Goal: Use online tool/utility: Use online tool/utility

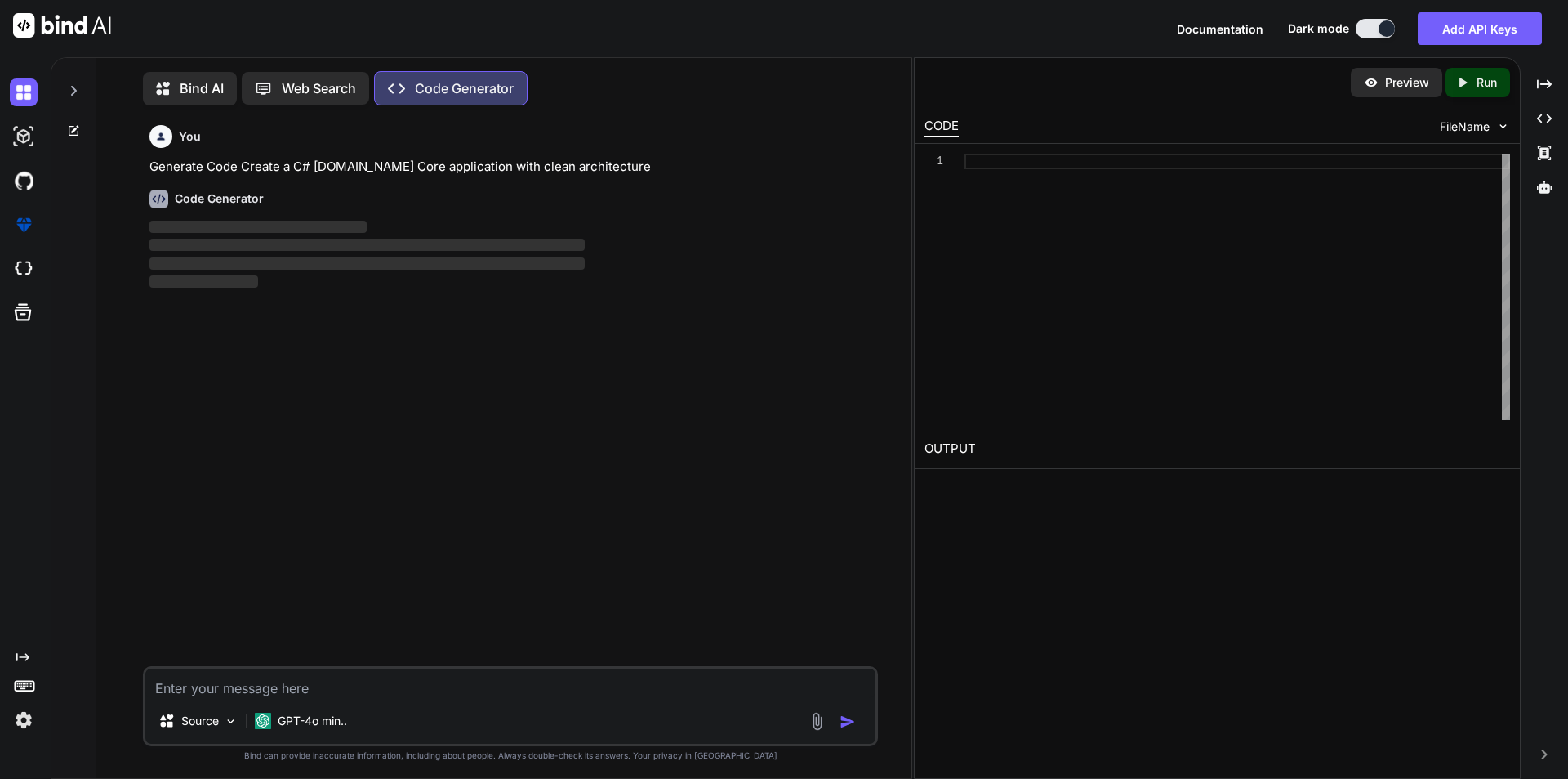
scroll to position [8, 0]
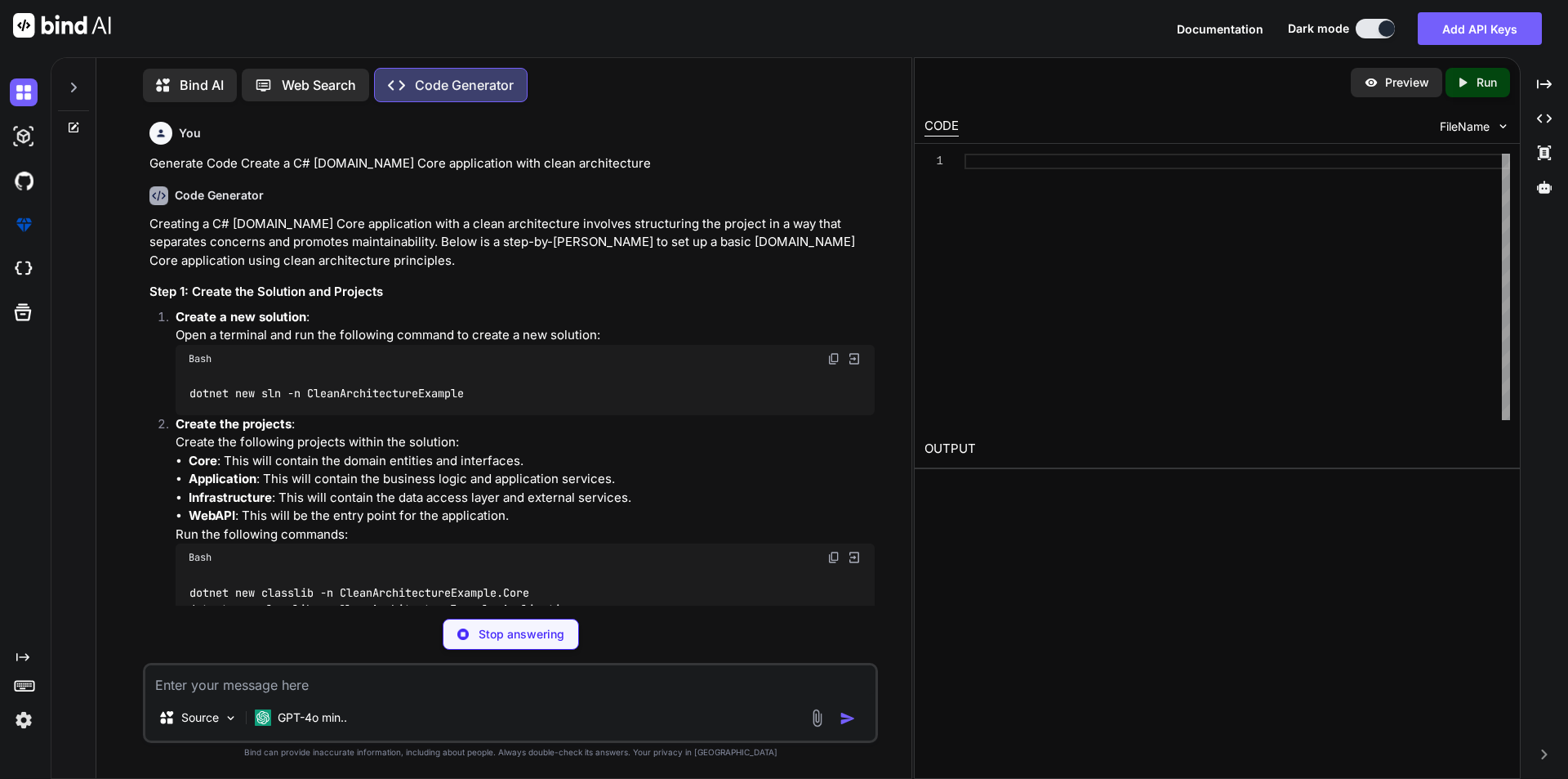
click at [237, 687] on textarea at bounding box center [510, 680] width 731 height 30
type textarea "x"
type textarea "List<OrderDetail> OrderDetailList = new List<OrderDetail>(); foreach (var item …"
type textarea "x"
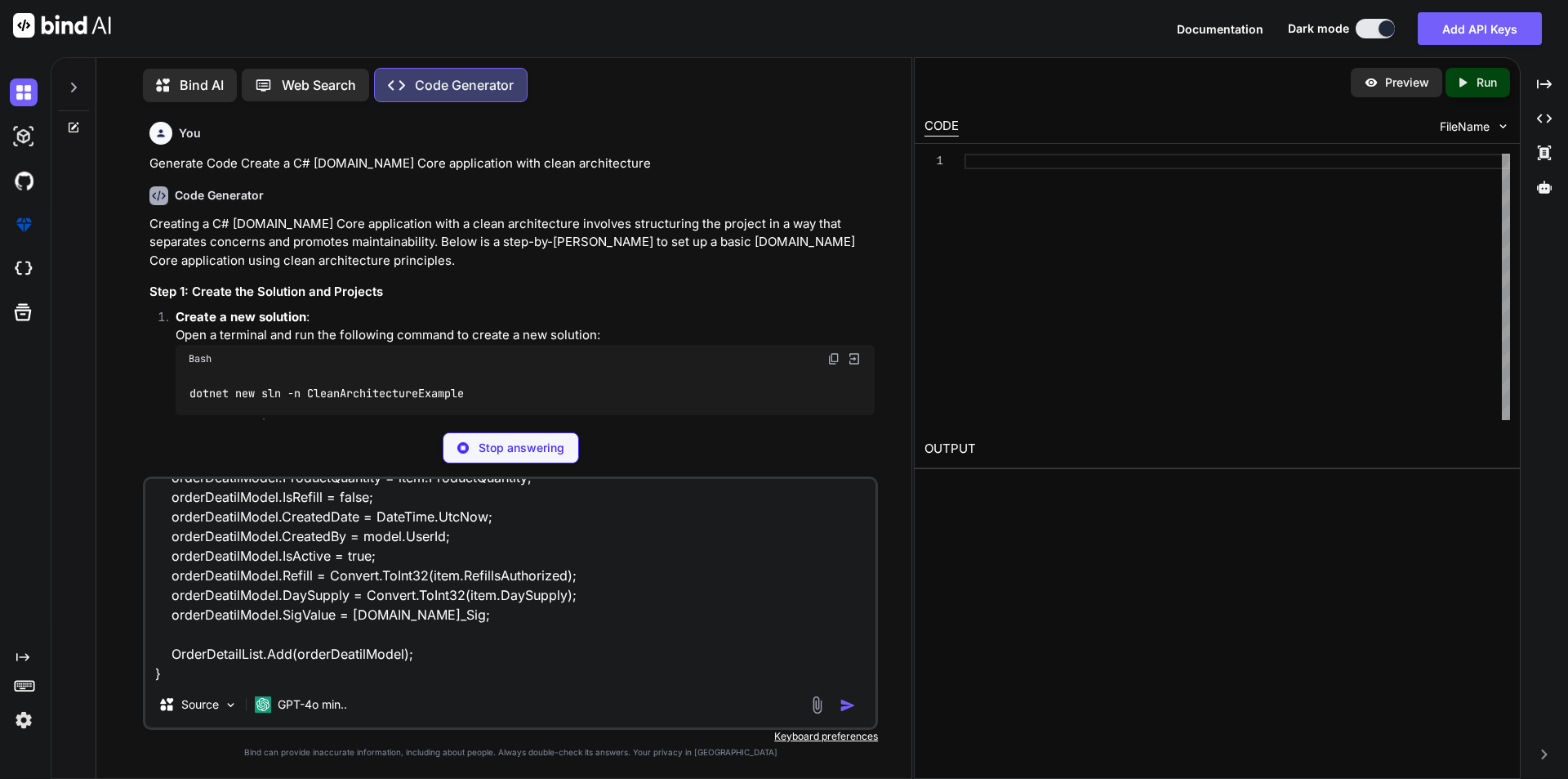
type textarea "List<OrderDetail> OrderDetailList = new List<OrderDetail>(); foreach (var item …"
type textarea "x"
type textarea "List<OrderDetail> OrderDetailList = new List<OrderDetail>(); foreach (var item …"
type textarea "x"
type textarea "List<OrderDetail> OrderDetailList = new List<OrderDetail>(); foreach (var item …"
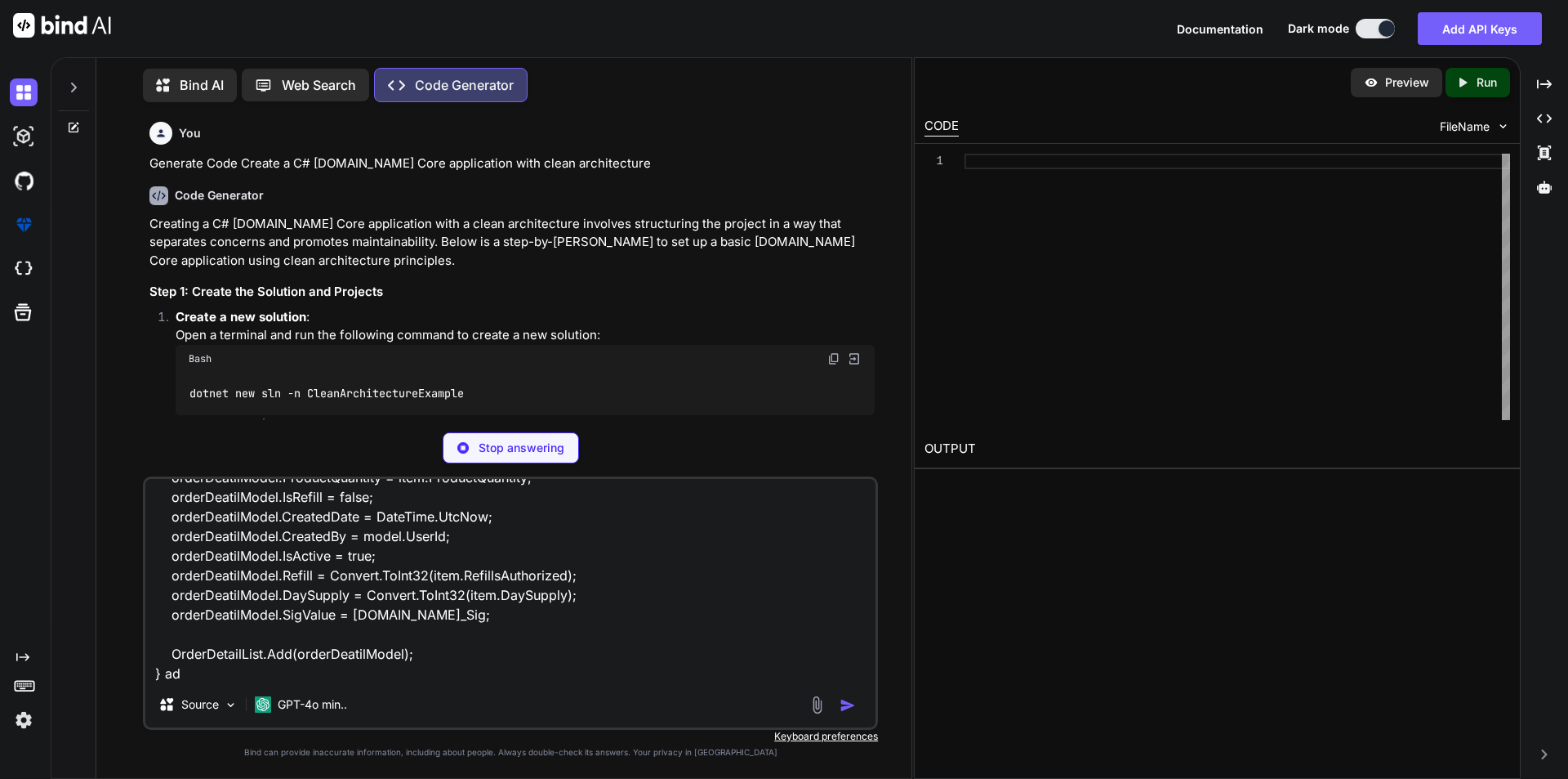
type textarea "x"
type textarea "List<OrderDetail> OrderDetailList = new List<OrderDetail>(); foreach (var item …"
type textarea "x"
type textarea "List<OrderDetail> OrderDetailList = new List<OrderDetail>(); foreach (var item …"
type textarea "x"
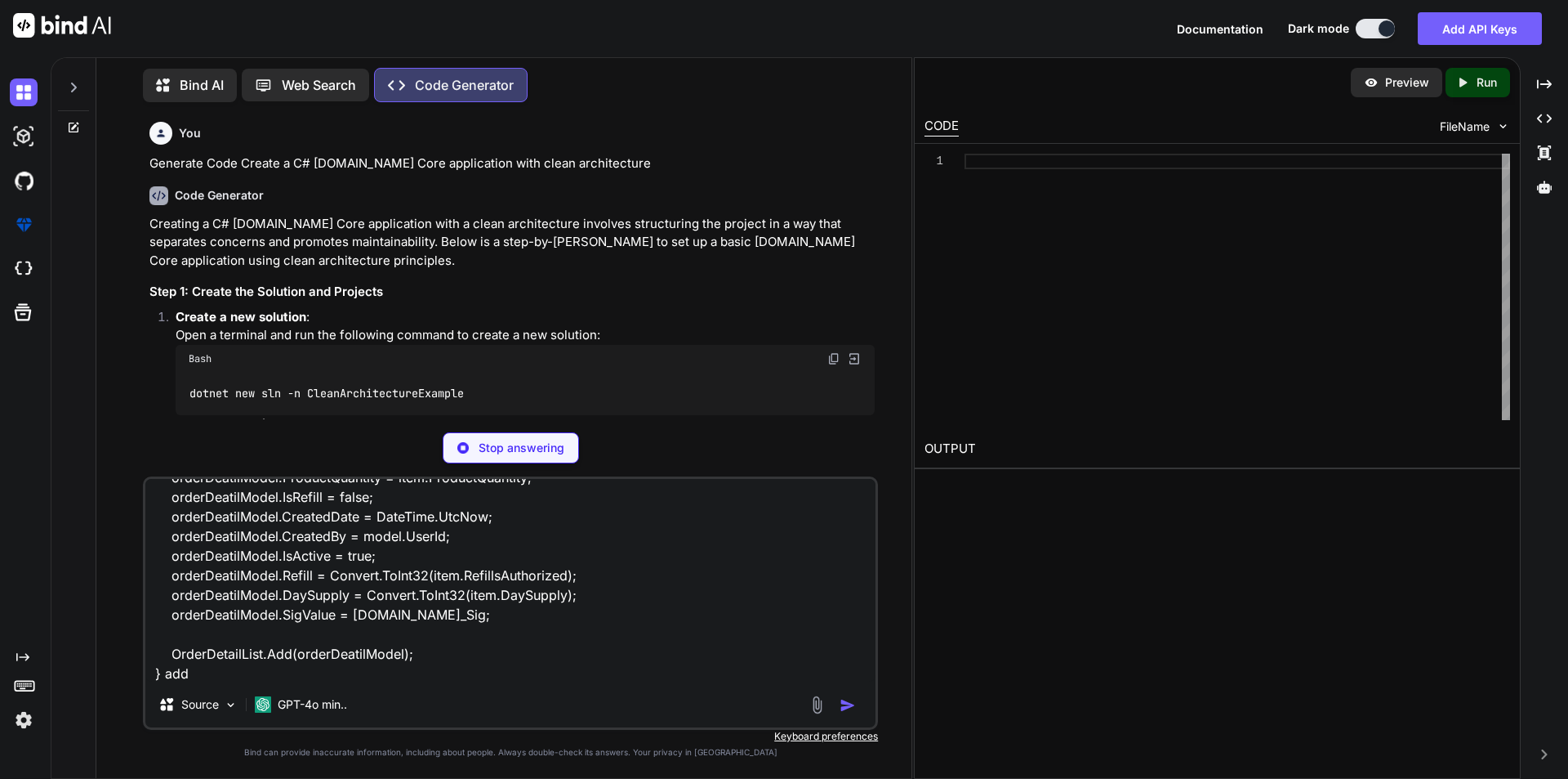
type textarea "List<OrderDetail> OrderDetailList = new List<OrderDetail>(); foreach (var item …"
type textarea "x"
type textarea "List<OrderDetail> OrderDetailList = new List<OrderDetail>(); foreach (var item …"
type textarea "x"
type textarea "List<OrderDetail> OrderDetailList = new List<OrderDetail>(); foreach (var item …"
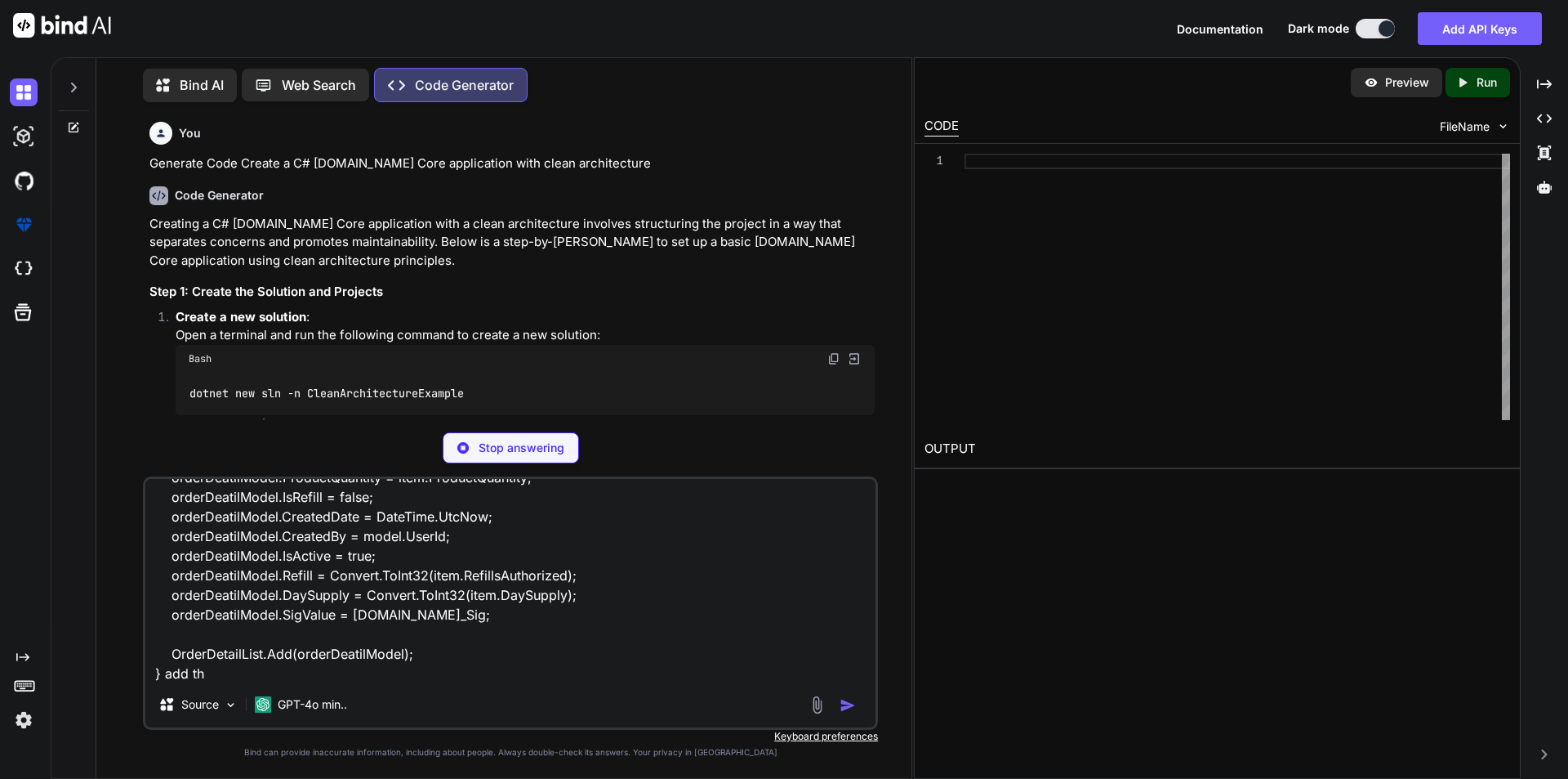
type textarea "x"
type textarea "List<OrderDetail> OrderDetailList = new List<OrderDetail>(); foreach (var item …"
type textarea "x"
type textarea "List<OrderDetail> OrderDetailList = new List<OrderDetail>(); foreach (var item …"
type textarea "x"
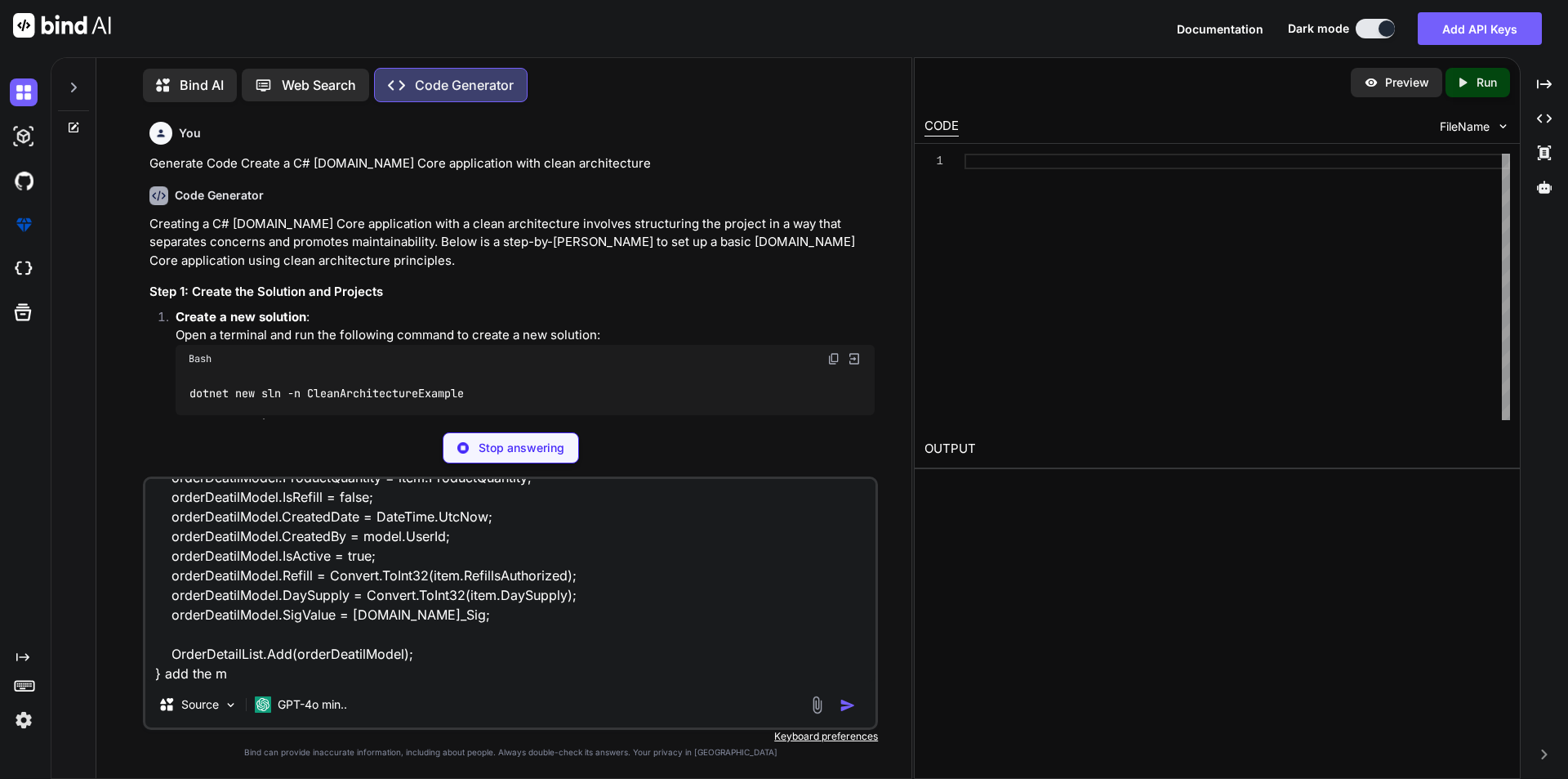
type textarea "List<OrderDetail> OrderDetailList = new List<OrderDetail>(); foreach (var item …"
type textarea "x"
type textarea "List<OrderDetail> OrderDetailList = new List<OrderDetail>(); foreach (var item …"
type textarea "x"
type textarea "List<OrderDetail> OrderDetailList = new List<OrderDetail>(); foreach (var item …"
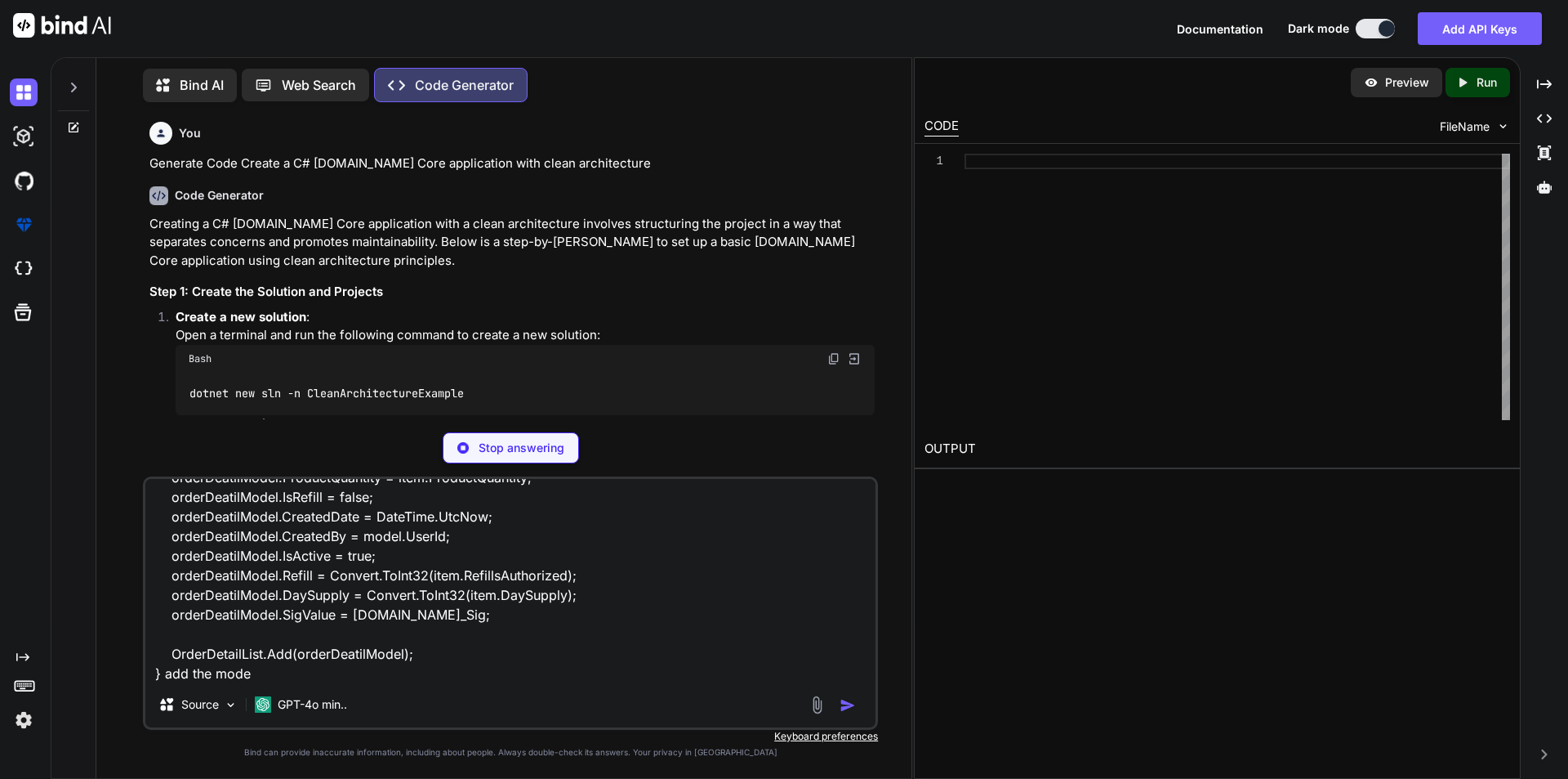
type textarea "x"
type textarea "List<OrderDetail> OrderDetailList = new List<OrderDetail>(); foreach (var item …"
type textarea "x"
type textarea "List<OrderDetail> OrderDetailList = new List<OrderDetail>(); foreach (var item …"
type textarea "x"
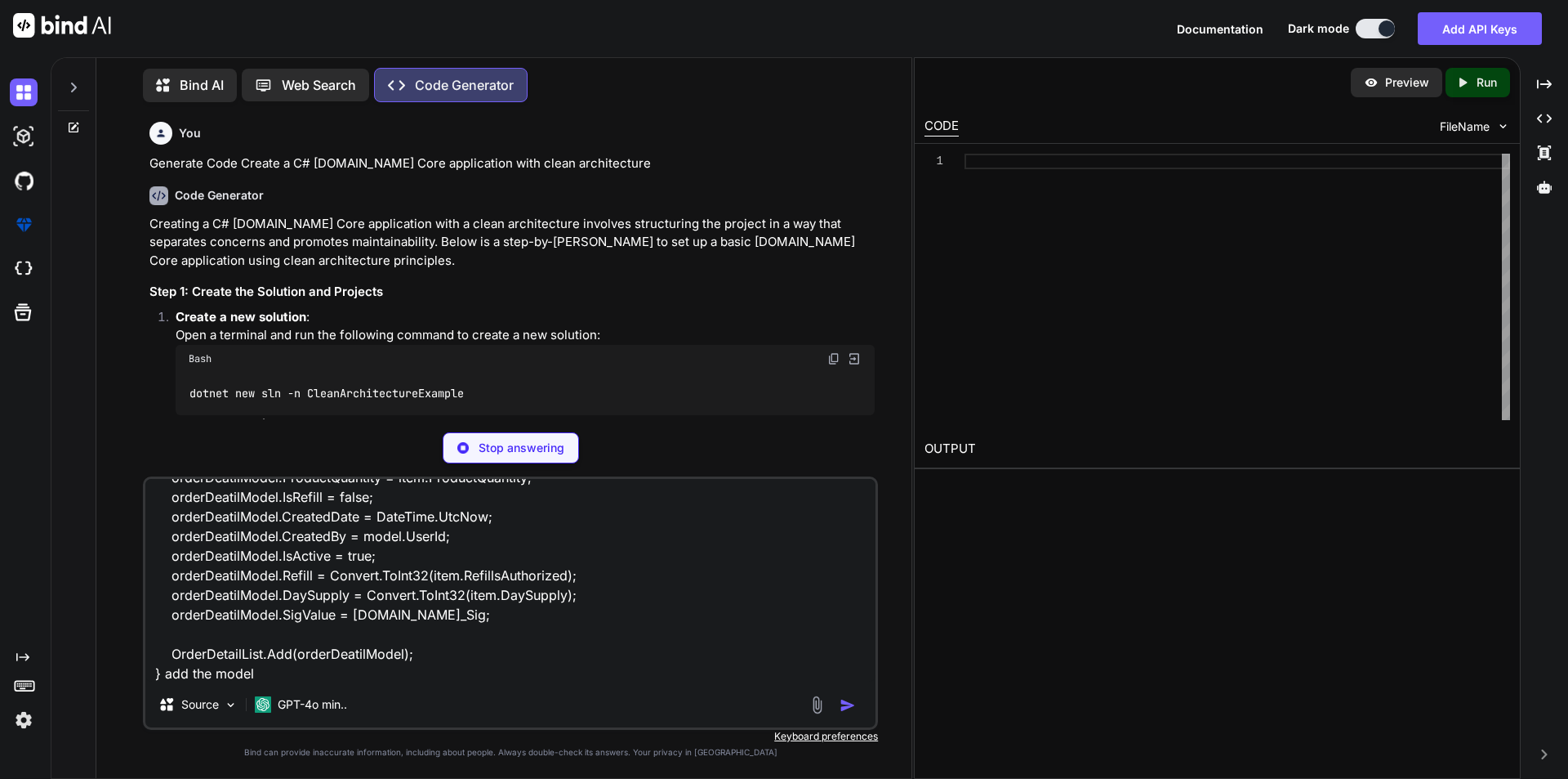
type textarea "List<OrderDetail> OrderDetailList = new List<OrderDetail>(); foreach (var item …"
type textarea "x"
type textarea "List<OrderDetail> OrderDetailList = new List<OrderDetail>(); foreach (var item …"
type textarea "x"
type textarea "List<OrderDetail> OrderDetailList = new List<OrderDetail>(); foreach (var item …"
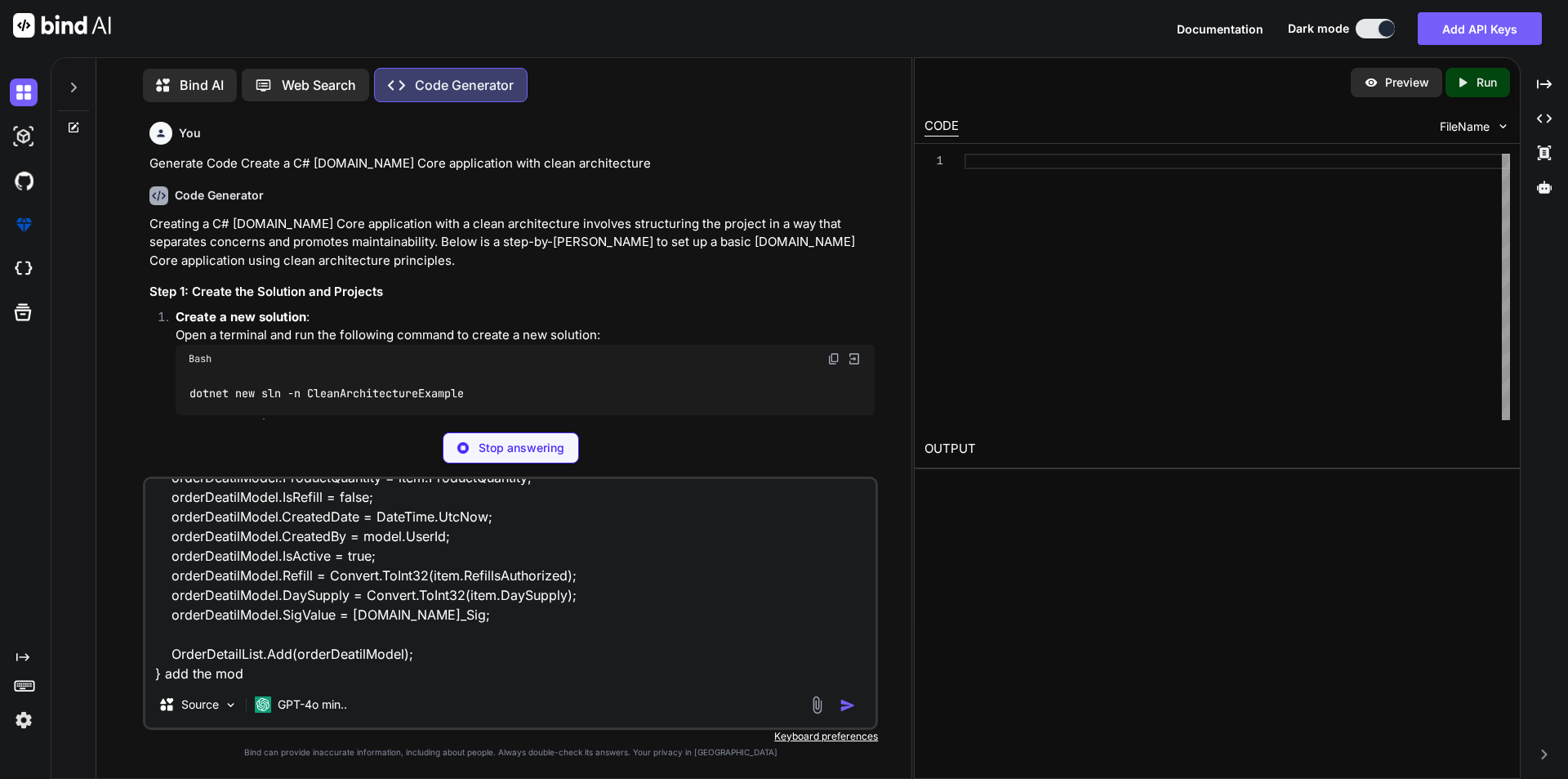
type textarea "x"
type textarea "List<OrderDetail> OrderDetailList = new List<OrderDetail>(); foreach (var item …"
type textarea "x"
type textarea "List<OrderDetail> OrderDetailList = new List<OrderDetail>(); foreach (var item …"
type textarea "x"
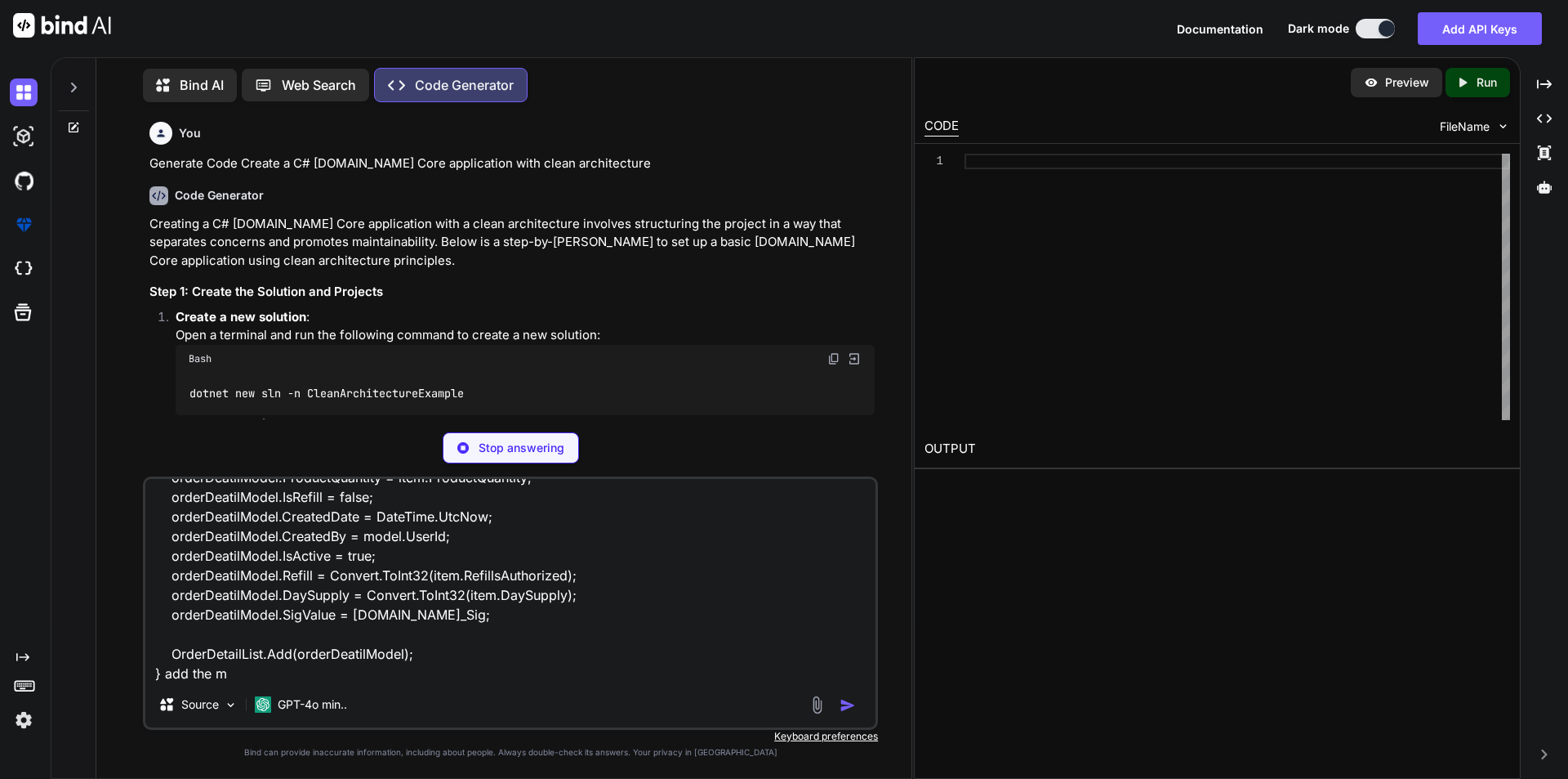
type textarea "List<OrderDetail> OrderDetailList = new List<OrderDetail>(); foreach (var item …"
type textarea "x"
type textarea "List<OrderDetail> OrderDetailList = new List<OrderDetail>(); foreach (var item …"
type textarea "x"
type textarea "List<OrderDetail> OrderDetailList = new List<OrderDetail>(); foreach (var item …"
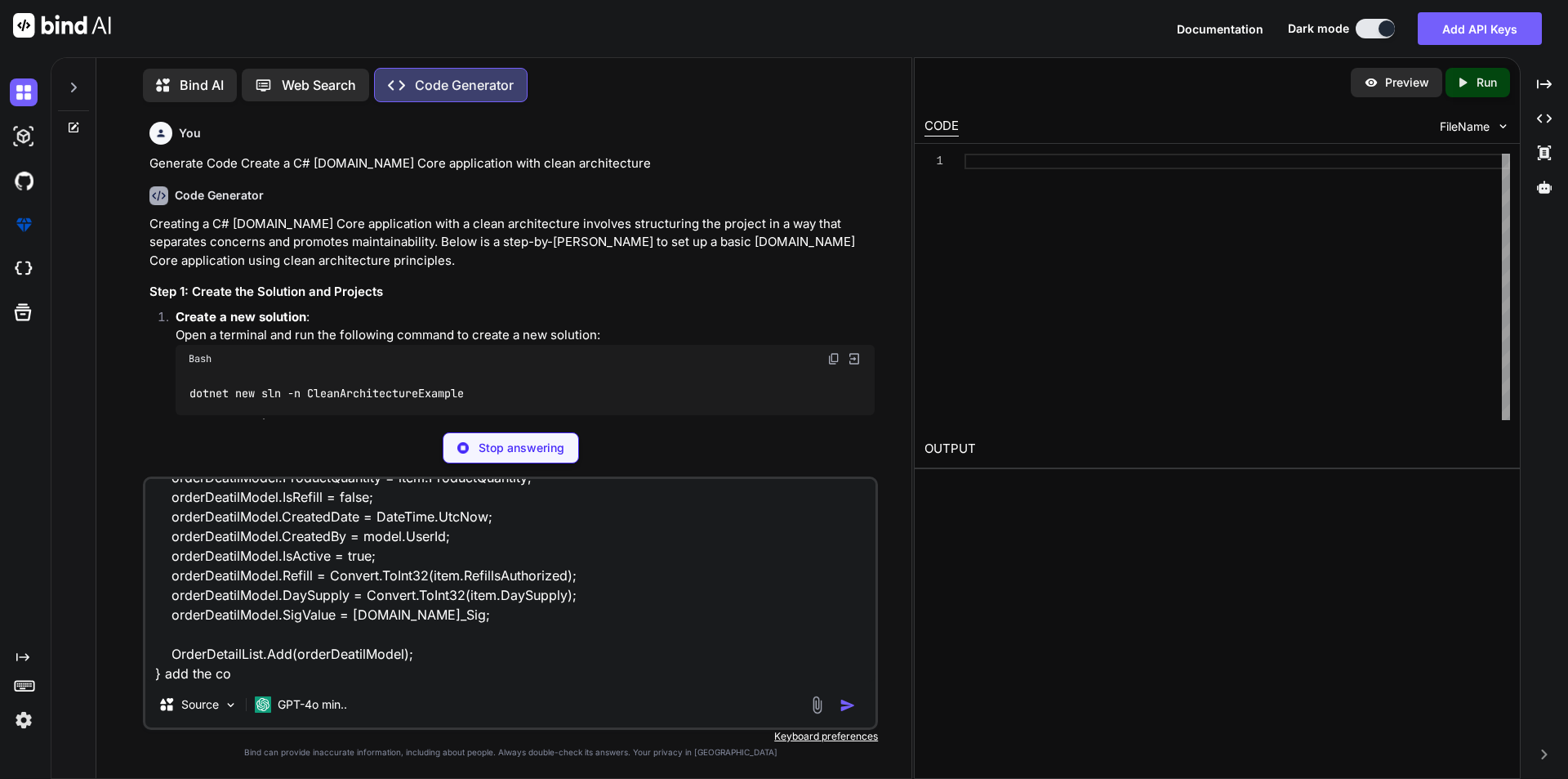
type textarea "x"
type textarea "List<OrderDetail> OrderDetailList = new List<OrderDetail>(); foreach (var item …"
type textarea "x"
type textarea "List<OrderDetail> OrderDetailList = new List<OrderDetail>(); foreach (var item …"
type textarea "x"
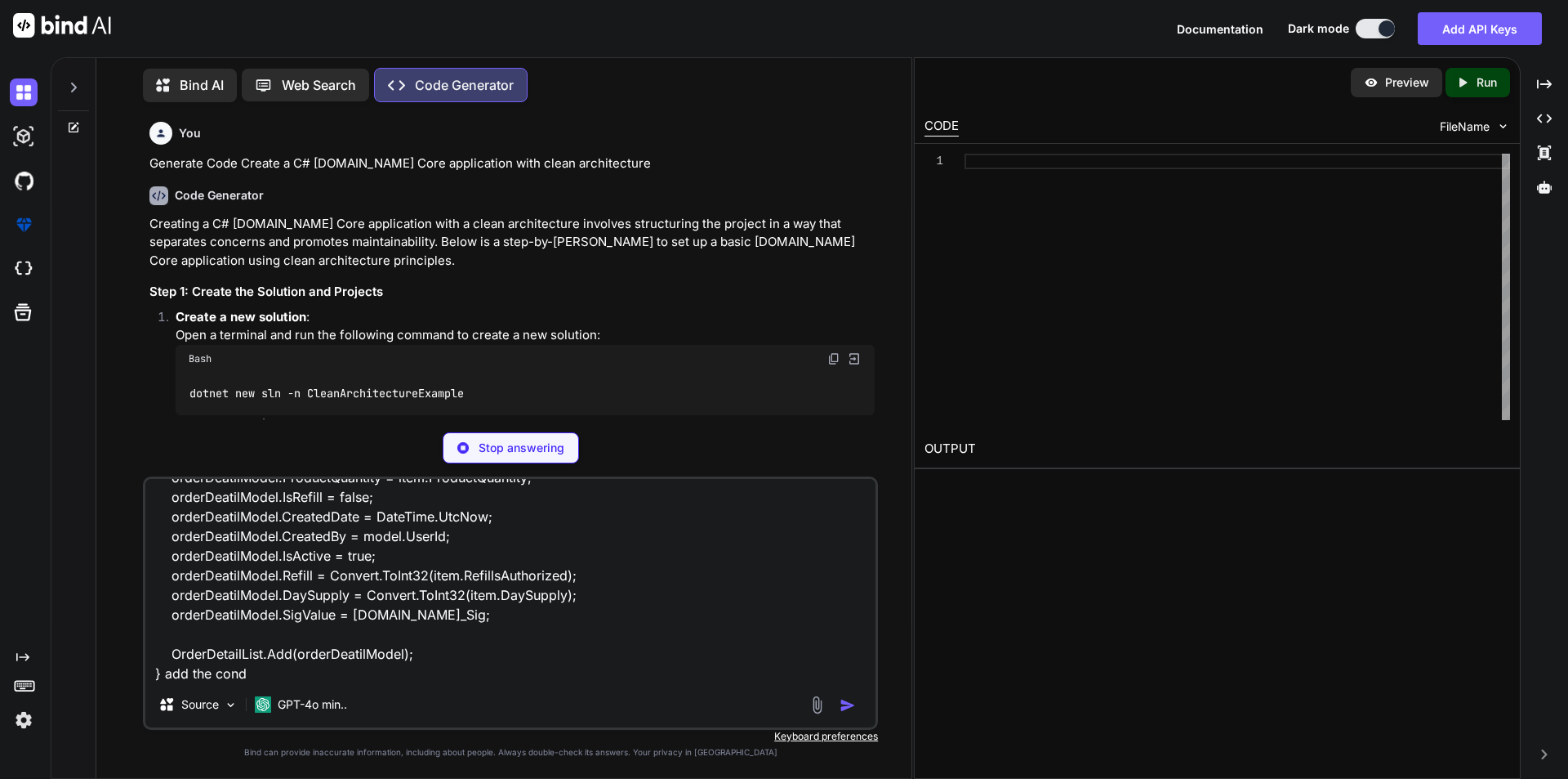
type textarea "List<OrderDetail> OrderDetailList = new List<OrderDetail>(); foreach (var item …"
type textarea "x"
type textarea "List<OrderDetail> OrderDetailList = new List<OrderDetail>(); foreach (var item …"
type textarea "x"
type textarea "List<OrderDetail> OrderDetailList = new List<OrderDetail>(); foreach (var item …"
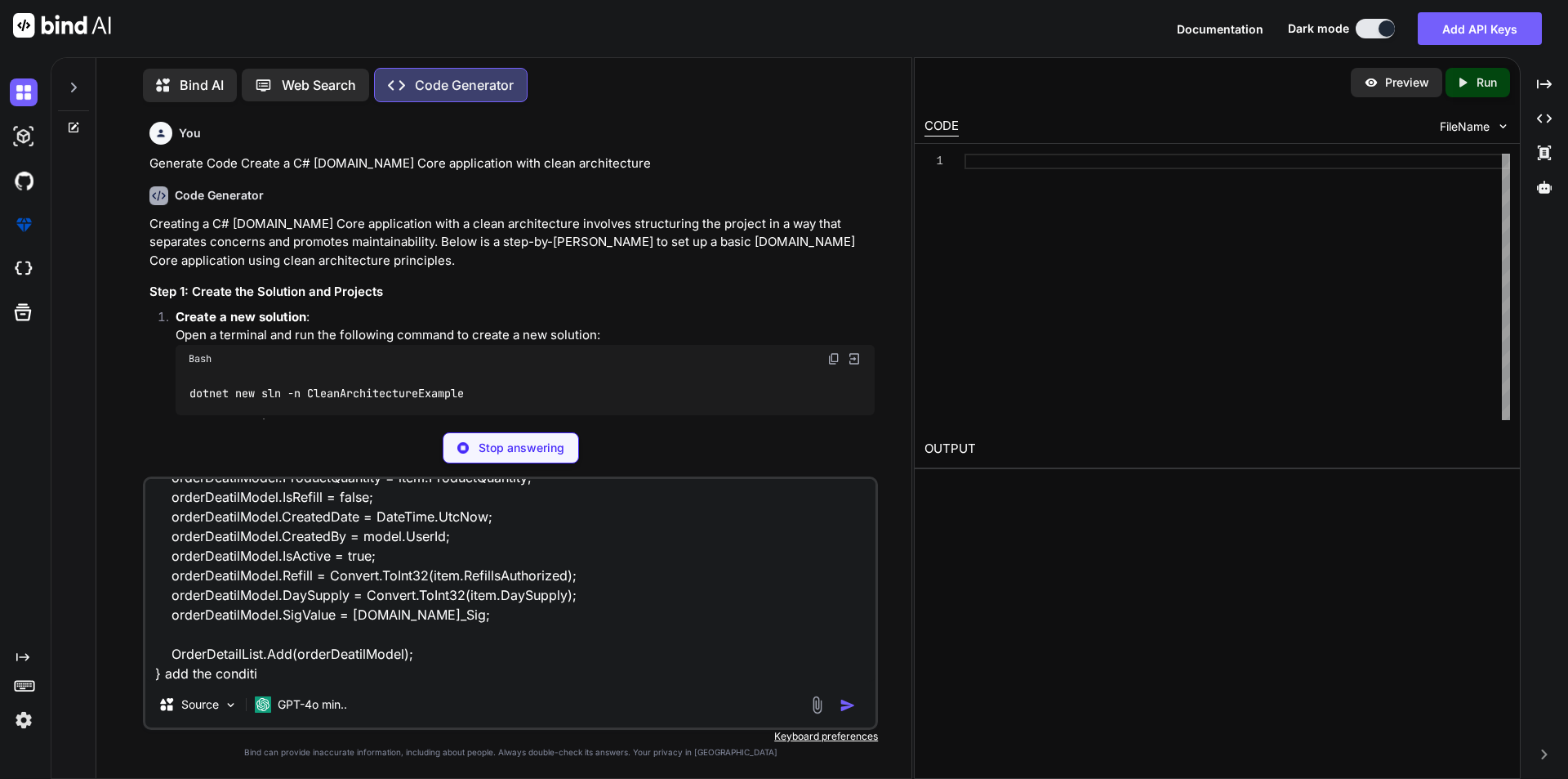
type textarea "x"
type textarea "List<OrderDetail> OrderDetailList = new List<OrderDetail>(); foreach (var item …"
type textarea "x"
type textarea "List<OrderDetail> OrderDetailList = new List<OrderDetail>(); foreach (var item …"
type textarea "x"
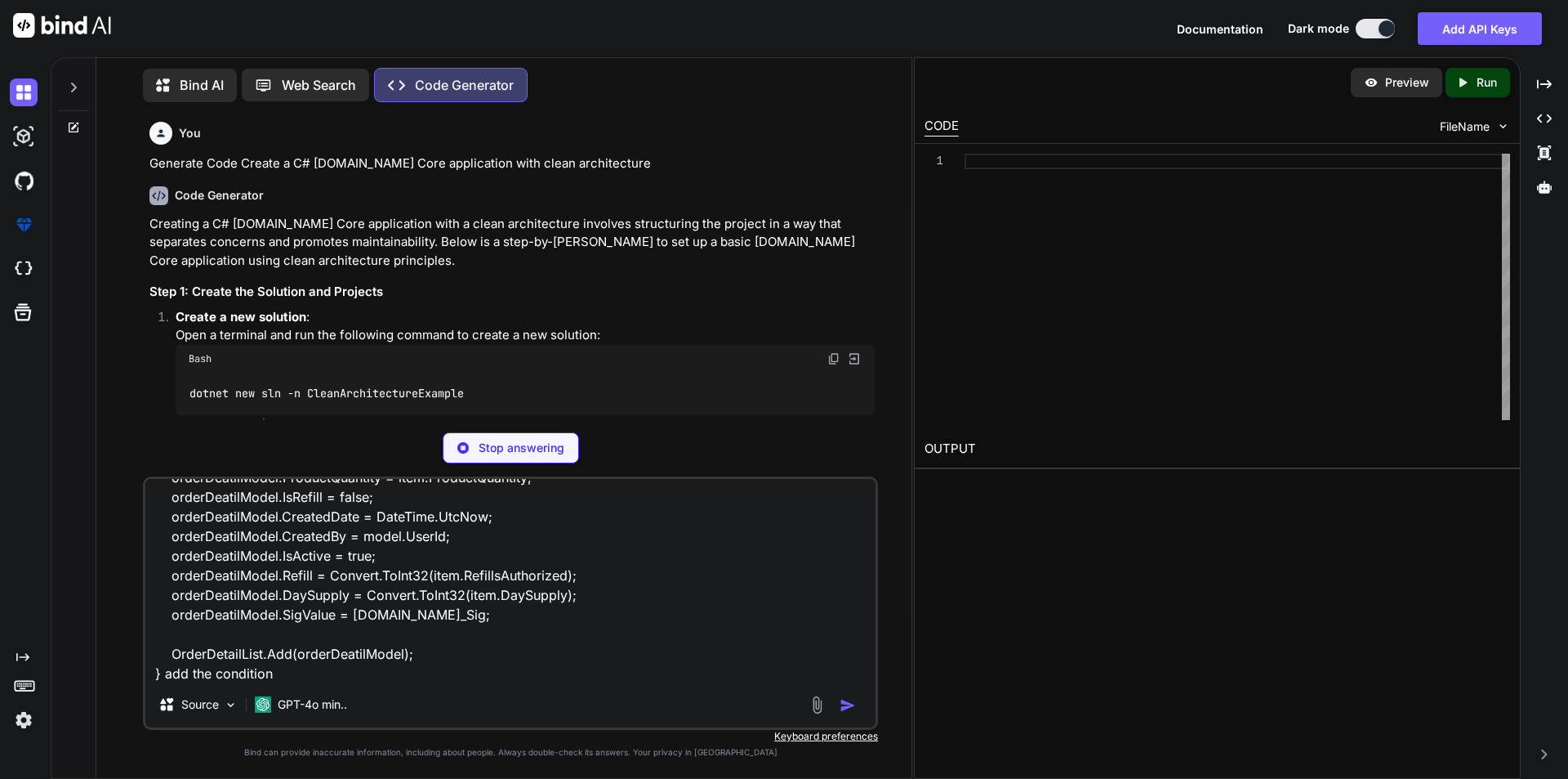
type textarea "List<OrderDetail> OrderDetailList = new List<OrderDetail>(); foreach (var item …"
type textarea "x"
type textarea "List<OrderDetail> OrderDetailList = new List<OrderDetail>(); foreach (var item …"
type textarea "x"
type textarea "List<OrderDetail> OrderDetailList = new List<OrderDetail>(); foreach (var item …"
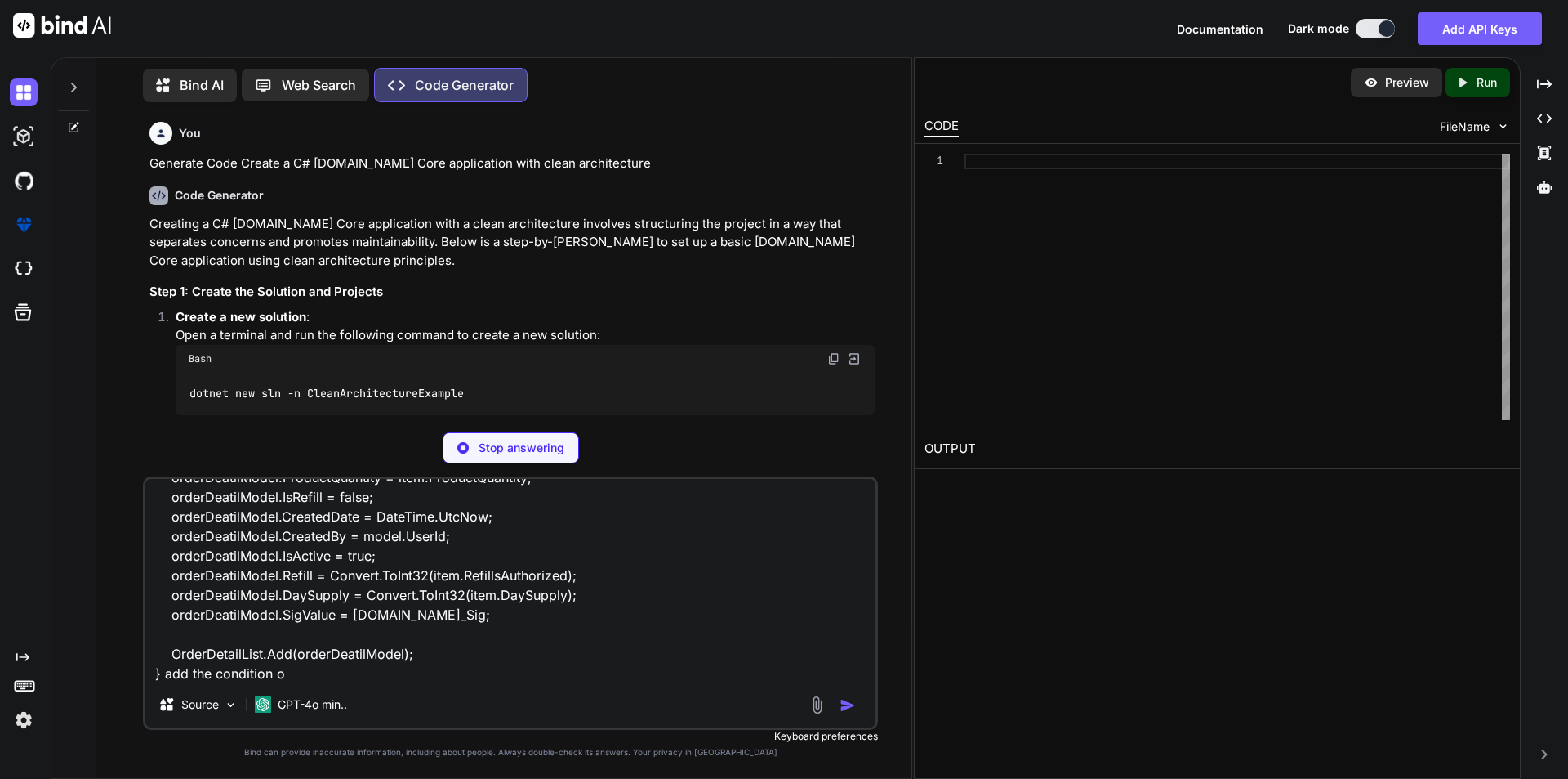
type textarea "x"
type textarea "List<OrderDetail> OrderDetailList = new List<OrderDetail>(); foreach (var item …"
type textarea "x"
type textarea "List<OrderDetail> OrderDetailList = new List<OrderDetail>(); foreach (var item …"
type textarea "x"
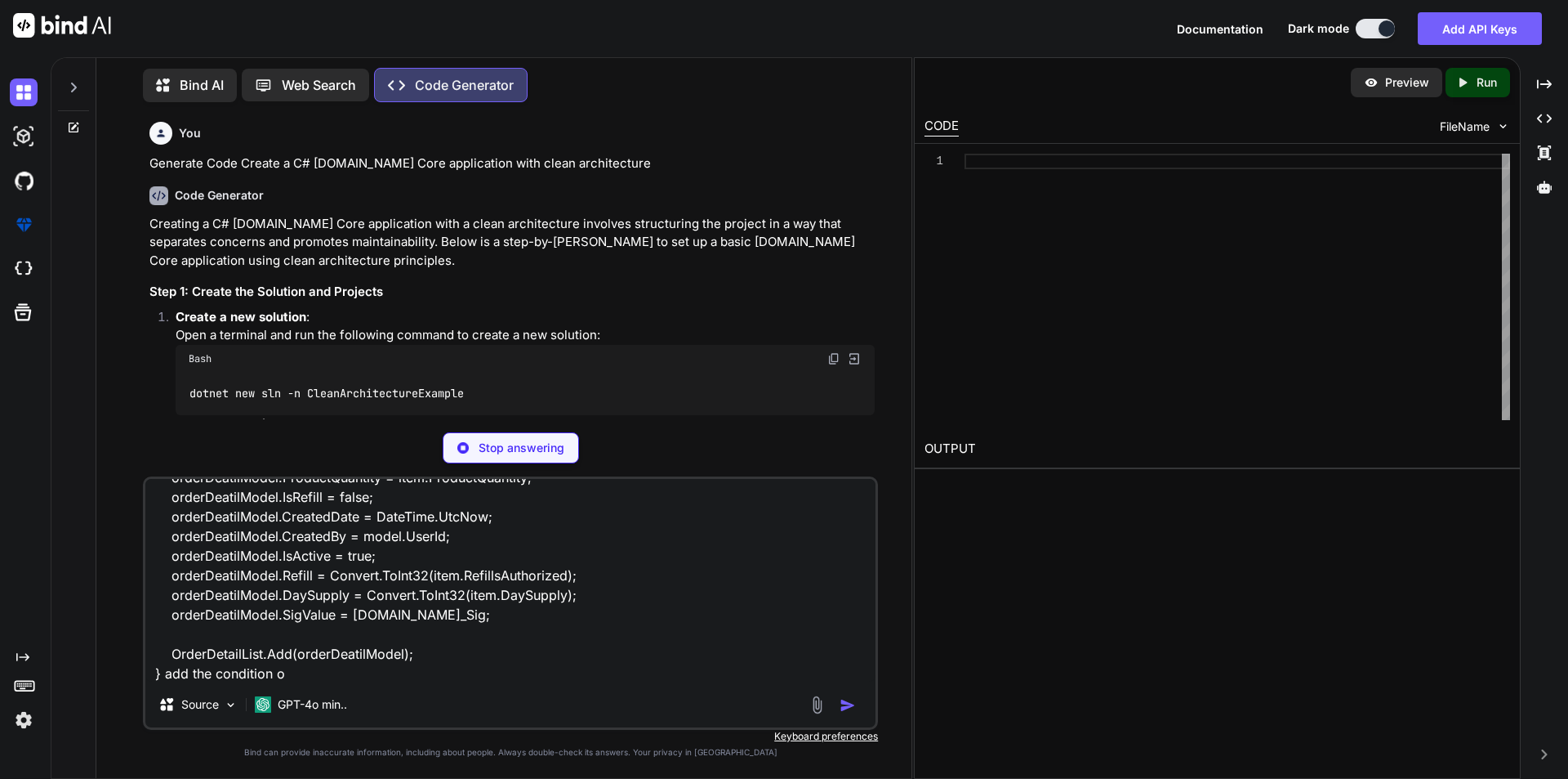
type textarea "List<OrderDetail> OrderDetailList = new List<OrderDetail>(); foreach (var item …"
type textarea "x"
type textarea "List<OrderDetail> OrderDetailList = new List<OrderDetail>(); foreach (var item …"
type textarea "x"
type textarea "List<OrderDetail> OrderDetailList = new List<OrderDetail>(); foreach (var item …"
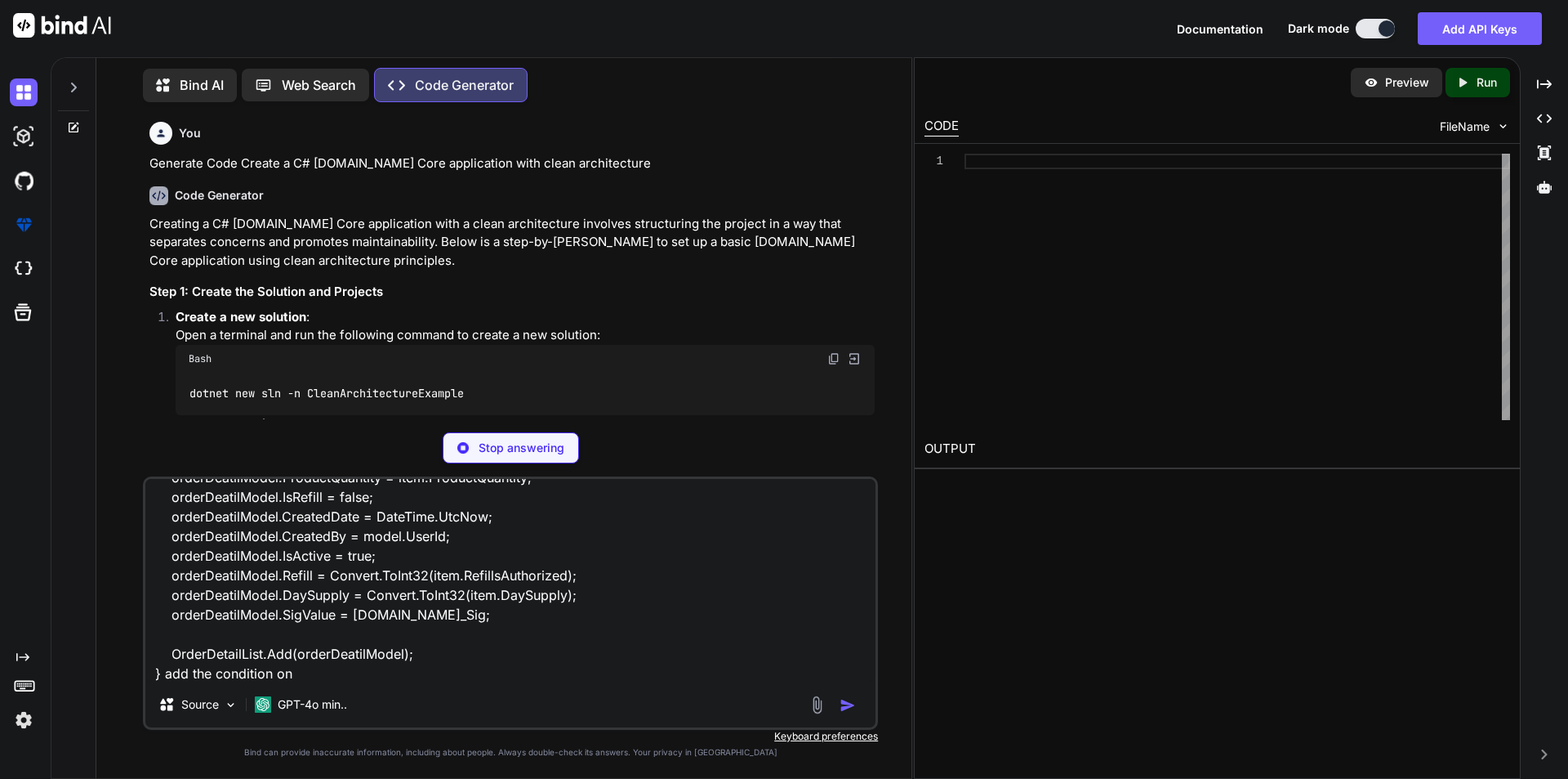
type textarea "x"
type textarea "List<OrderDetail> OrderDetailList = new List<OrderDetail>(); foreach (var item …"
type textarea "x"
type textarea "List<OrderDetail> OrderDetailList = new List<OrderDetail>(); foreach (var item …"
type textarea "x"
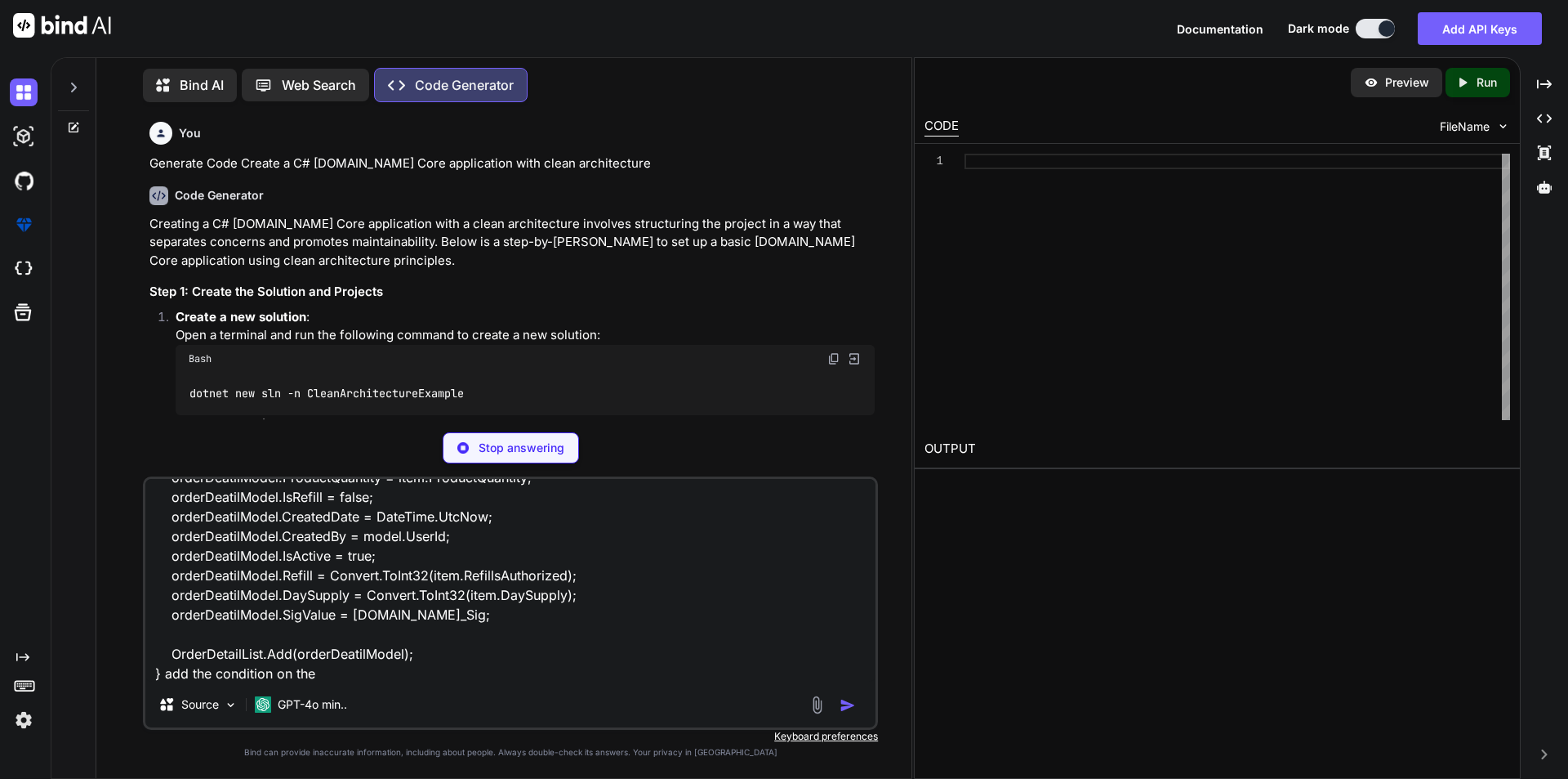
type textarea "List<OrderDetail> OrderDetailList = new List<OrderDetail>(); foreach (var item …"
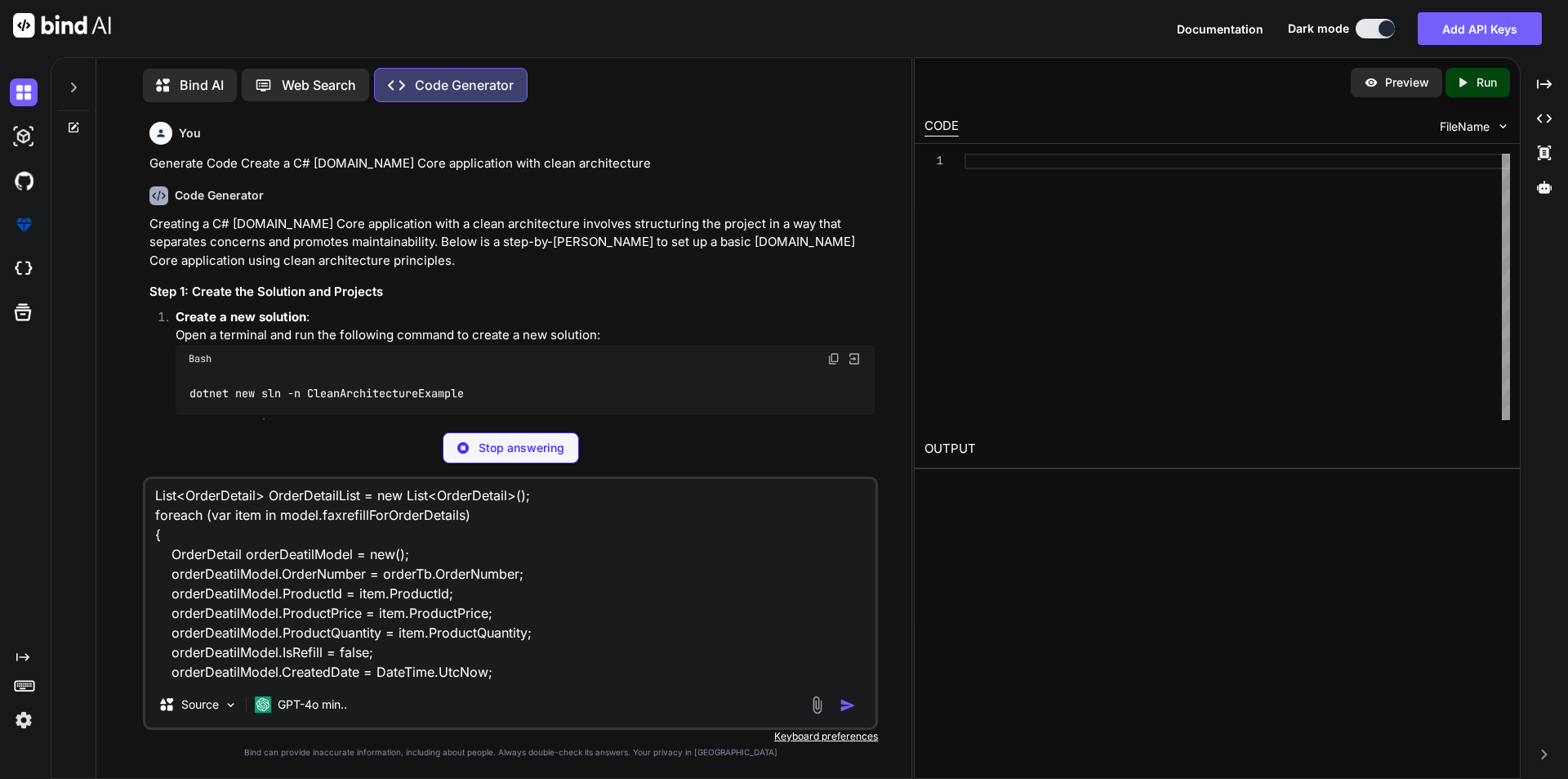
scroll to position [0, 0]
click at [545, 646] on textarea "List<OrderDetail> OrderDetailList = new List<OrderDetail>(); foreach (var item …" at bounding box center [510, 580] width 731 height 203
click at [542, 643] on textarea "List<OrderDetail> OrderDetailList = new List<OrderDetail>(); foreach (var item …" at bounding box center [510, 580] width 731 height 203
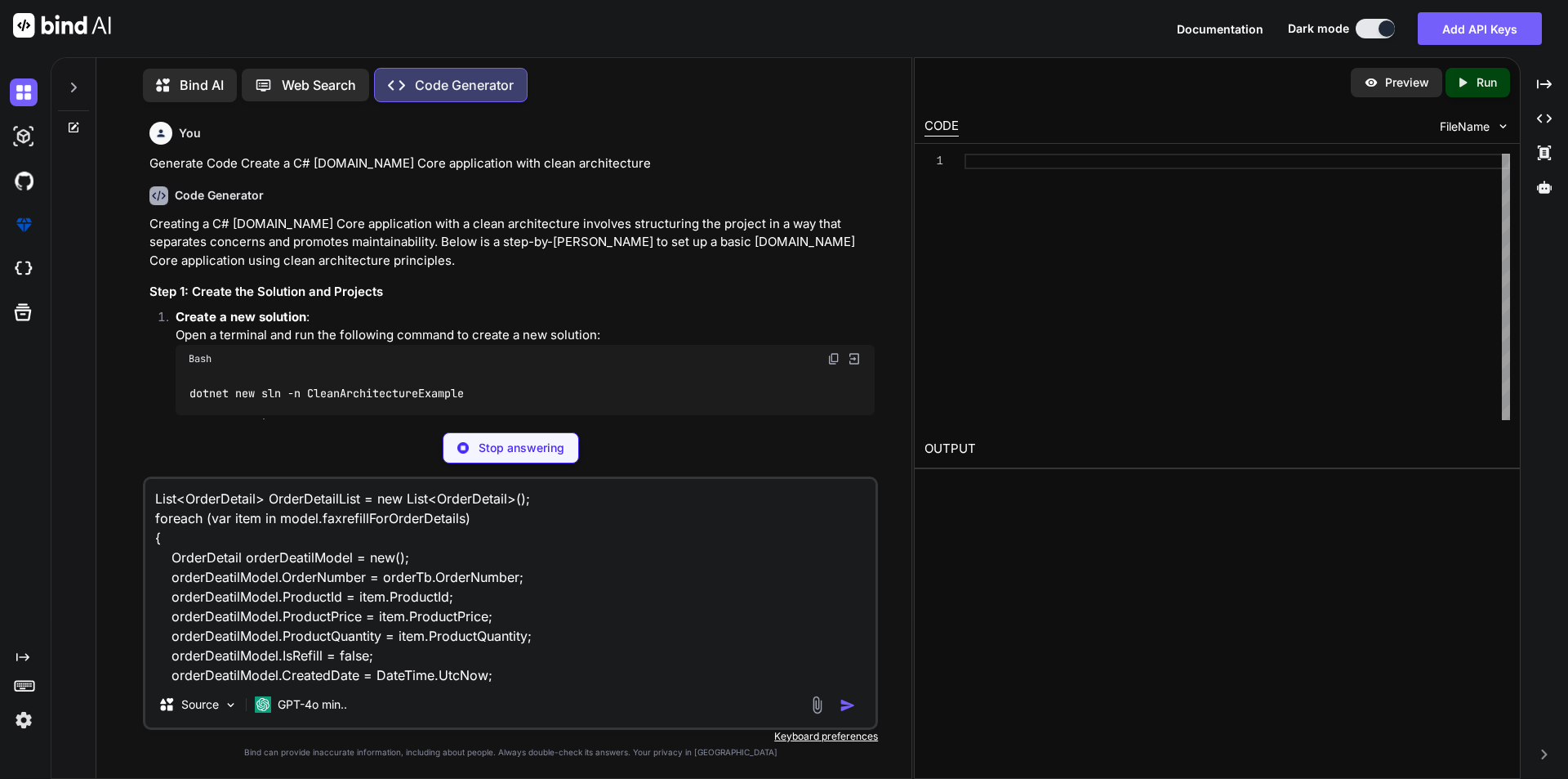
click at [542, 643] on textarea "List<OrderDetail> OrderDetailList = new List<OrderDetail>(); foreach (var item …" at bounding box center [510, 580] width 731 height 203
type textarea "x"
type textarea "dotnet new sln -n CleanArchitectureExample"
type textarea "x"
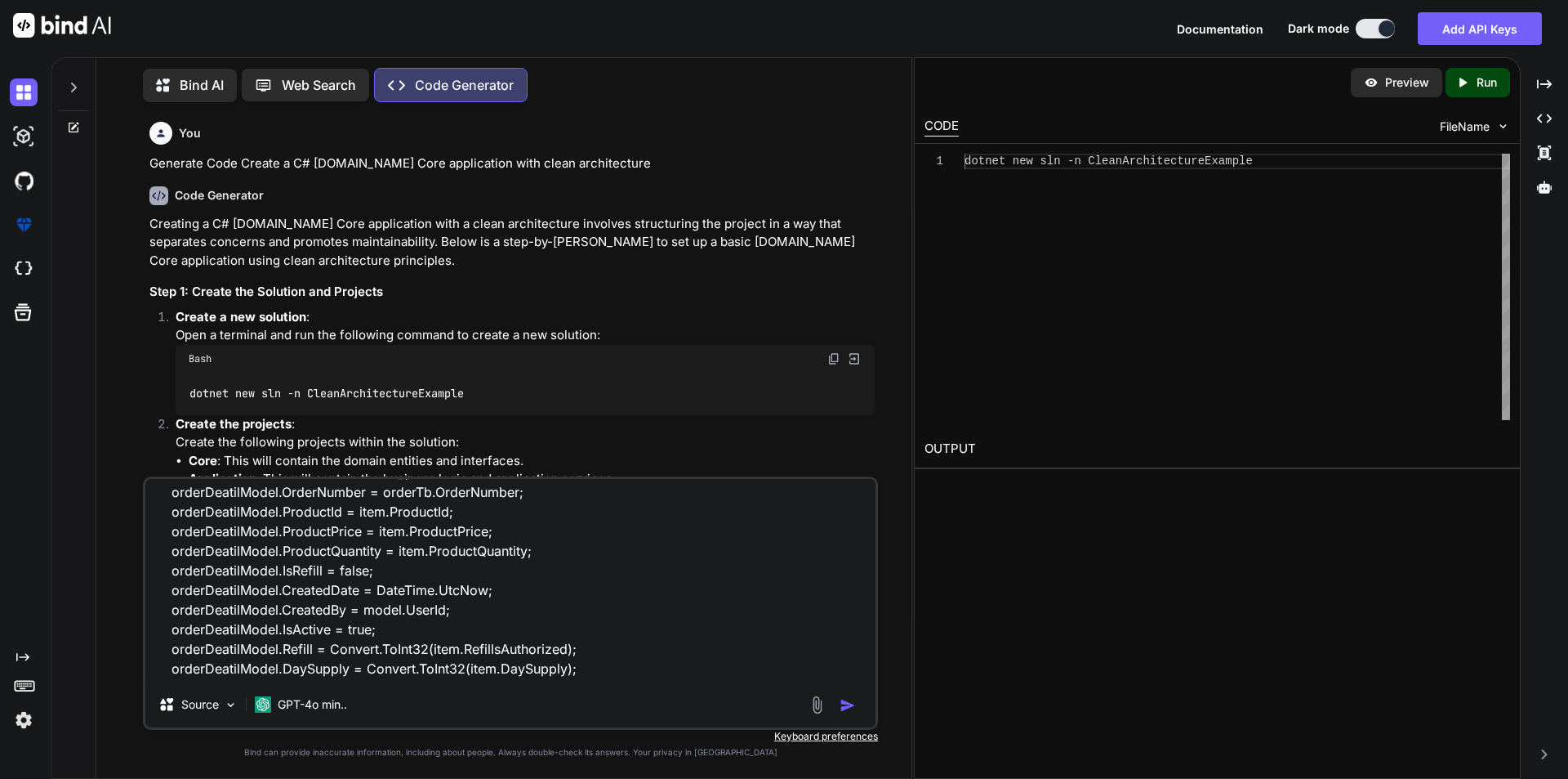
scroll to position [161, 0]
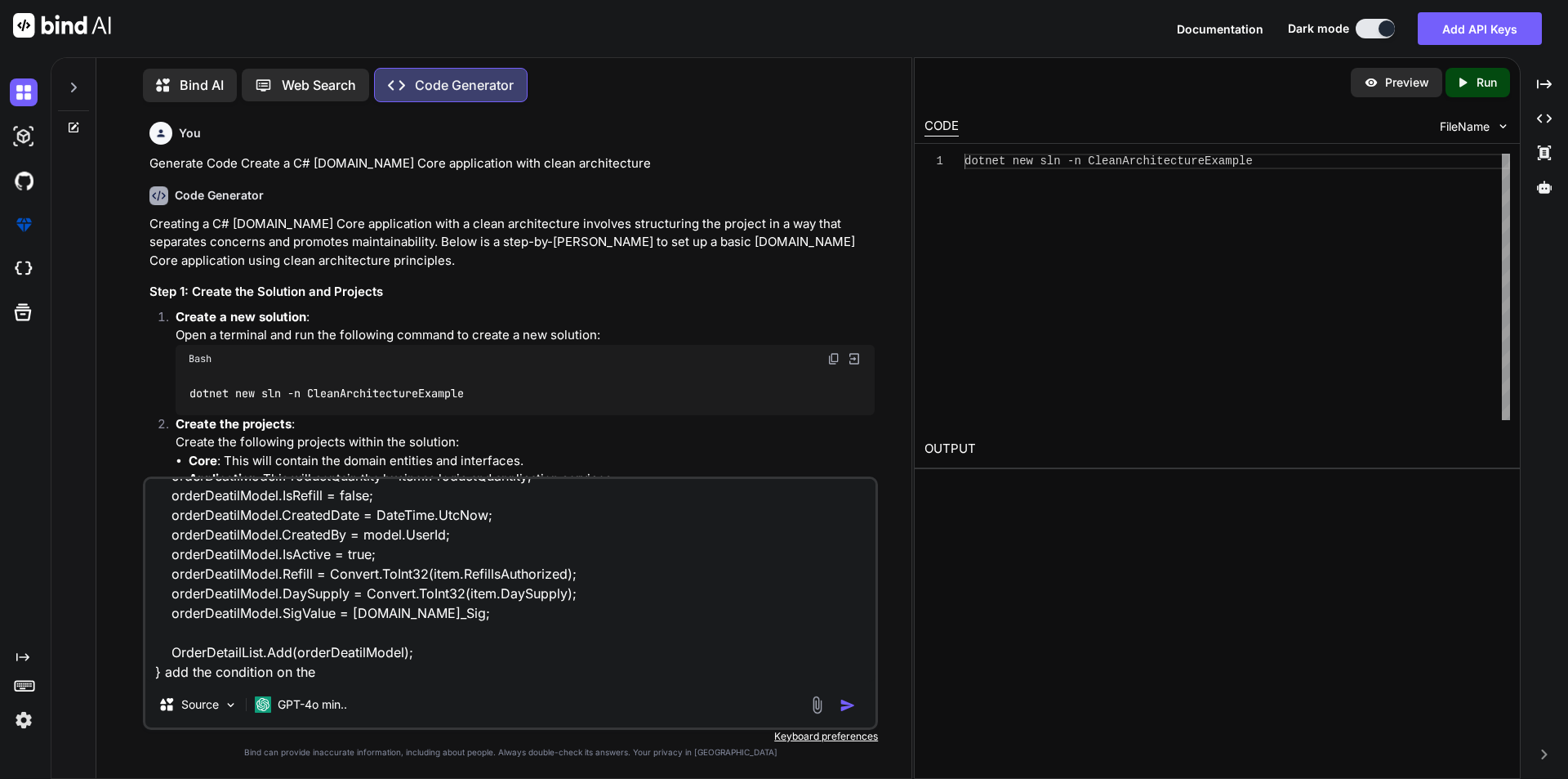
click at [349, 670] on textarea "List<OrderDetail> OrderDetailList = new List<OrderDetail>(); foreach (var item …" at bounding box center [510, 580] width 731 height 203
type textarea "List<OrderDetail> OrderDetailList = new List<OrderDetail>(); foreach (var item …"
type textarea "x"
type textarea "List<OrderDetail> OrderDetailList = new List<OrderDetail>(); foreach (var item …"
type textarea "x"
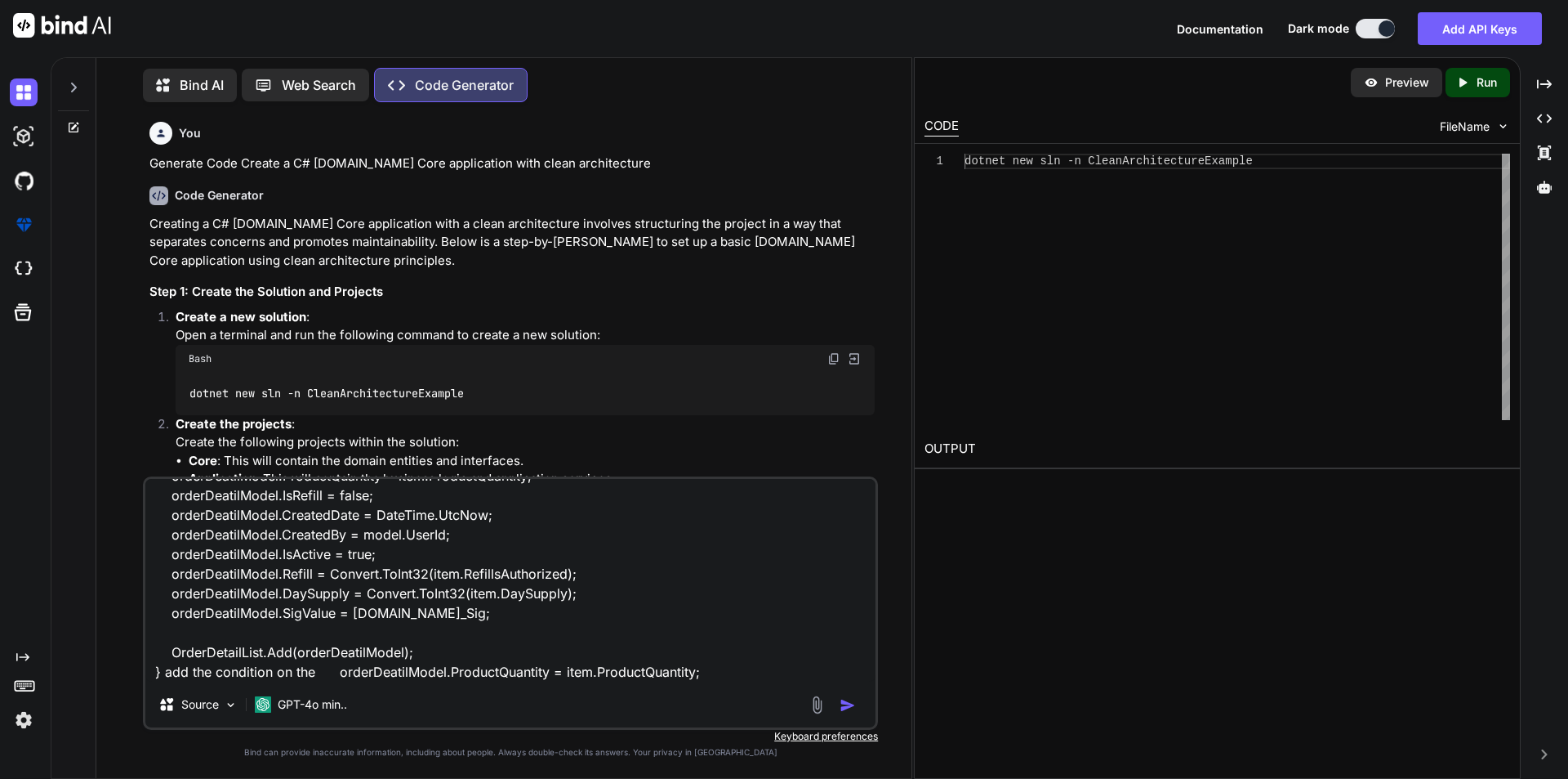
scroll to position [178, 0]
type textarea "List<OrderDetail> OrderDetailList = new List<OrderDetail>(); foreach (var item …"
type textarea "x"
type textarea "List<OrderDetail> OrderDetailList = new List<OrderDetail>(); foreach (var item …"
type textarea "x"
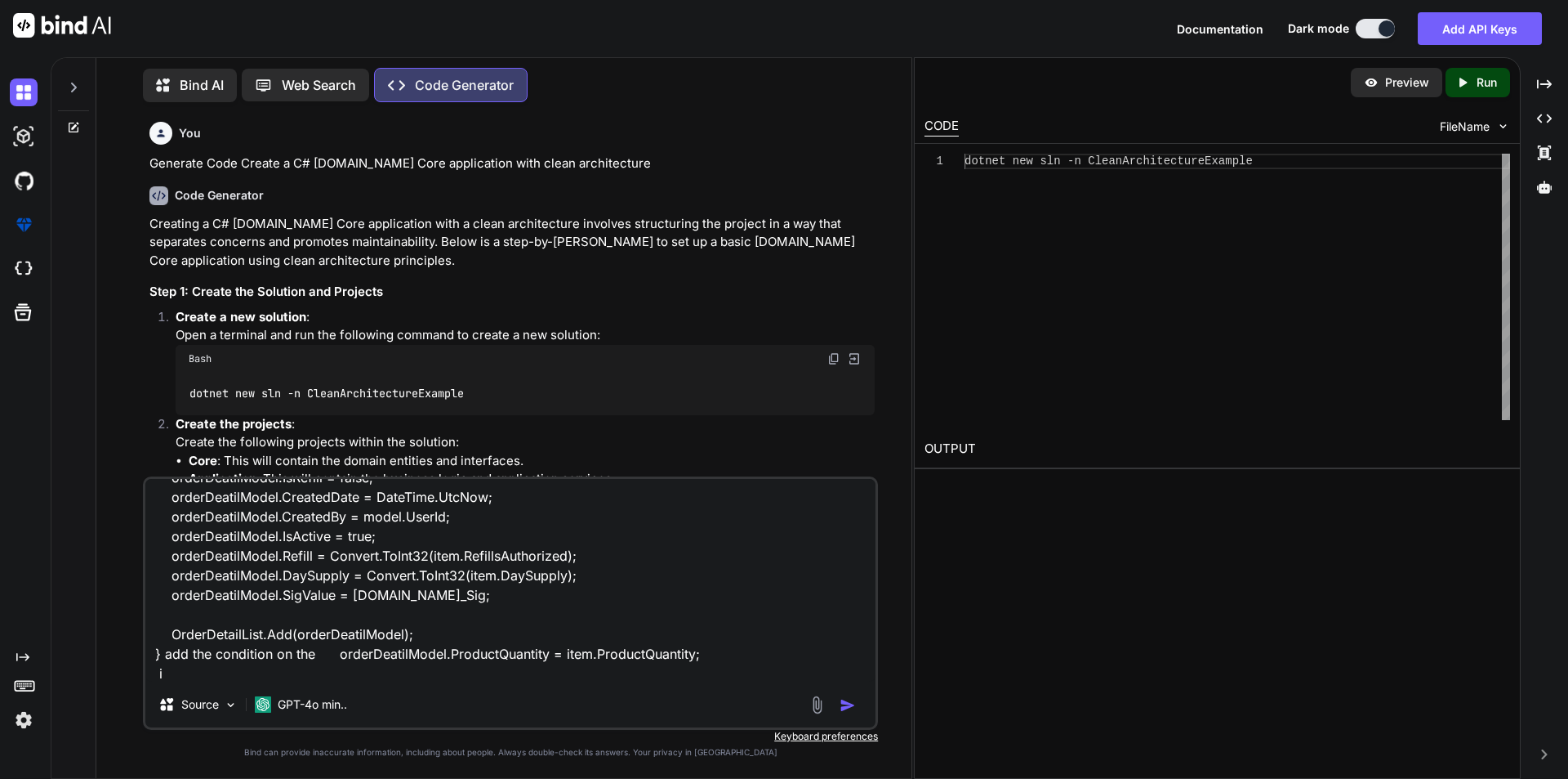
type textarea "List<OrderDetail> OrderDetailList = new List<OrderDetail>(); foreach (var item …"
type textarea "x"
type textarea "List<OrderDetail> OrderDetailList = new List<OrderDetail>(); foreach (var item …"
type textarea "x"
type textarea "List<OrderDetail> OrderDetailList = new List<OrderDetail>(); foreach (var item …"
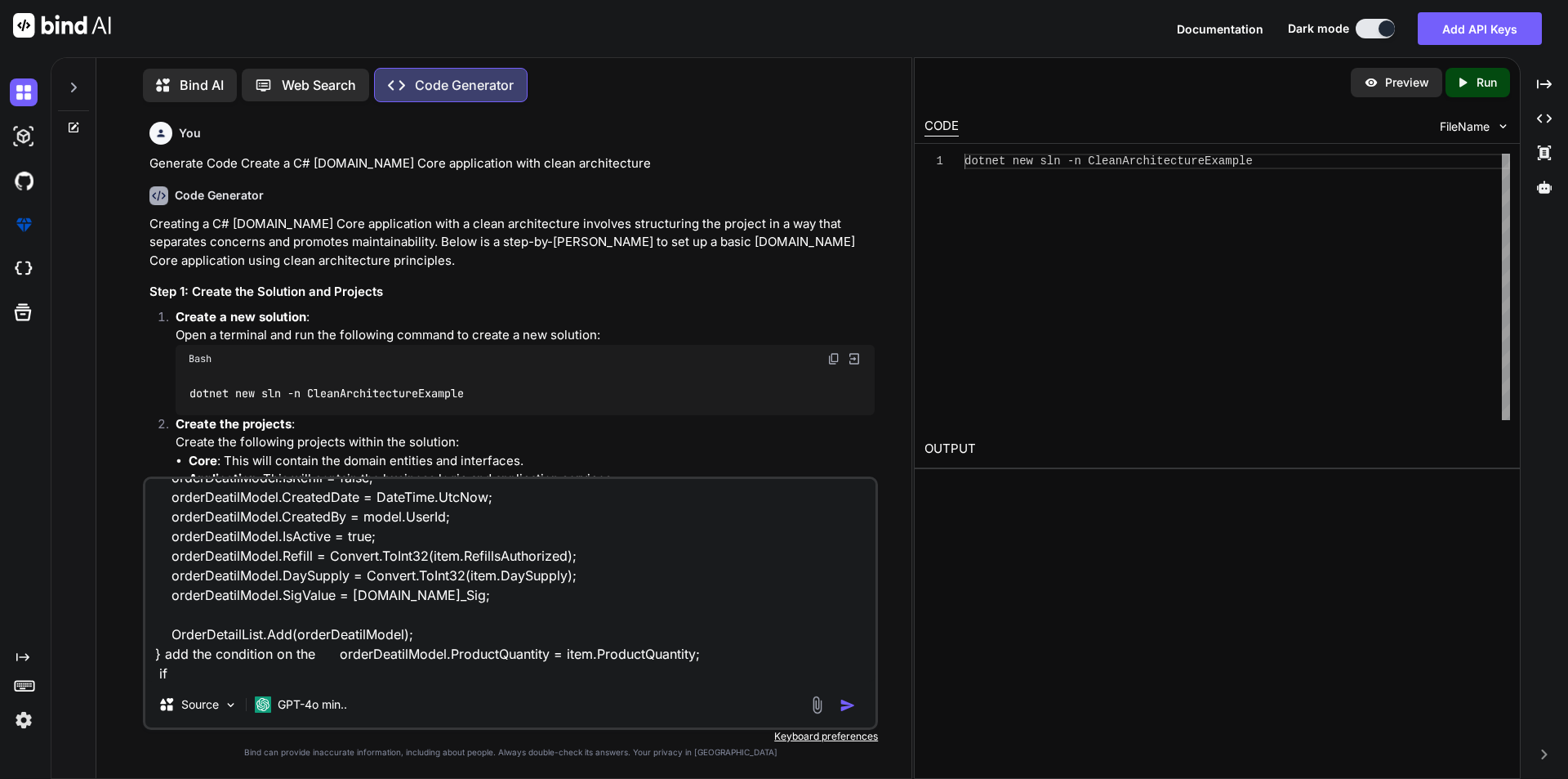
type textarea "x"
type textarea "List<OrderDetail> OrderDetailList = new List<OrderDetail>(); foreach (var item …"
type textarea "x"
type textarea "List<OrderDetail> OrderDetailList = new List<OrderDetail>(); foreach (var item …"
type textarea "x"
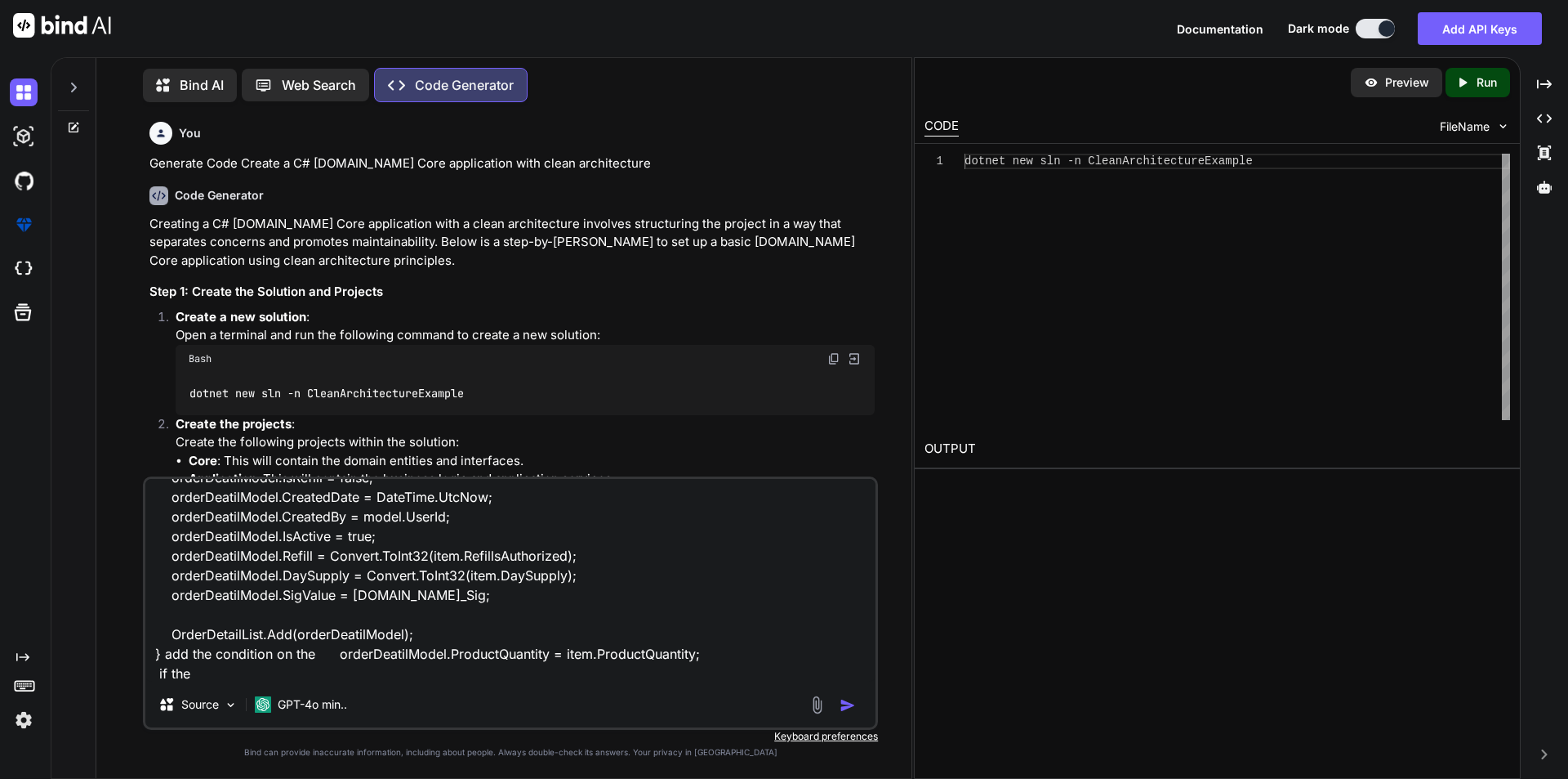
type textarea "List<OrderDetail> OrderDetailList = new List<OrderDetail>(); foreach (var item …"
type textarea "x"
type textarea "List<OrderDetail> OrderDetailList = new List<OrderDetail>(); foreach (var item …"
type textarea "x"
type textarea "List<OrderDetail> OrderDetailList = new List<OrderDetail>(); foreach (var item …"
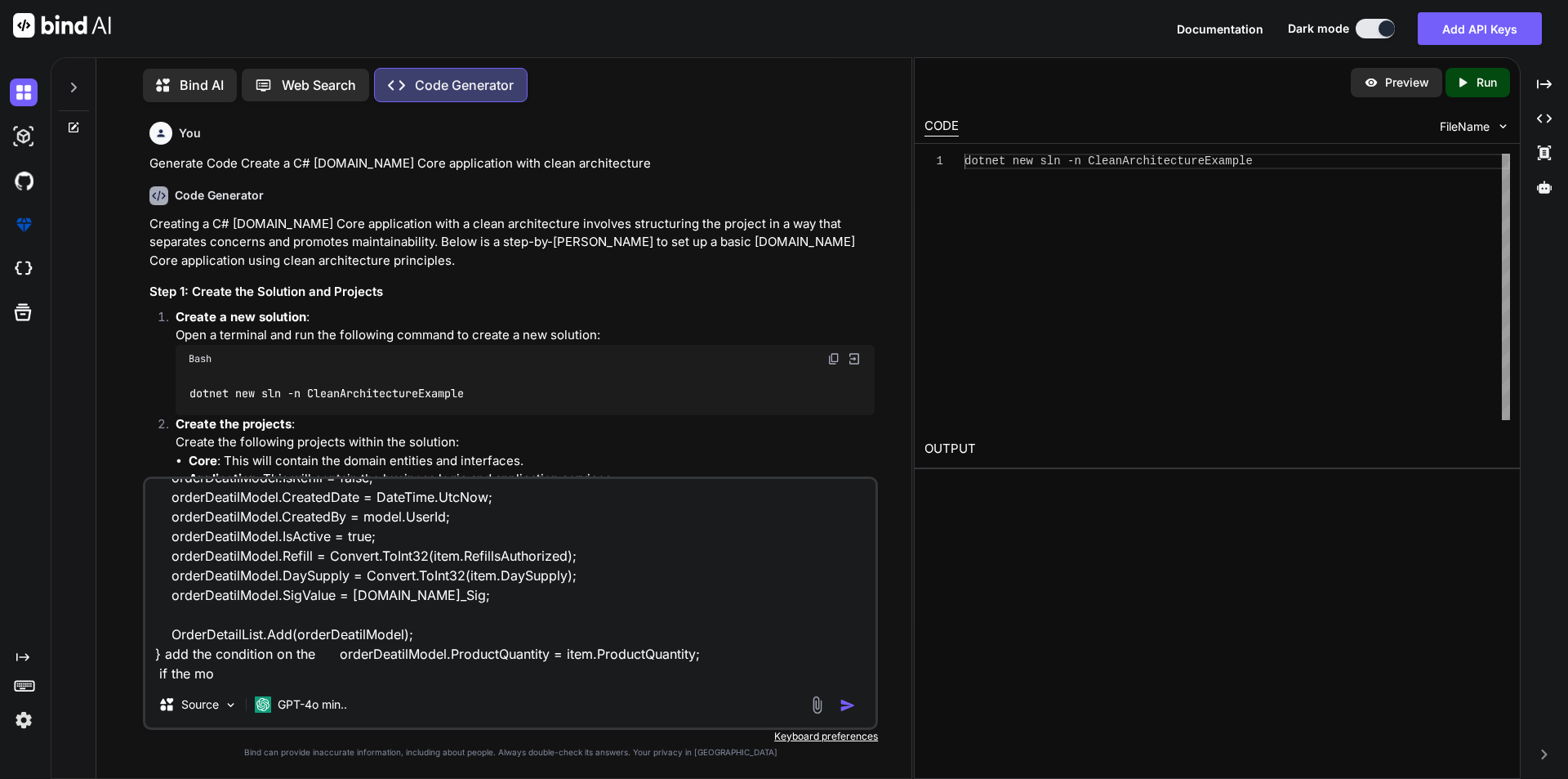
type textarea "x"
type textarea "List<OrderDetail> OrderDetailList = new List<OrderDetail>(); foreach (var item …"
type textarea "x"
type textarea "List<OrderDetail> OrderDetailList = new List<OrderDetail>(); foreach (var item …"
type textarea "x"
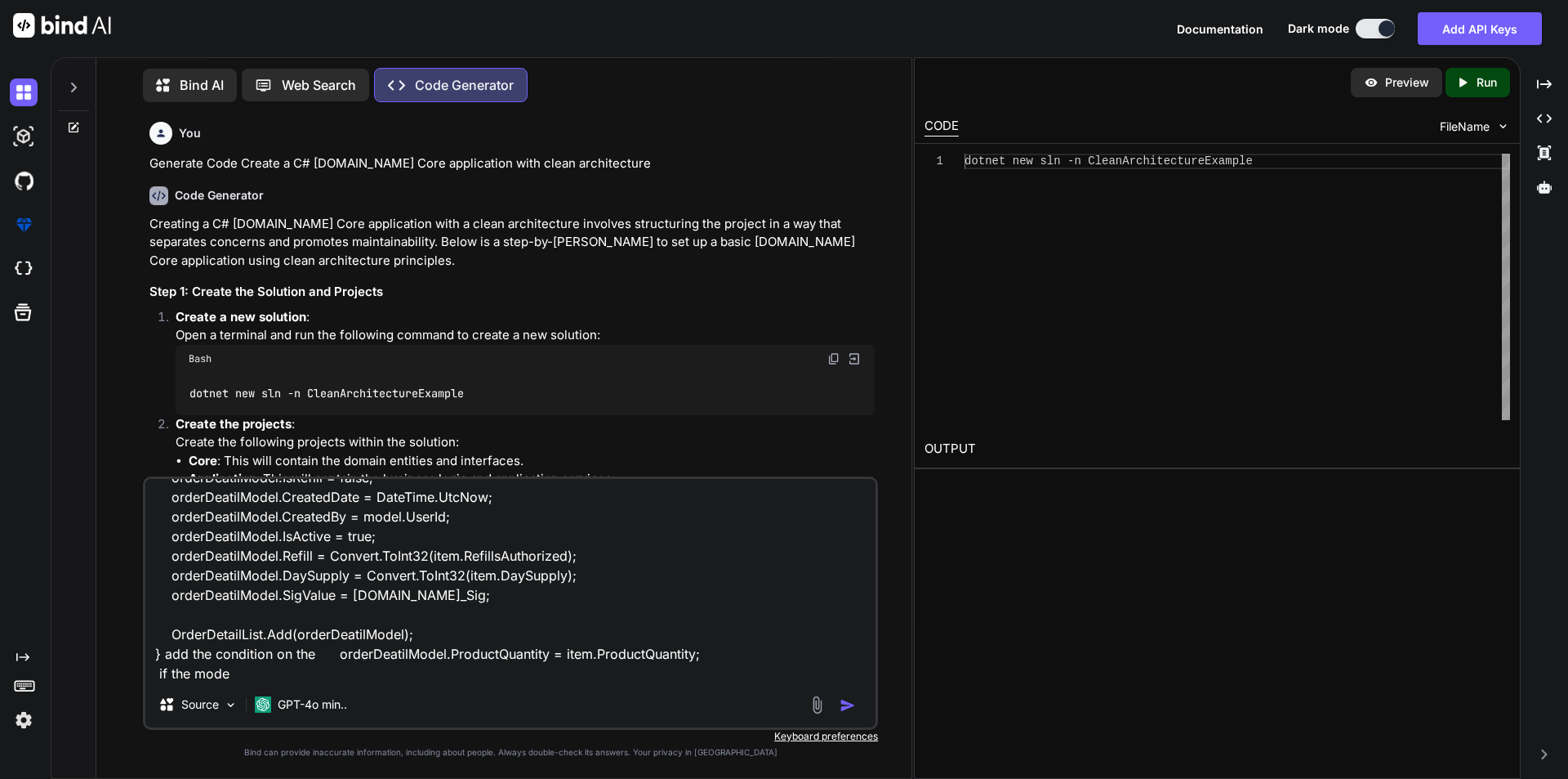
type textarea "List<OrderDetail> OrderDetailList = new List<OrderDetail>(); foreach (var item …"
type textarea "x"
type textarea "List<OrderDetail> OrderDetailList = new List<OrderDetail>(); foreach (var item …"
type textarea "x"
type textarea "List<OrderDetail> OrderDetailList = new List<OrderDetail>(); foreach (var item …"
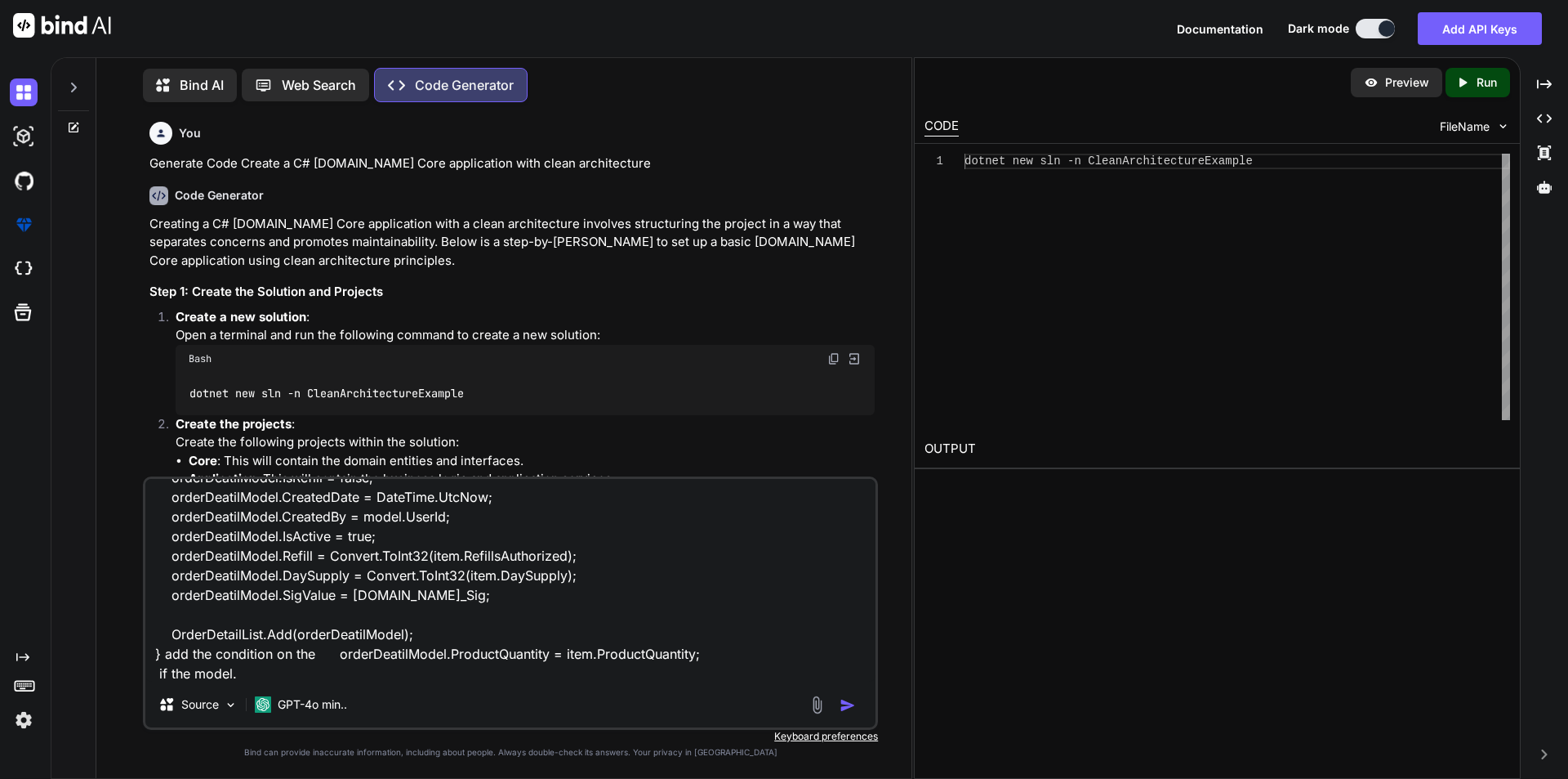
type textarea "x"
type textarea "List<OrderDetail> OrderDetailList = new List<OrderDetail>(); foreach (var item …"
type textarea "x"
type textarea "List<OrderDetail> OrderDetailList = new List<OrderDetail>(); foreach (var item …"
type textarea "x"
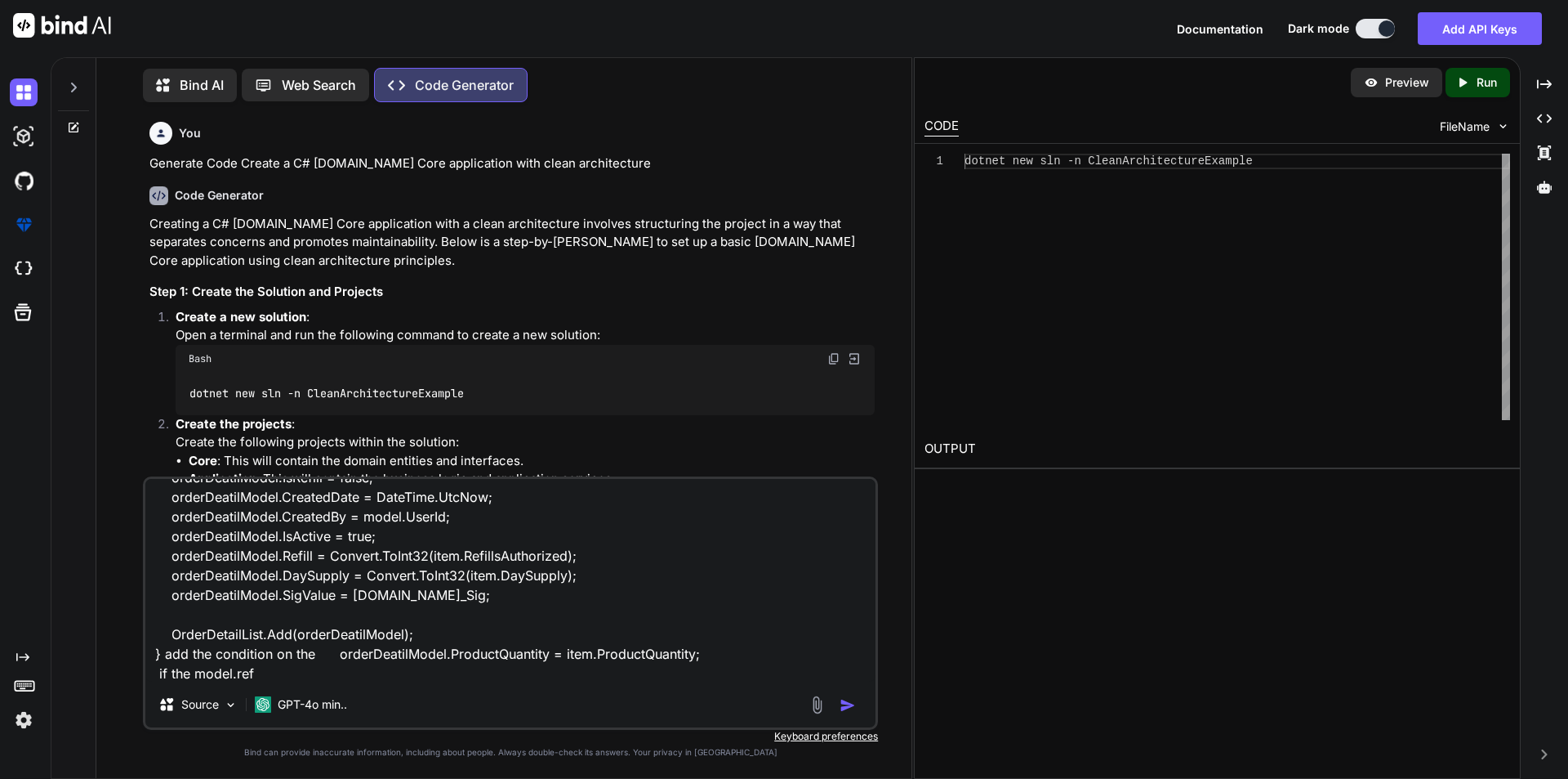
type textarea "List<OrderDetail> OrderDetailList = new List<OrderDetail>(); foreach (var item …"
type textarea "x"
type textarea "List<OrderDetail> OrderDetailList = new List<OrderDetail>(); foreach (var item …"
type textarea "x"
type textarea "List<OrderDetail> OrderDetailList = new List<OrderDetail>(); foreach (var item …"
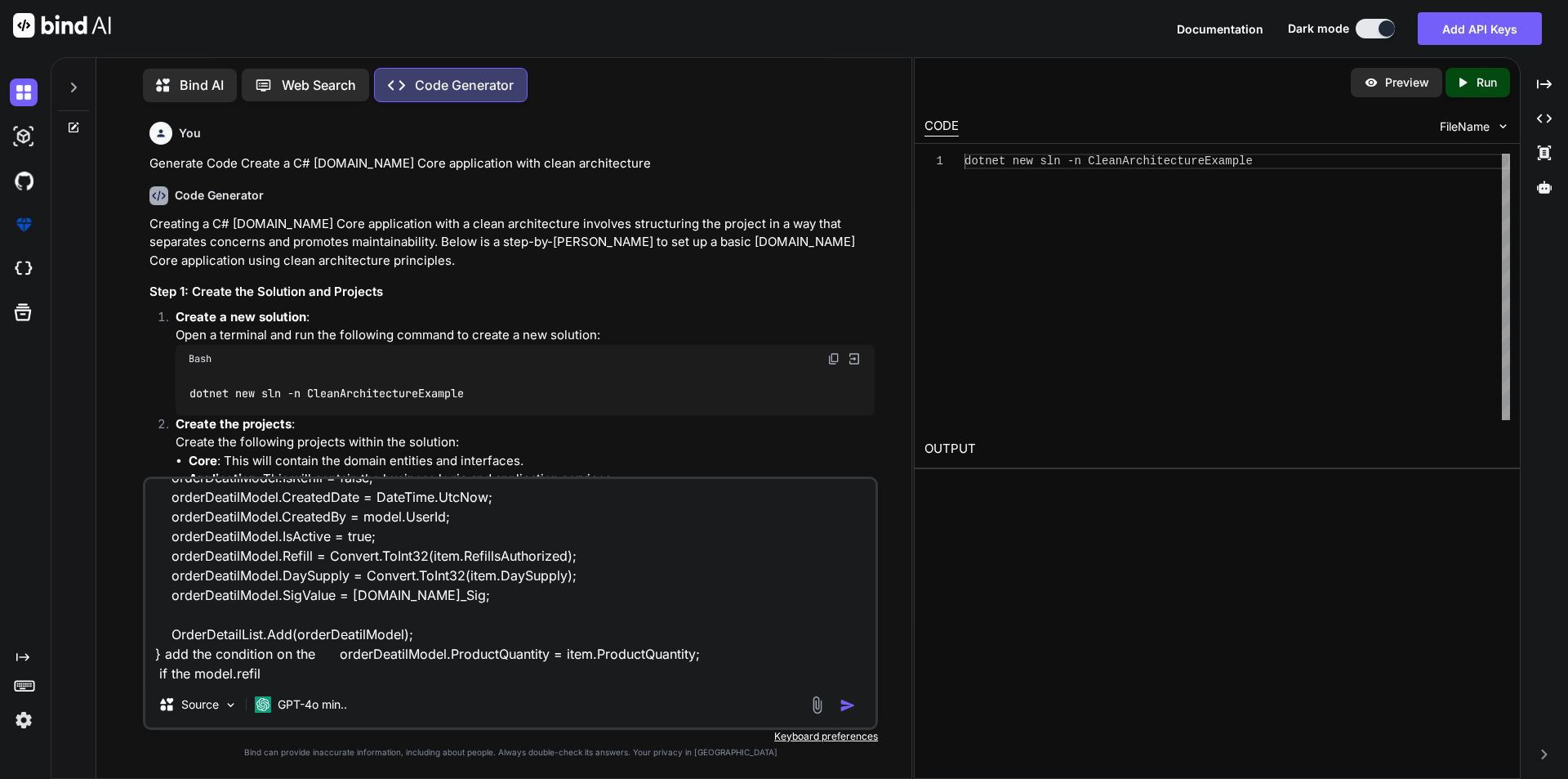
type textarea "x"
type textarea "List<OrderDetail> OrderDetailList = new List<OrderDetail>(); foreach (var item …"
type textarea "x"
type textarea "List<OrderDetail> OrderDetailList = new List<OrderDetail>(); foreach (var item …"
type textarea "x"
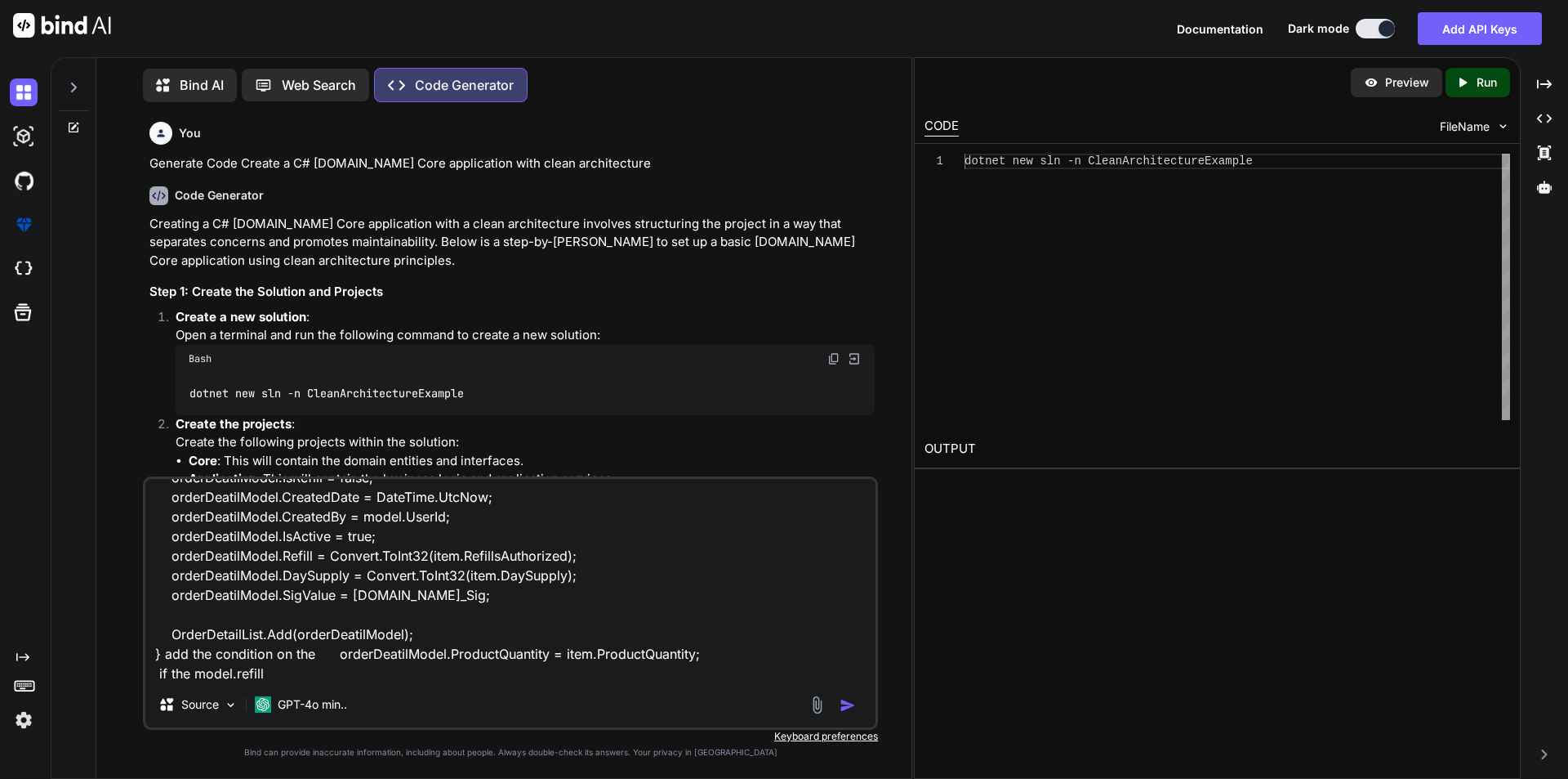
type textarea "List<OrderDetail> OrderDetailList = new List<OrderDetail>(); foreach (var item …"
type textarea "x"
type textarea "List<OrderDetail> OrderDetailList = new List<OrderDetail>(); foreach (var item …"
type textarea "x"
type textarea "List<OrderDetail> OrderDetailList = new List<OrderDetail>(); foreach (var item …"
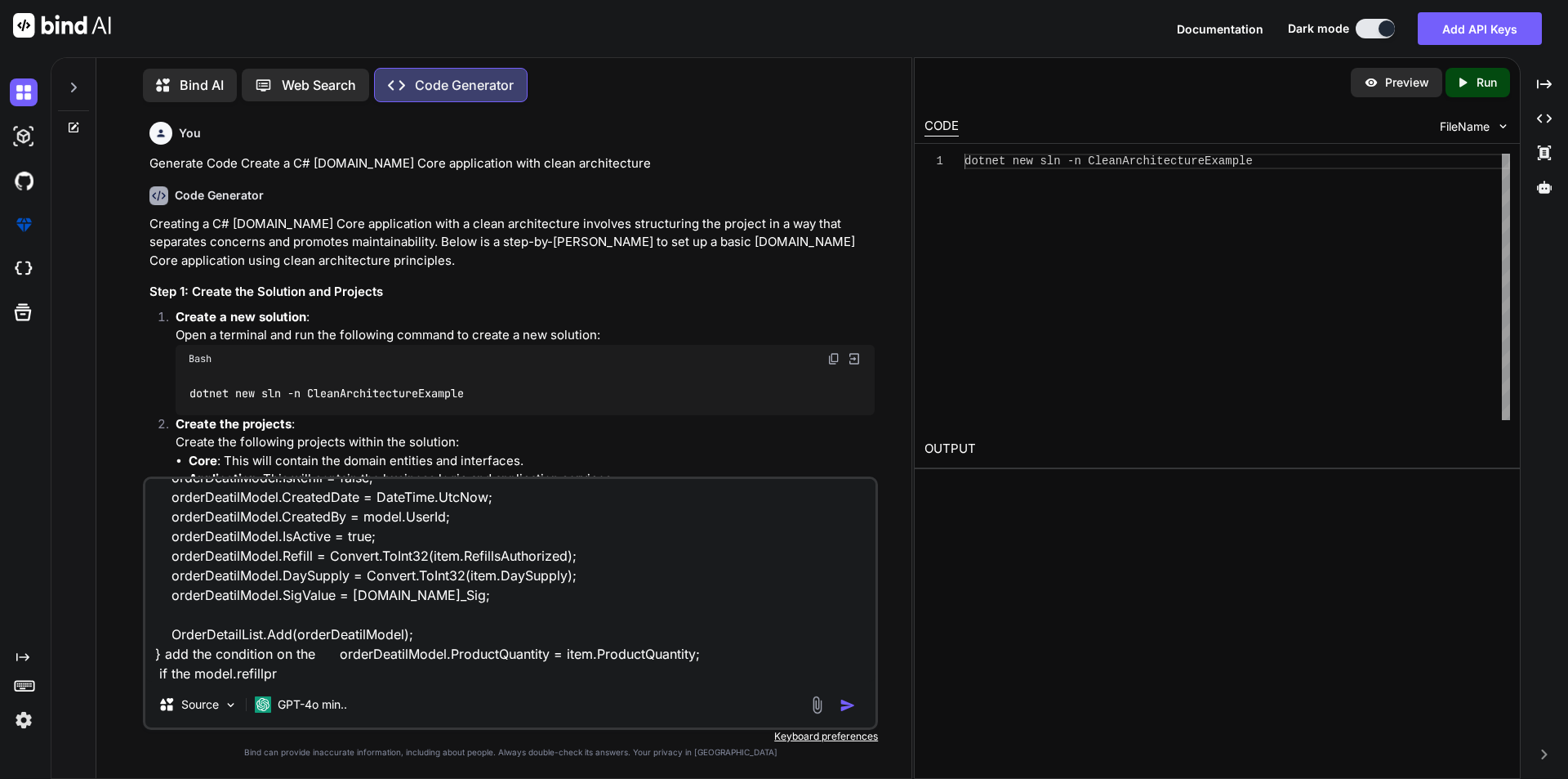
type textarea "x"
type textarea "List<OrderDetail> OrderDetailList = new List<OrderDetail>(); foreach (var item …"
type textarea "x"
type textarea "List<OrderDetail> OrderDetailList = new List<OrderDetail>(); foreach (var item …"
type textarea "x"
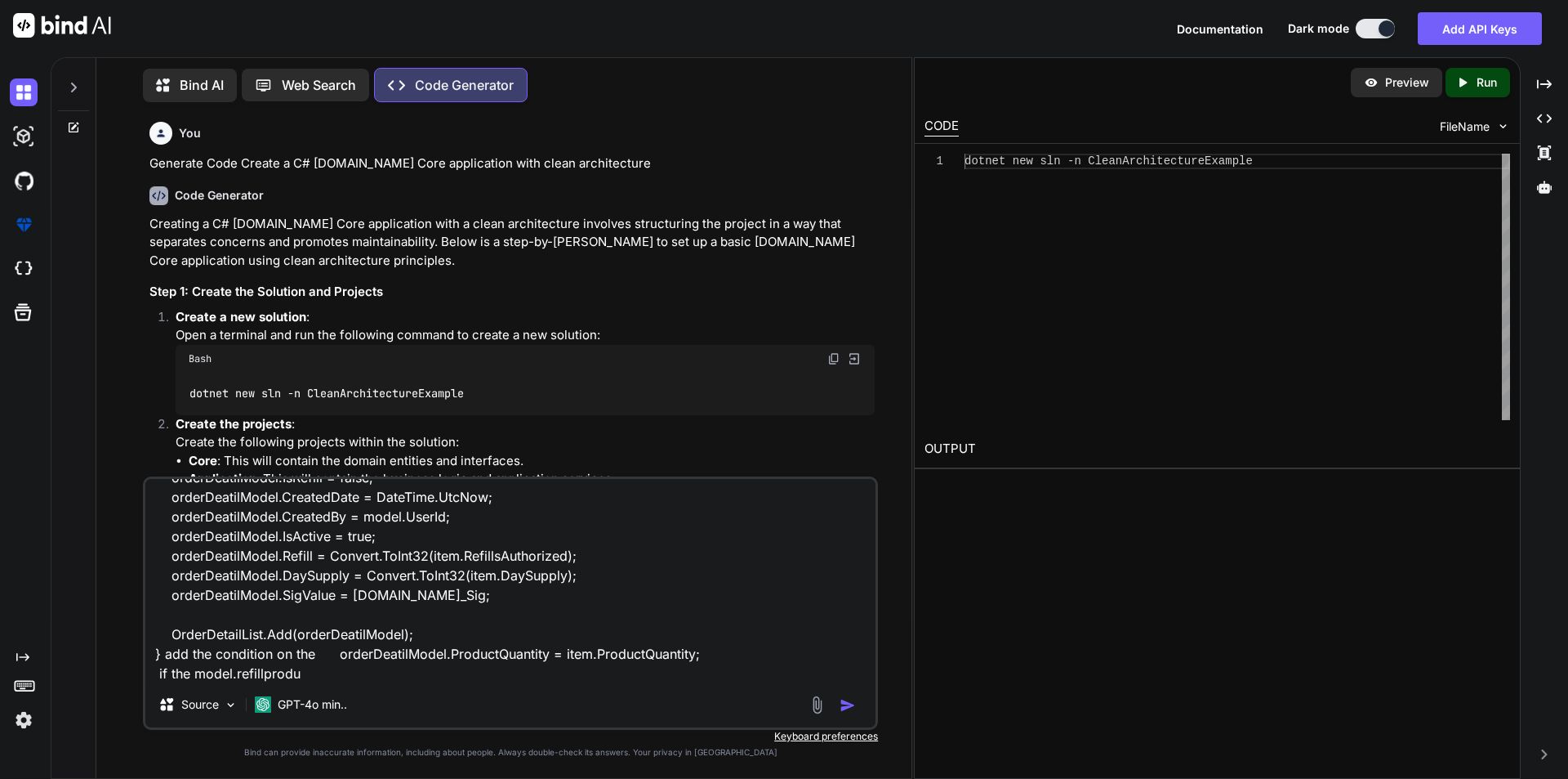
type textarea "List<OrderDetail> OrderDetailList = new List<OrderDetail>(); foreach (var item …"
type textarea "x"
type textarea "List<OrderDetail> OrderDetailList = new List<OrderDetail>(); foreach (var item …"
type textarea "x"
type textarea "List<OrderDetail> OrderDetailList = new List<OrderDetail>(); foreach (var item …"
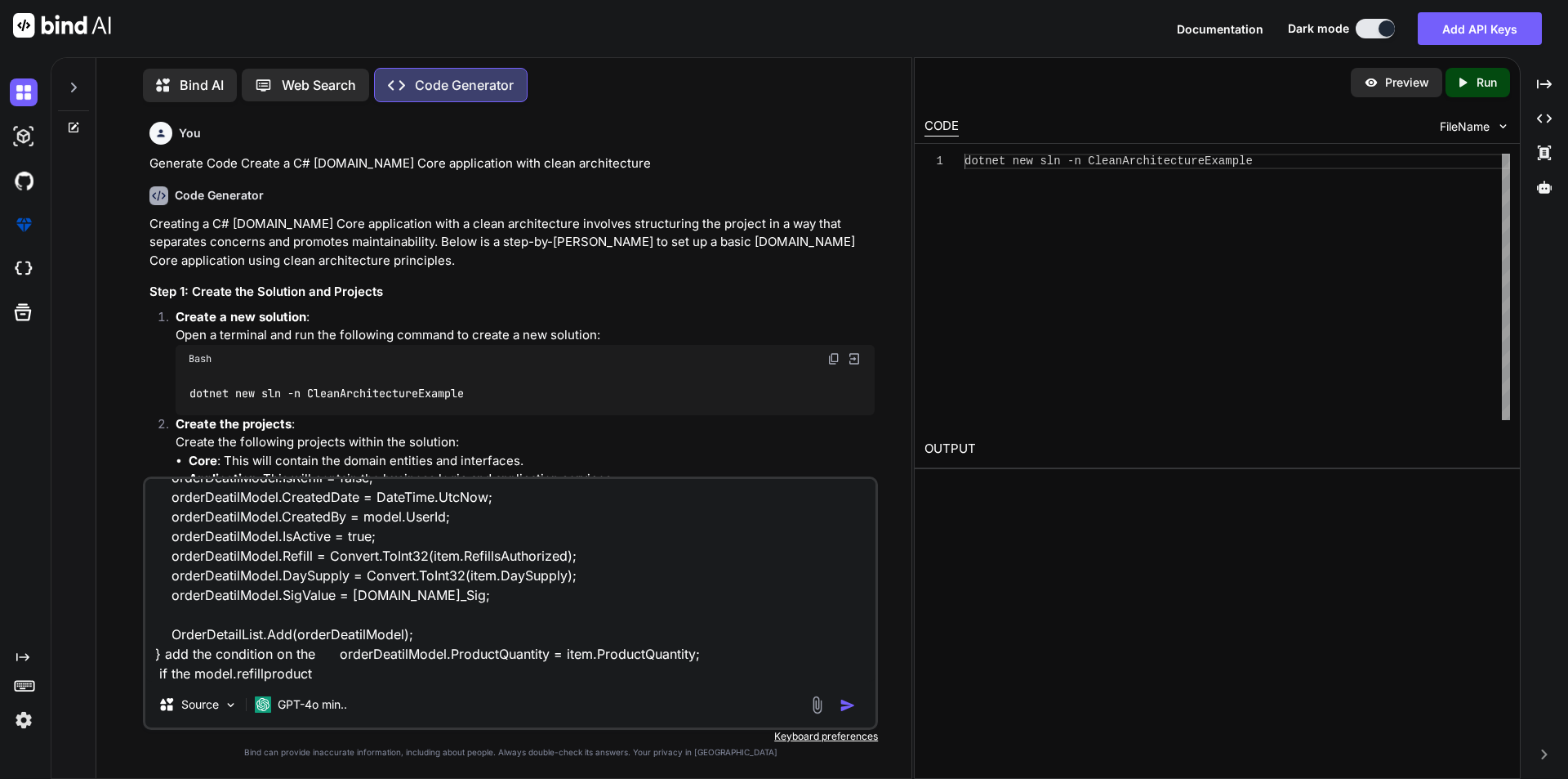
type textarea "x"
type textarea "List<OrderDetail> OrderDetailList = new List<OrderDetail>(); foreach (var item …"
type textarea "x"
type textarea "List<OrderDetail> OrderDetailList = new List<OrderDetail>(); foreach (var item …"
type textarea "x"
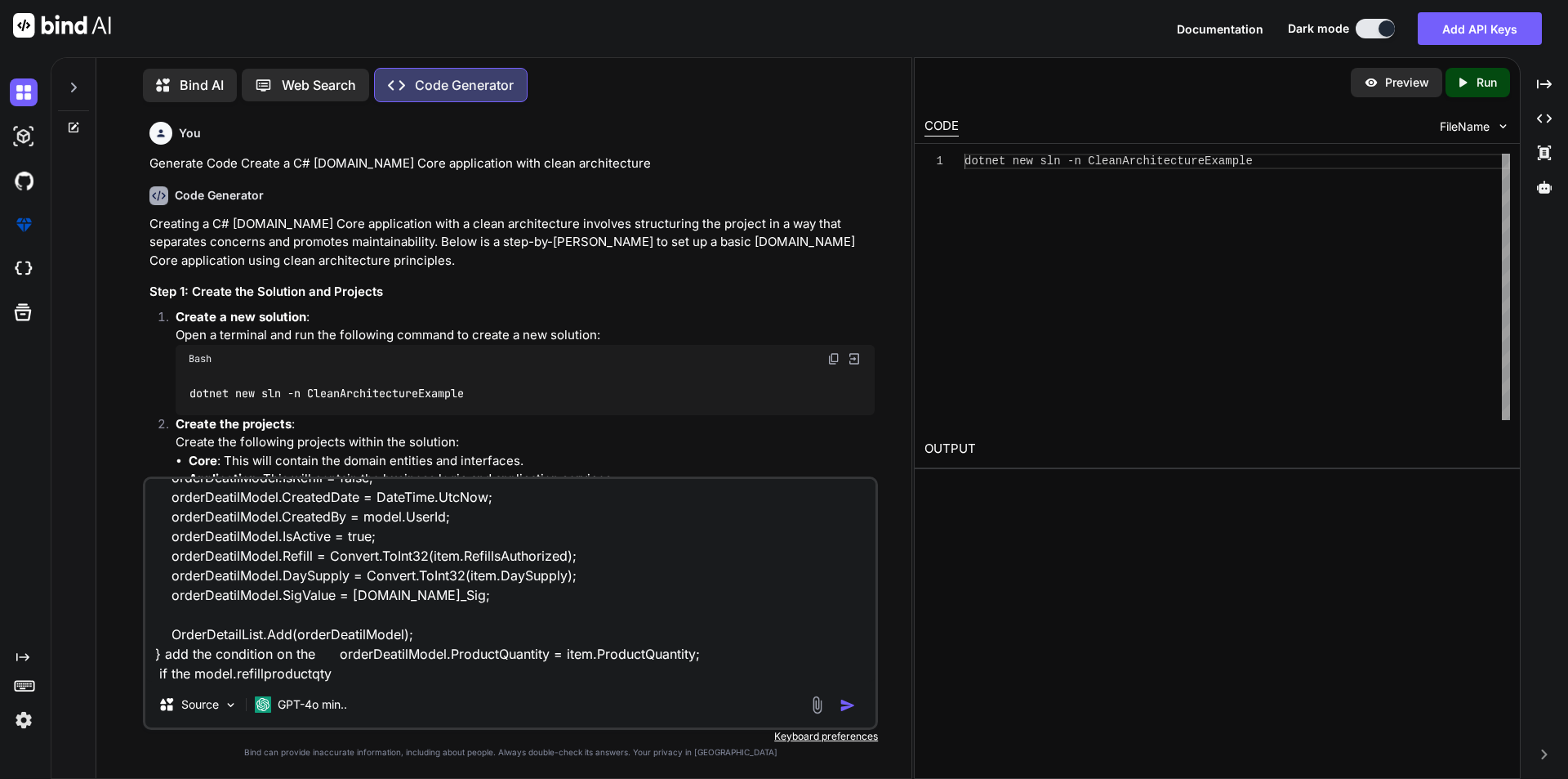
type textarea "List<OrderDetail> OrderDetailList = new List<OrderDetail>(); foreach (var item …"
type textarea "x"
type textarea "List<OrderDetail> OrderDetailList = new List<OrderDetail>(); foreach (var item …"
type textarea "x"
type textarea "List<OrderDetail> OrderDetailList = new List<OrderDetail>(); foreach (var item …"
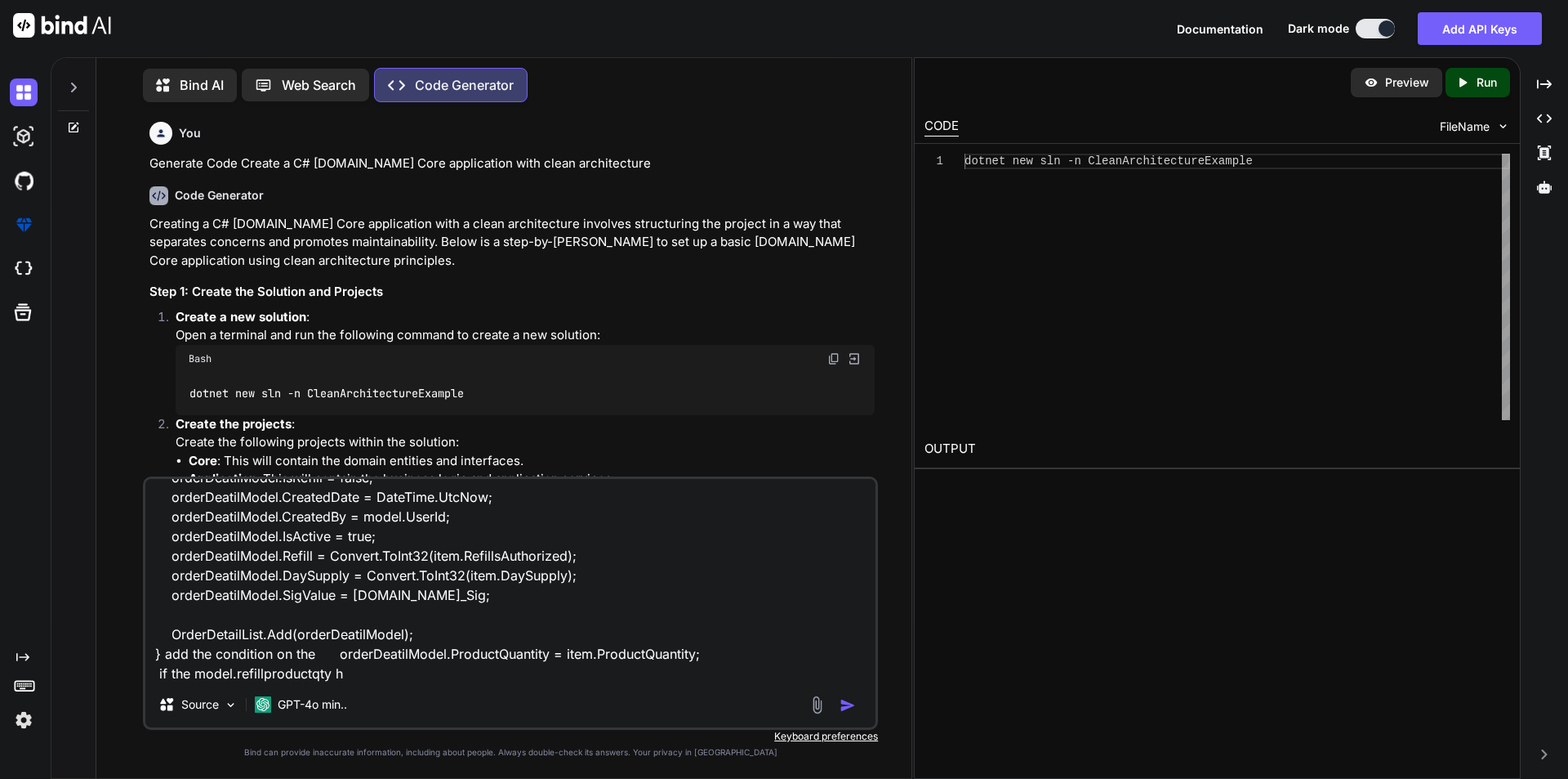
type textarea "x"
type textarea "List<OrderDetail> OrderDetailList = new List<OrderDetail>(); foreach (var item …"
type textarea "x"
type textarea "List<OrderDetail> OrderDetailList = new List<OrderDetail>(); foreach (var item …"
type textarea "x"
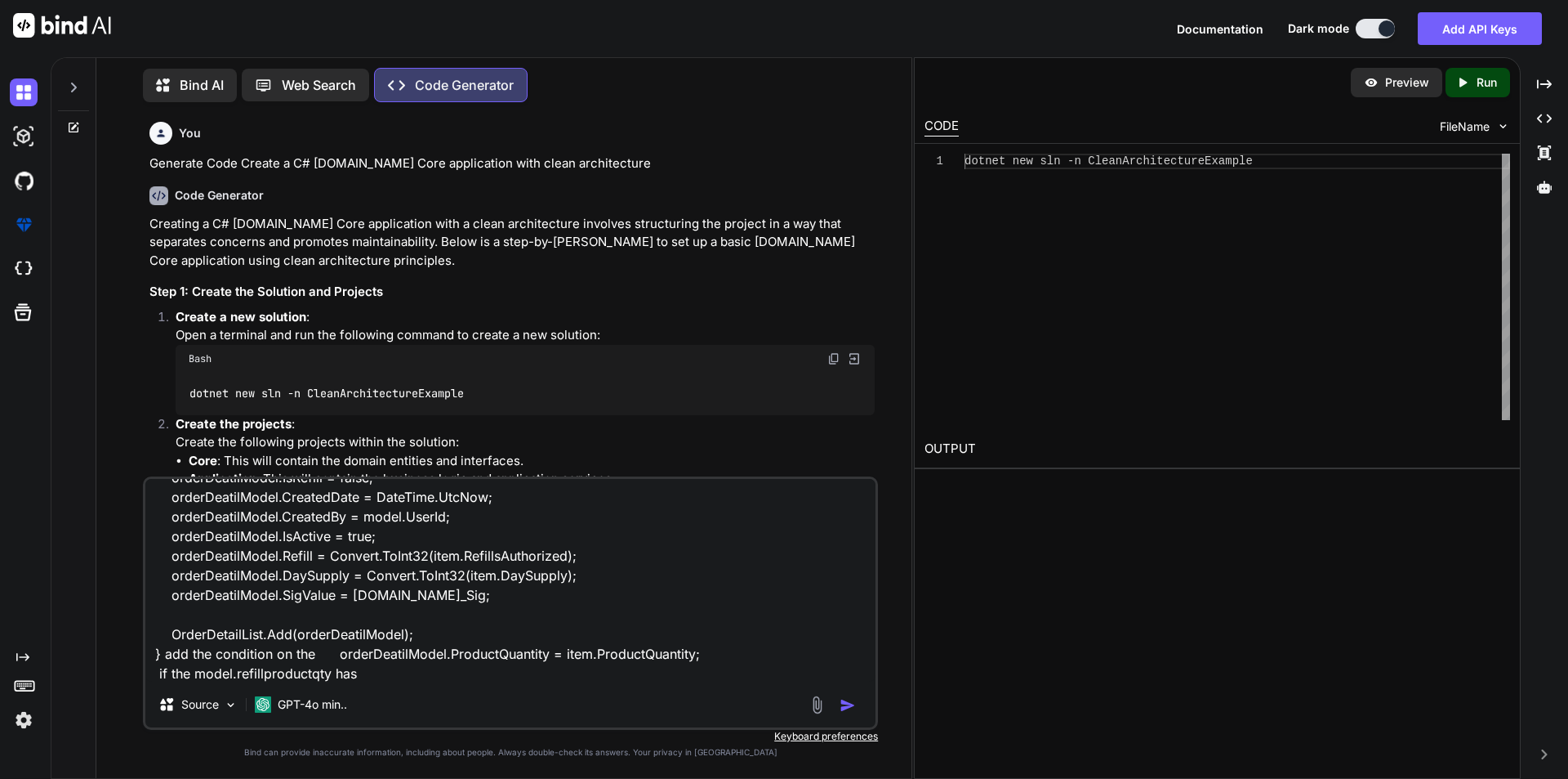
type textarea "List<OrderDetail> OrderDetailList = new List<OrderDetail>(); foreach (var item …"
type textarea "x"
type textarea "List<OrderDetail> OrderDetailList = new List<OrderDetail>(); foreach (var item …"
type textarea "x"
type textarea "List<OrderDetail> OrderDetailList = new List<OrderDetail>(); foreach (var item …"
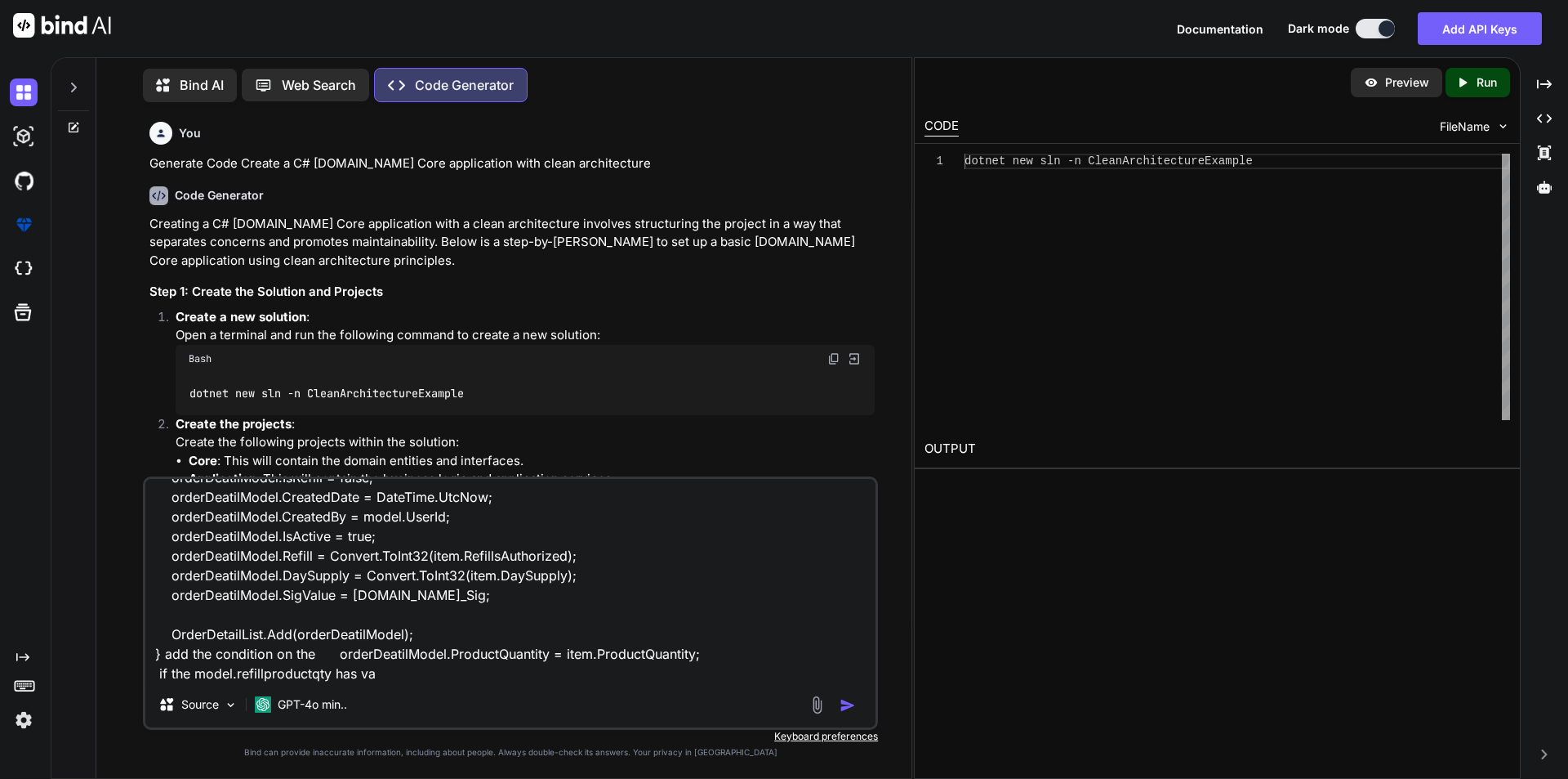
type textarea "x"
type textarea "List<OrderDetail> OrderDetailList = new List<OrderDetail>(); foreach (var item …"
type textarea "x"
type textarea "List<OrderDetail> OrderDetailList = new List<OrderDetail>(); foreach (var item …"
type textarea "x"
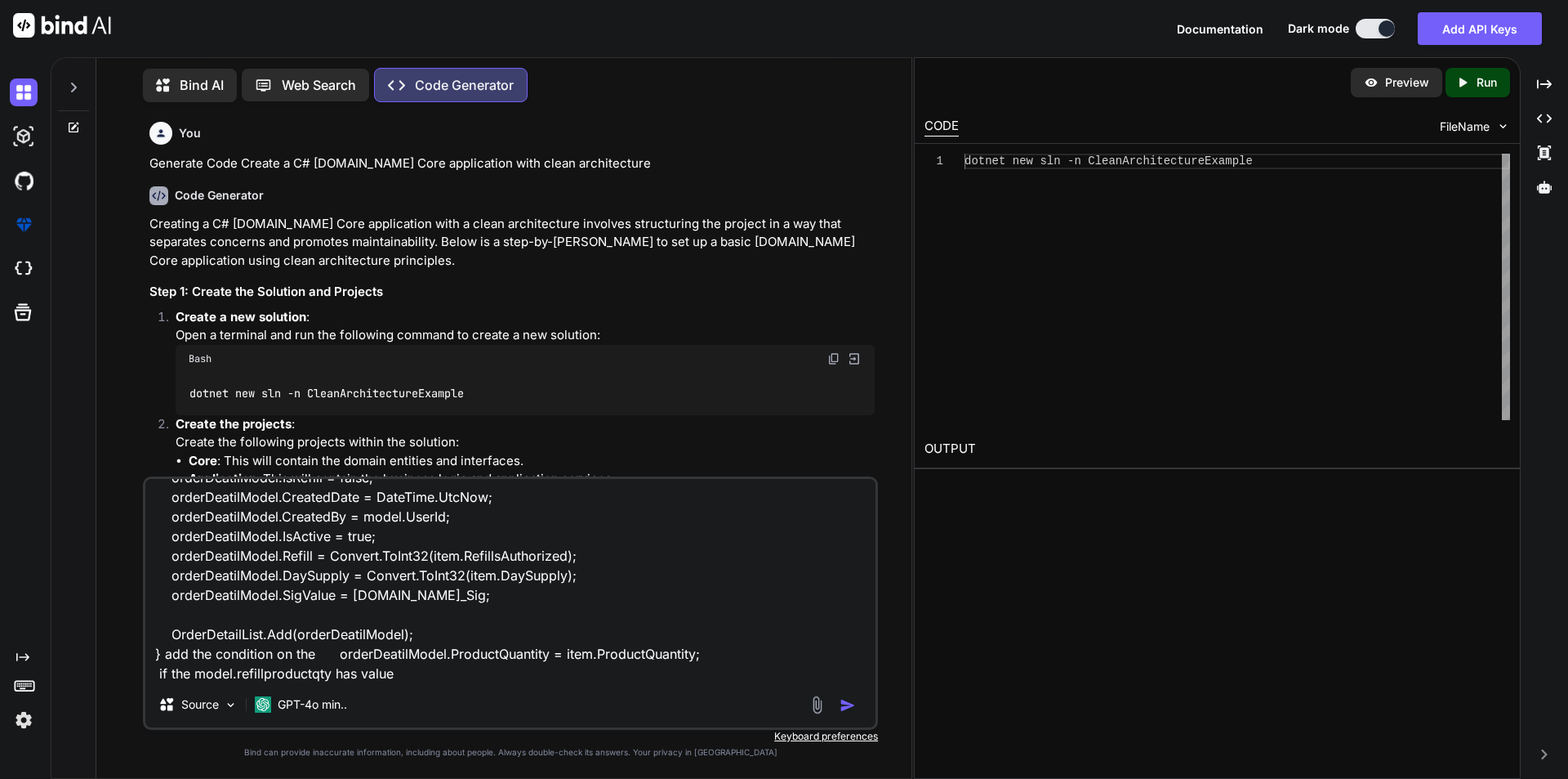
type textarea "List<OrderDetail> OrderDetailList = new List<OrderDetail>(); foreach (var item …"
type textarea "x"
type textarea "List<OrderDetail> OrderDetailList = new List<OrderDetail>(); foreach (var item …"
type textarea "x"
type textarea "List<OrderDetail> OrderDetailList = new List<OrderDetail>(); foreach (var item …"
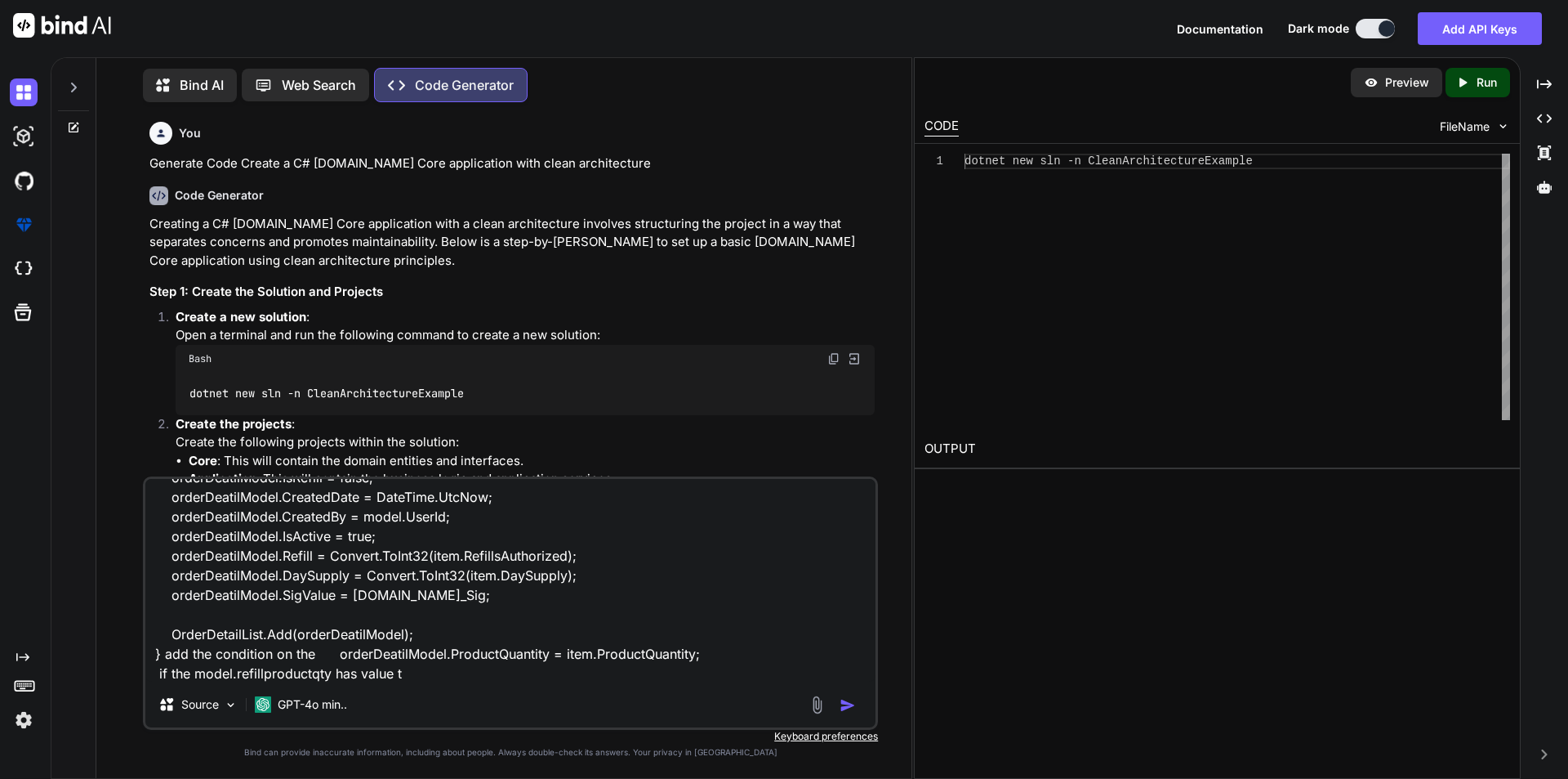
type textarea "x"
type textarea "List<OrderDetail> OrderDetailList = new List<OrderDetail>(); foreach (var item …"
type textarea "x"
type textarea "List<OrderDetail> OrderDetailList = new List<OrderDetail>(); foreach (var item …"
type textarea "x"
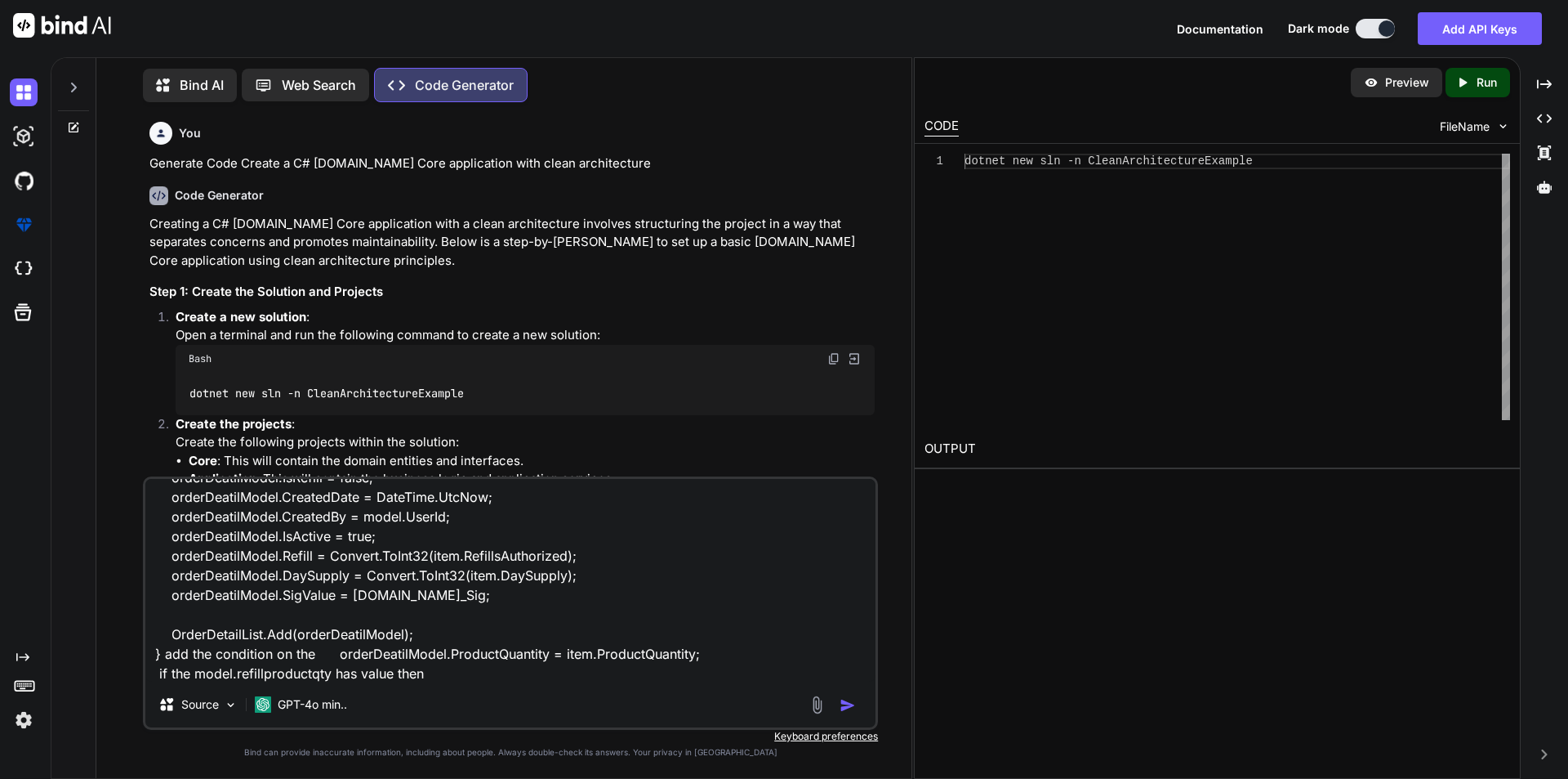
type textarea "List<OrderDetail> OrderDetailList = new List<OrderDetail>(); foreach (var item …"
type textarea "x"
type textarea "List<OrderDetail> OrderDetailList = new List<OrderDetail>(); foreach (var item …"
type textarea "x"
type textarea "List<OrderDetail> OrderDetailList = new List<OrderDetail>(); foreach (var item …"
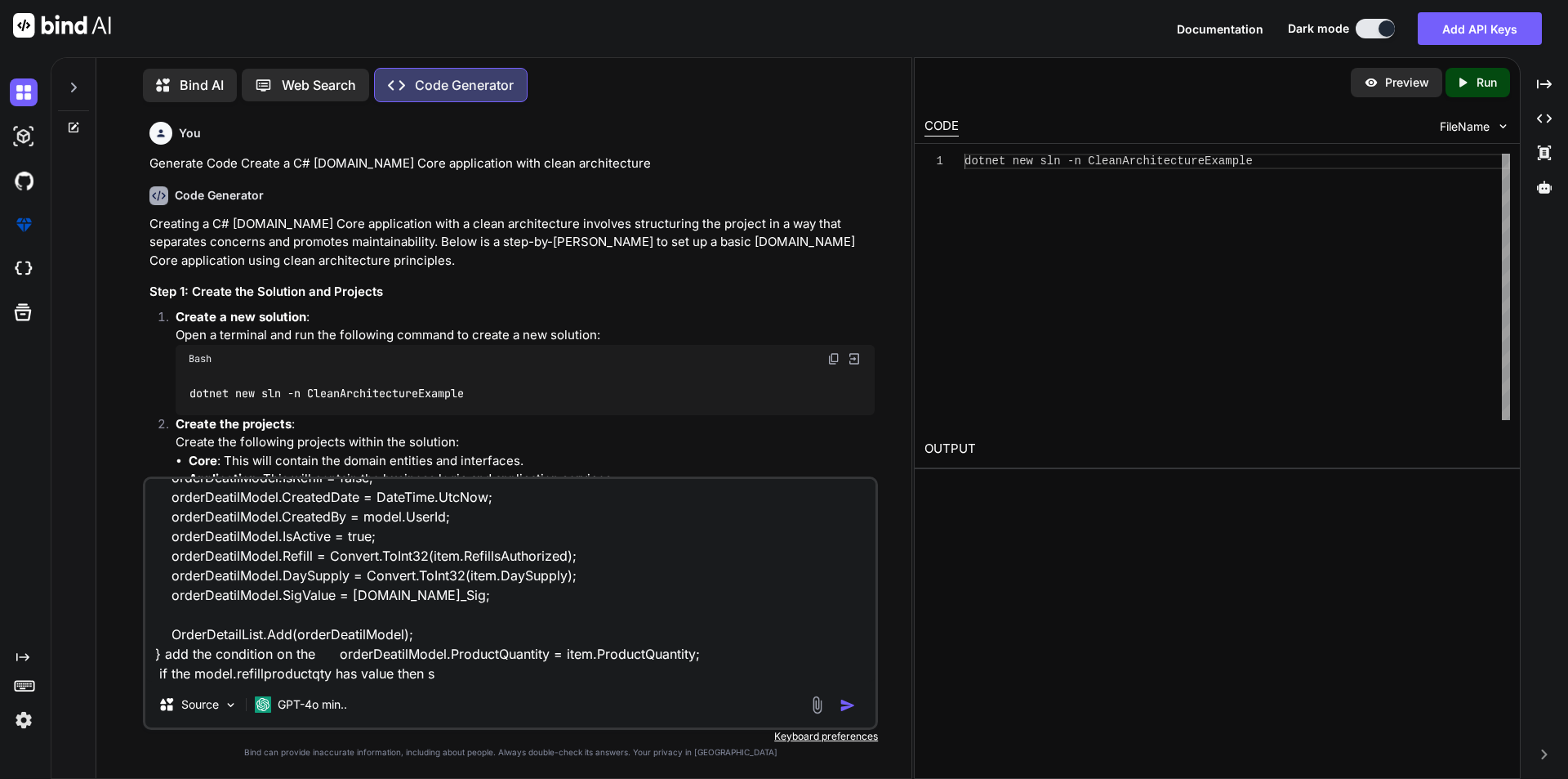
type textarea "x"
type textarea "List<OrderDetail> OrderDetailList = new List<OrderDetail>(); foreach (var item …"
type textarea "x"
type textarea "List<OrderDetail> OrderDetailList = new List<OrderDetail>(); foreach (var item …"
type textarea "x"
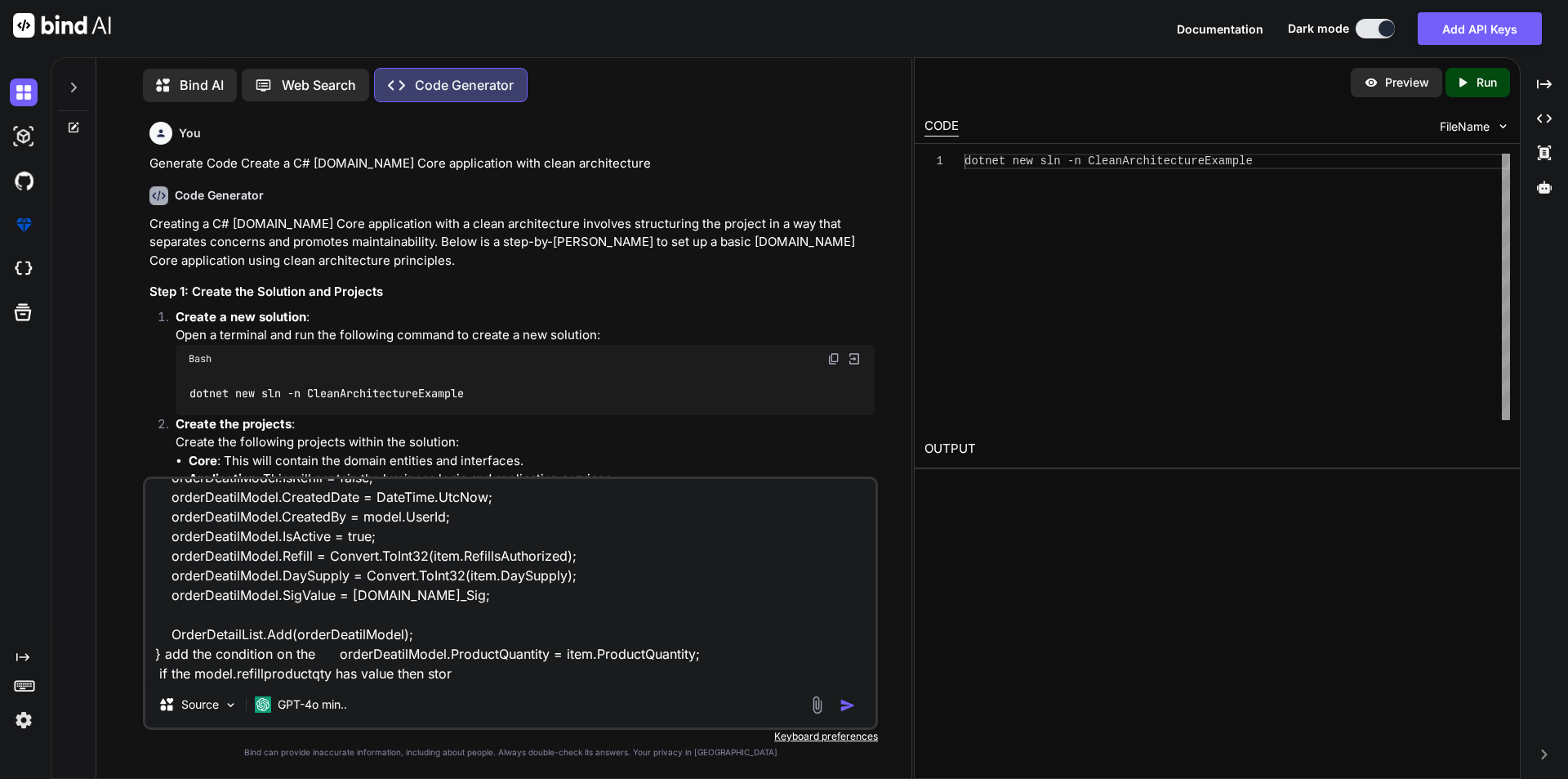
type textarea "List<OrderDetail> OrderDetailList = new List<OrderDetail>(); foreach (var item …"
type textarea "x"
type textarea "List<OrderDetail> OrderDetailList = new List<OrderDetail>(); foreach (var item …"
type textarea "x"
type textarea "List<OrderDetail> OrderDetailList = new List<OrderDetail>(); foreach (var item …"
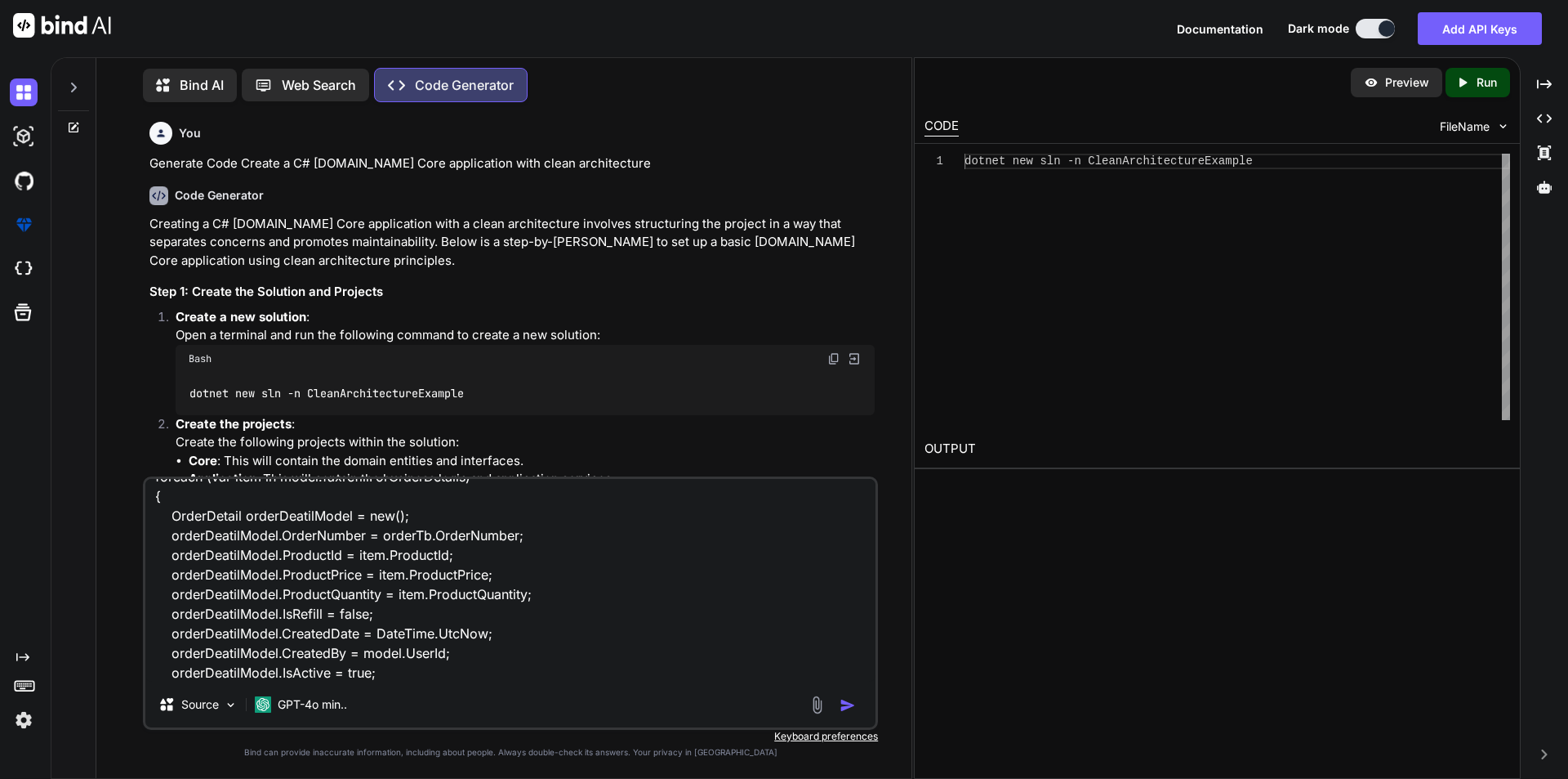
scroll to position [14, 0]
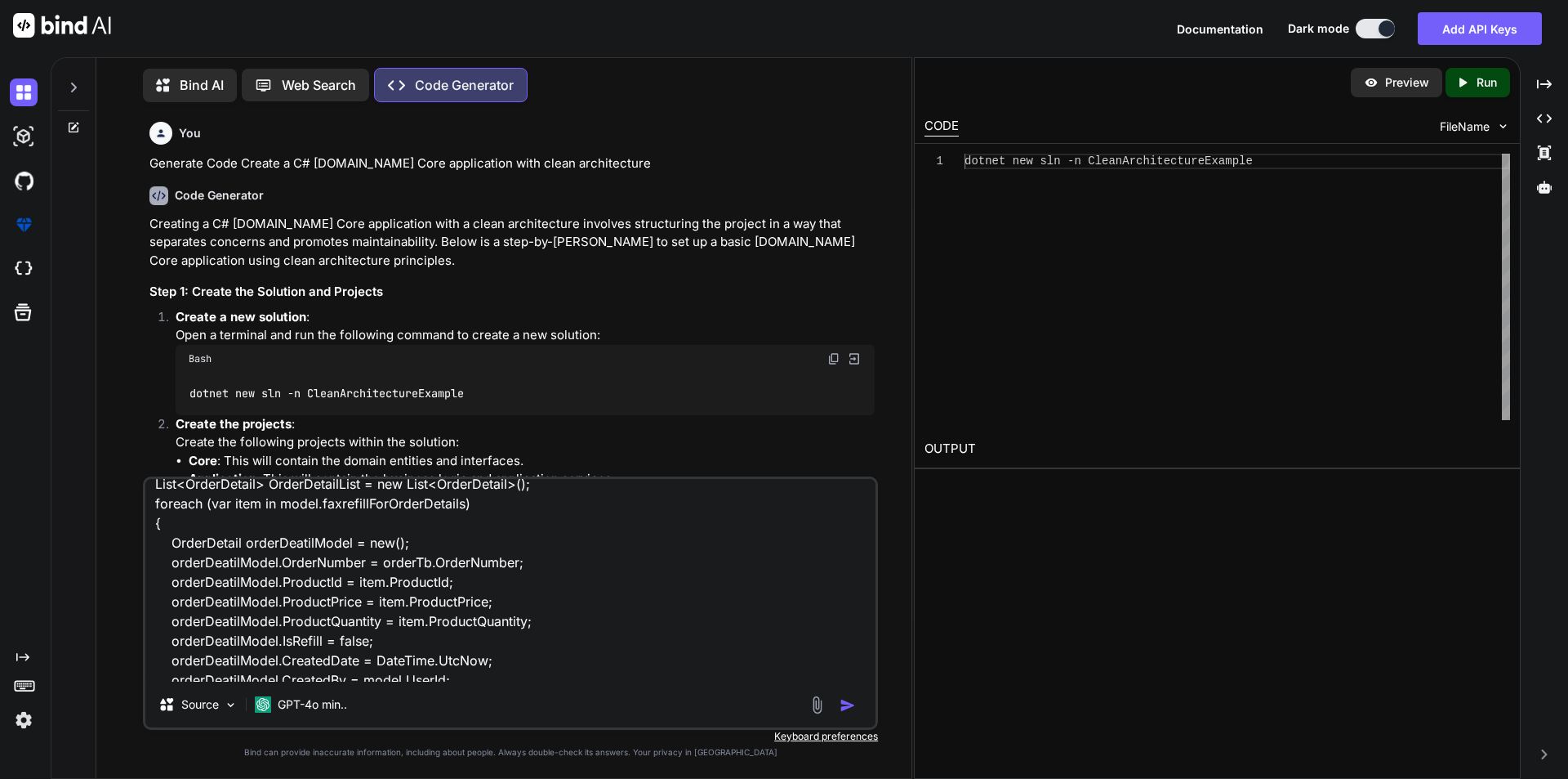
click at [384, 606] on textarea "List<OrderDetail> OrderDetailList = new List<OrderDetail>(); foreach (var item …" at bounding box center [510, 580] width 731 height 203
drag, startPoint x: 397, startPoint y: 617, endPoint x: 536, endPoint y: 626, distance: 139.3
click at [536, 626] on textarea "List<OrderDetail> OrderDetailList = new List<OrderDetail>(); foreach (var item …" at bounding box center [510, 580] width 731 height 203
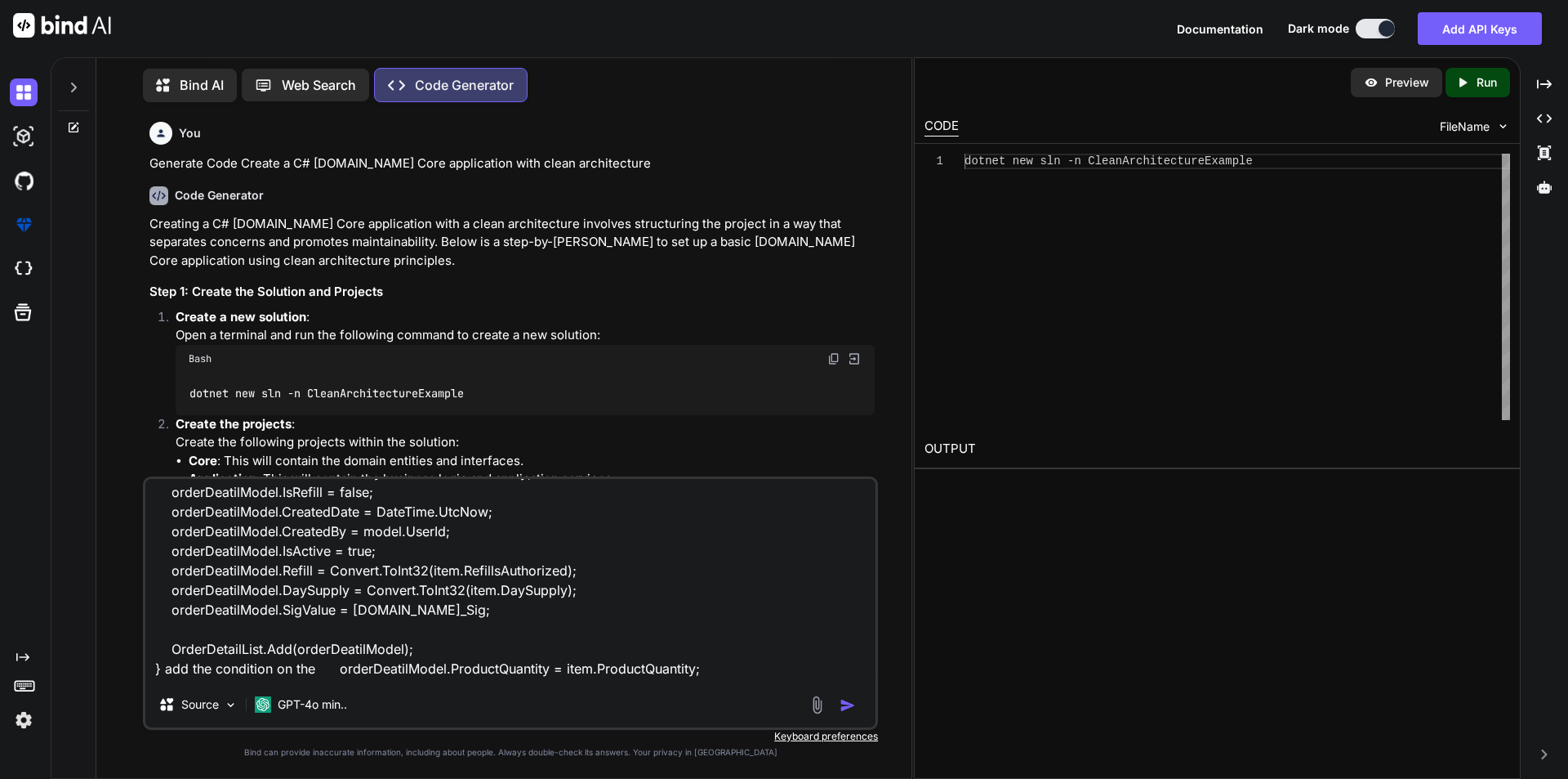
scroll to position [180, 0]
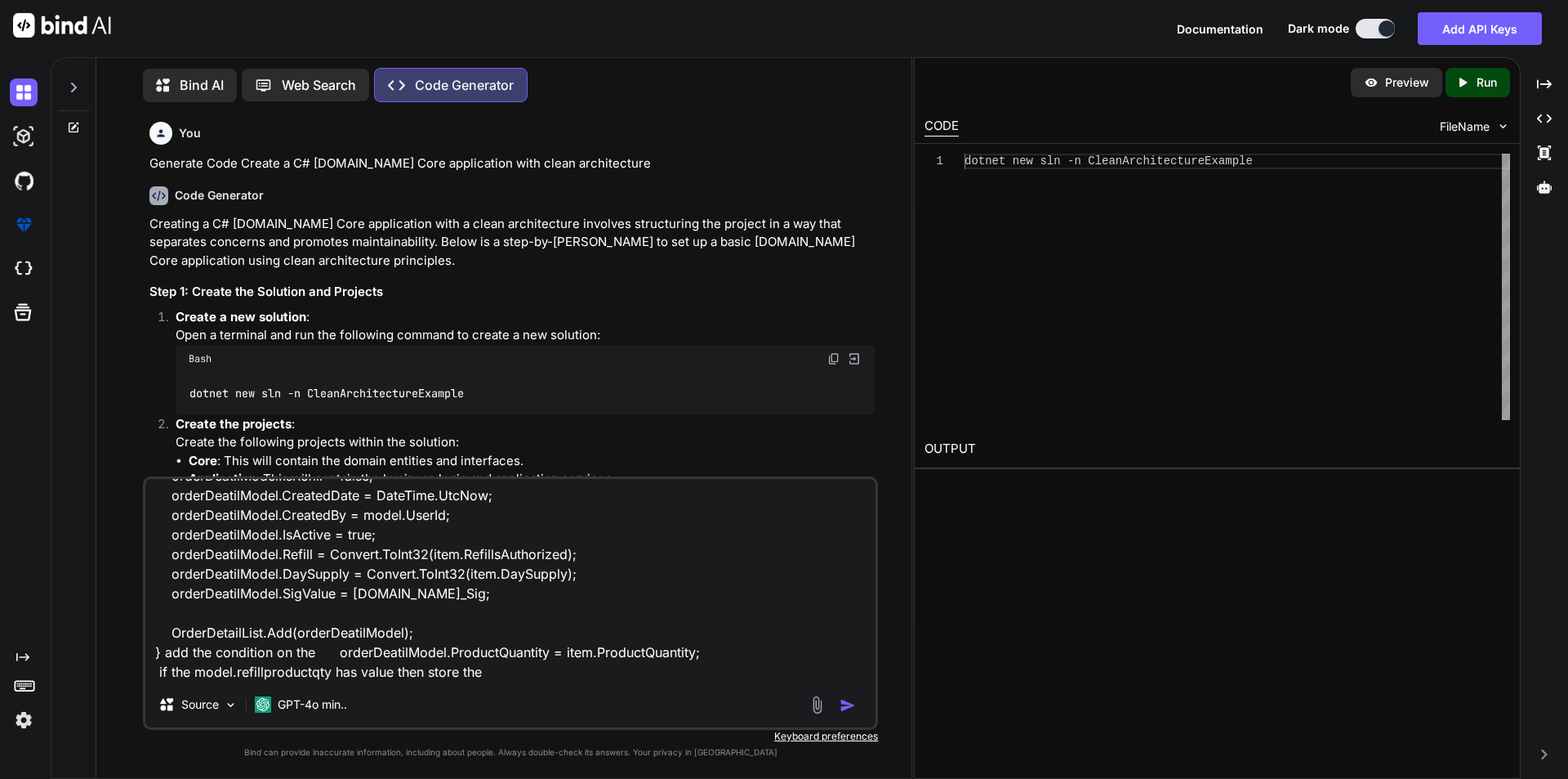
click at [509, 671] on textarea "List<OrderDetail> OrderDetailList = new List<OrderDetail>(); foreach (var item …" at bounding box center [510, 580] width 731 height 203
click at [546, 673] on textarea "List<OrderDetail> OrderDetailList = new List<OrderDetail>(); foreach (var item …" at bounding box center [510, 580] width 731 height 203
click at [280, 668] on textarea "List<OrderDetail> OrderDetailList = new List<OrderDetail>(); foreach (var item …" at bounding box center [510, 580] width 731 height 203
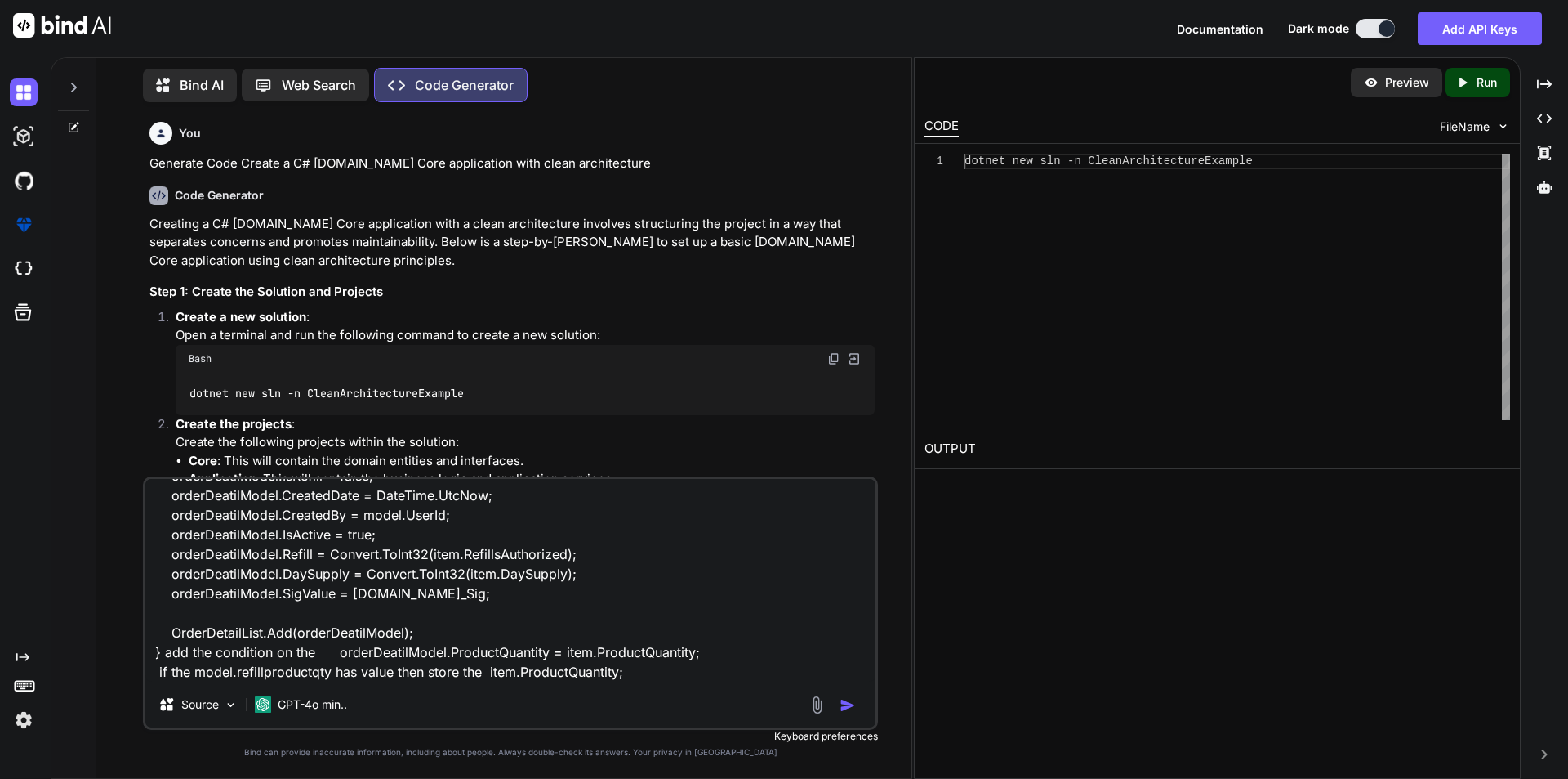
click at [565, 670] on textarea "List<OrderDetail> OrderDetailList = new List<OrderDetail>(); foreach (var item …" at bounding box center [510, 580] width 731 height 203
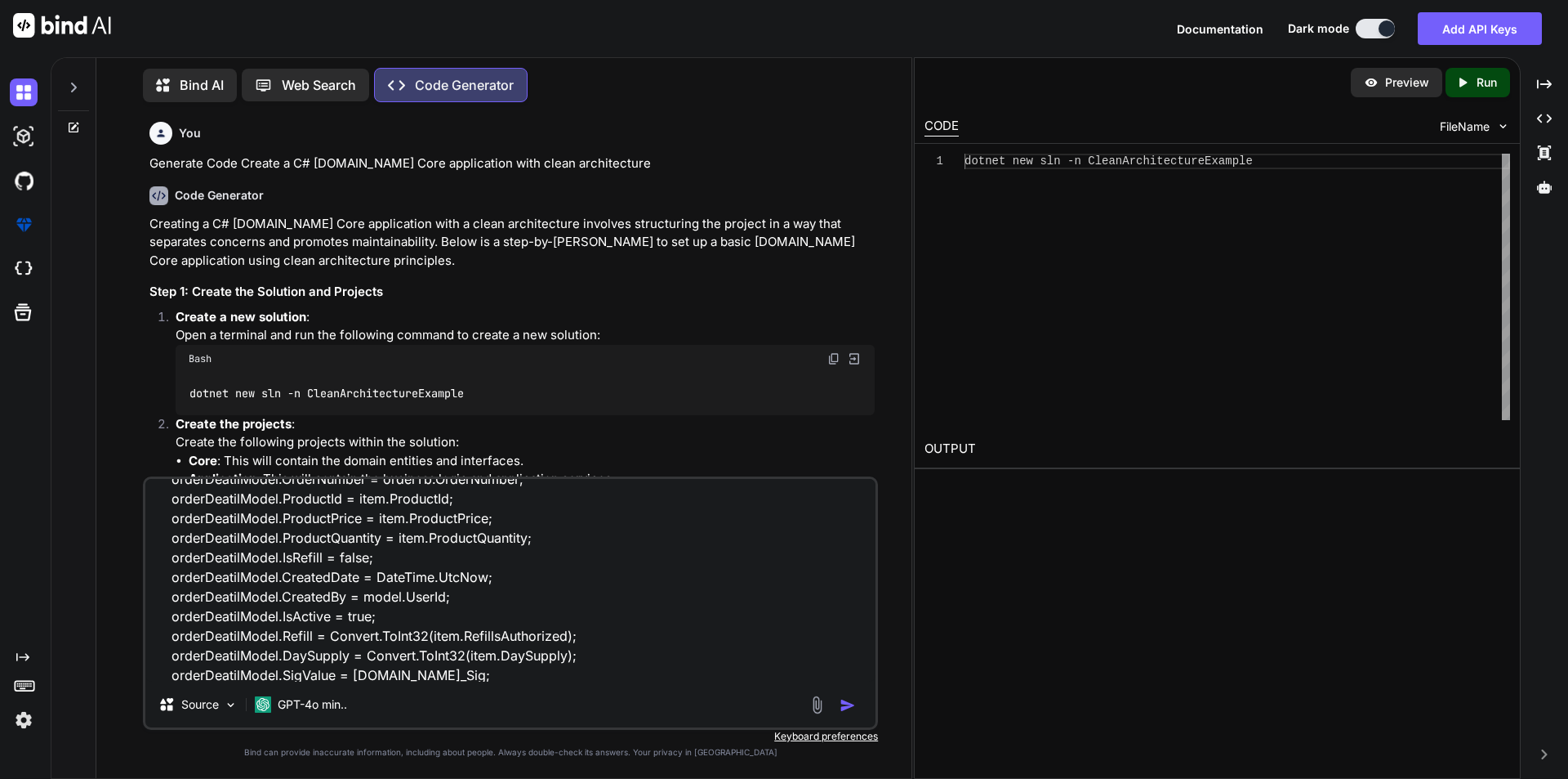
drag, startPoint x: 397, startPoint y: 541, endPoint x: 542, endPoint y: 540, distance: 145.0
click at [542, 540] on textarea "List<OrderDetail> OrderDetailList = new List<OrderDetail>(); foreach (var item …" at bounding box center [510, 580] width 731 height 203
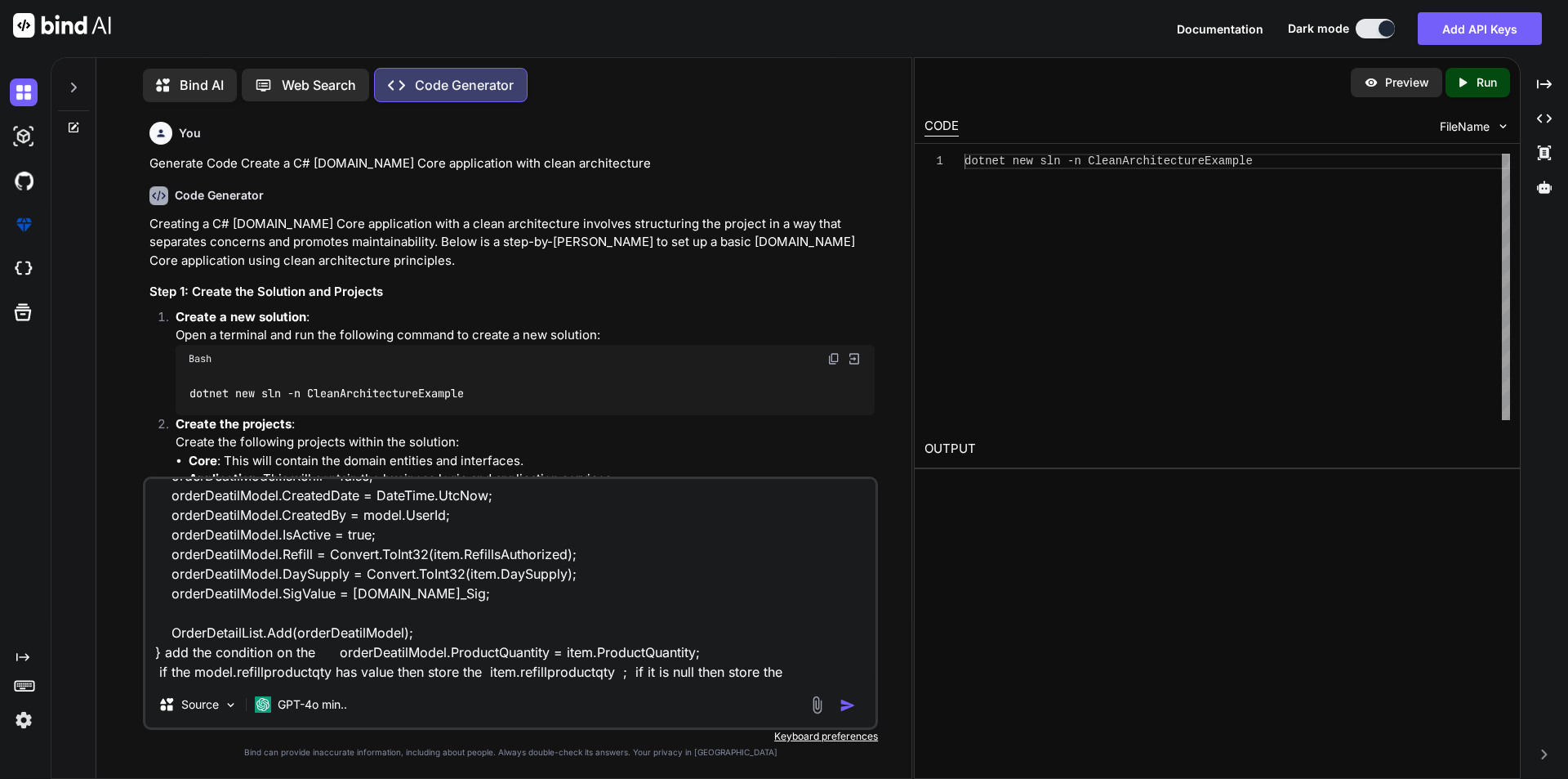
click at [799, 665] on textarea "List<OrderDetail> OrderDetailList = new List<OrderDetail>(); foreach (var item …" at bounding box center [510, 580] width 731 height 203
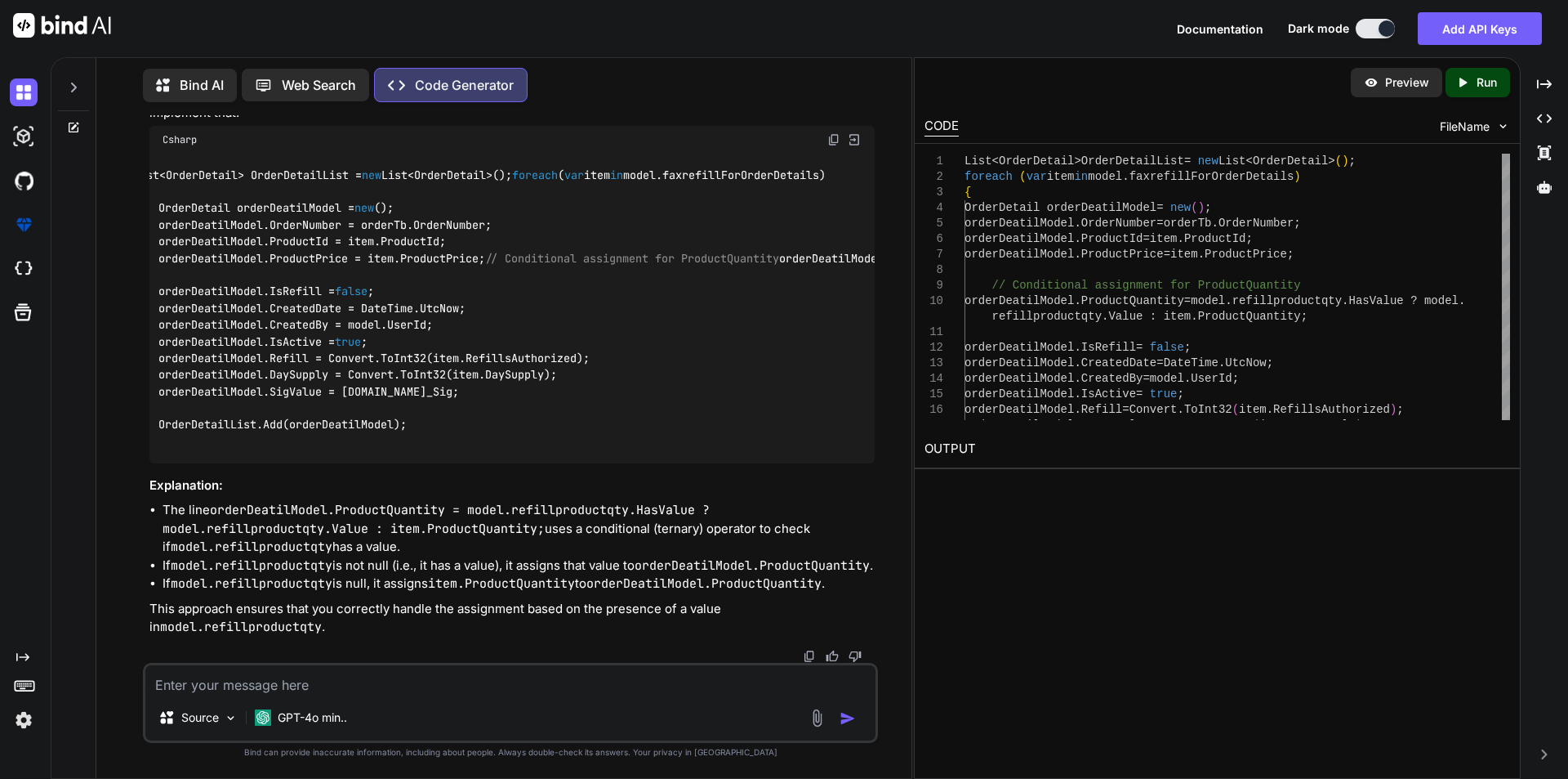
scroll to position [0, 134]
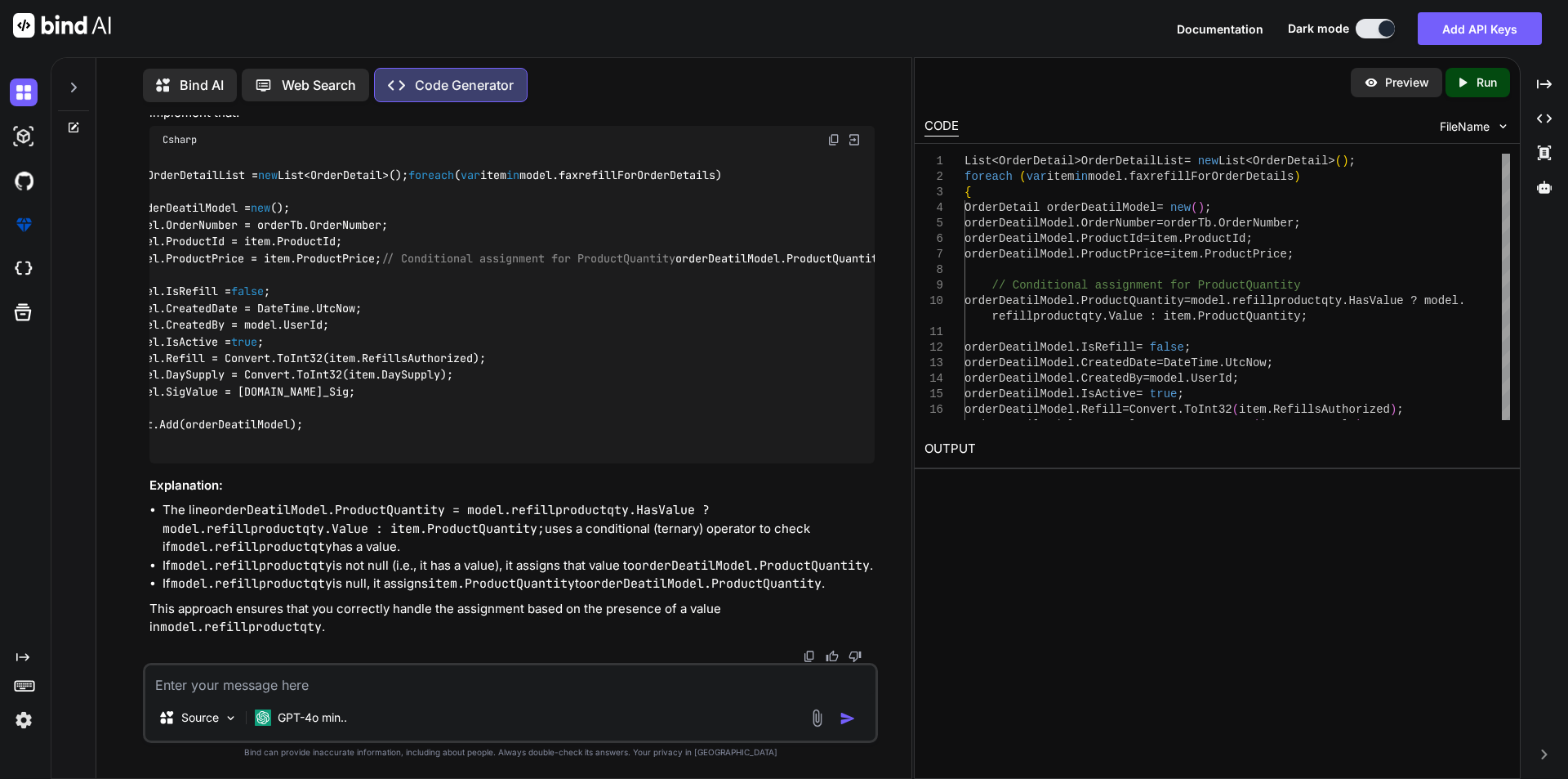
drag, startPoint x: 584, startPoint y: 440, endPoint x: 421, endPoint y: 445, distance: 163.1
click at [421, 445] on code "List<OrderDetail> OrderDetailList = new List<OrderDetail>(); foreach ( var item…" at bounding box center [748, 308] width 1438 height 284
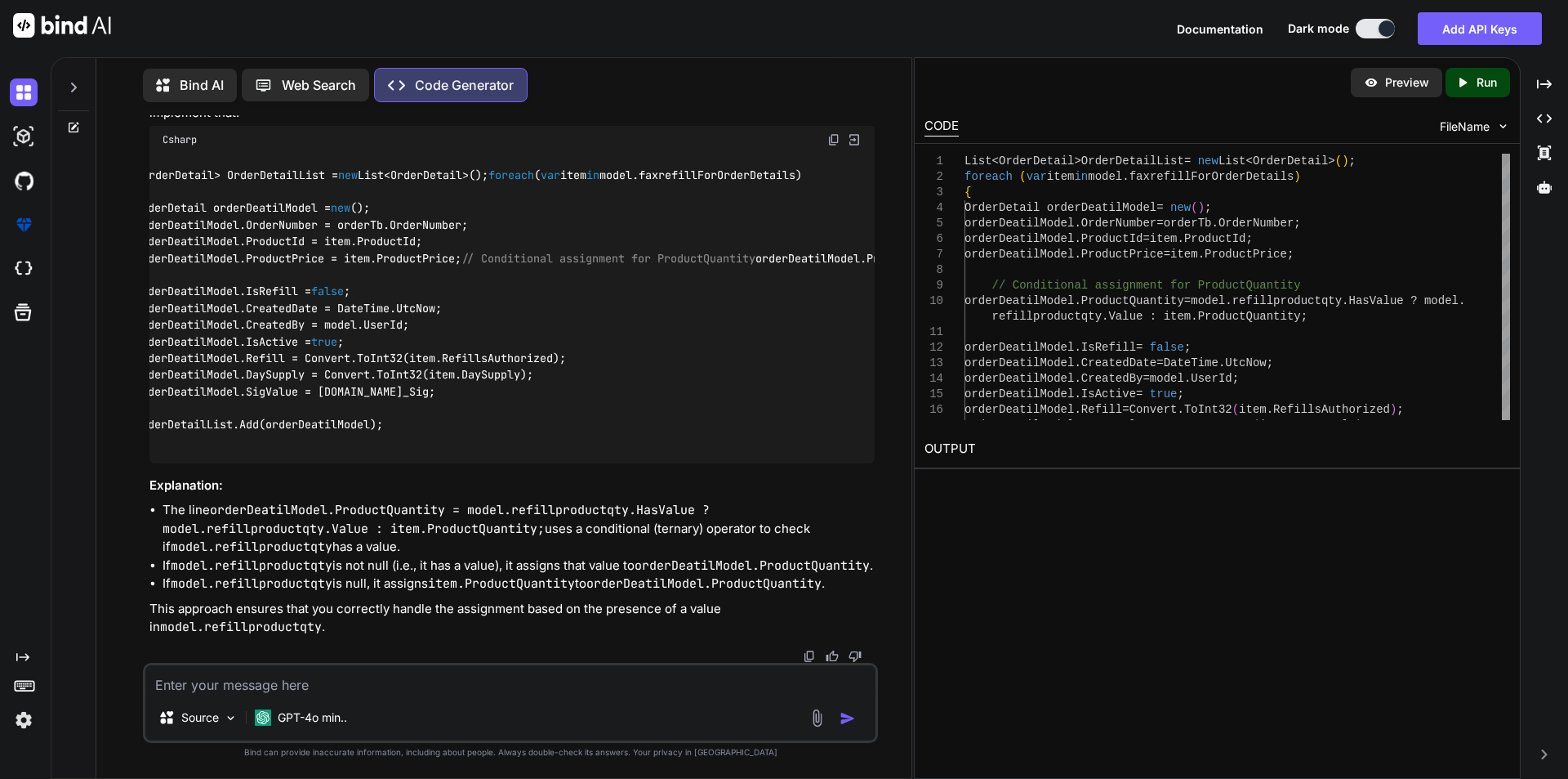
scroll to position [0, 0]
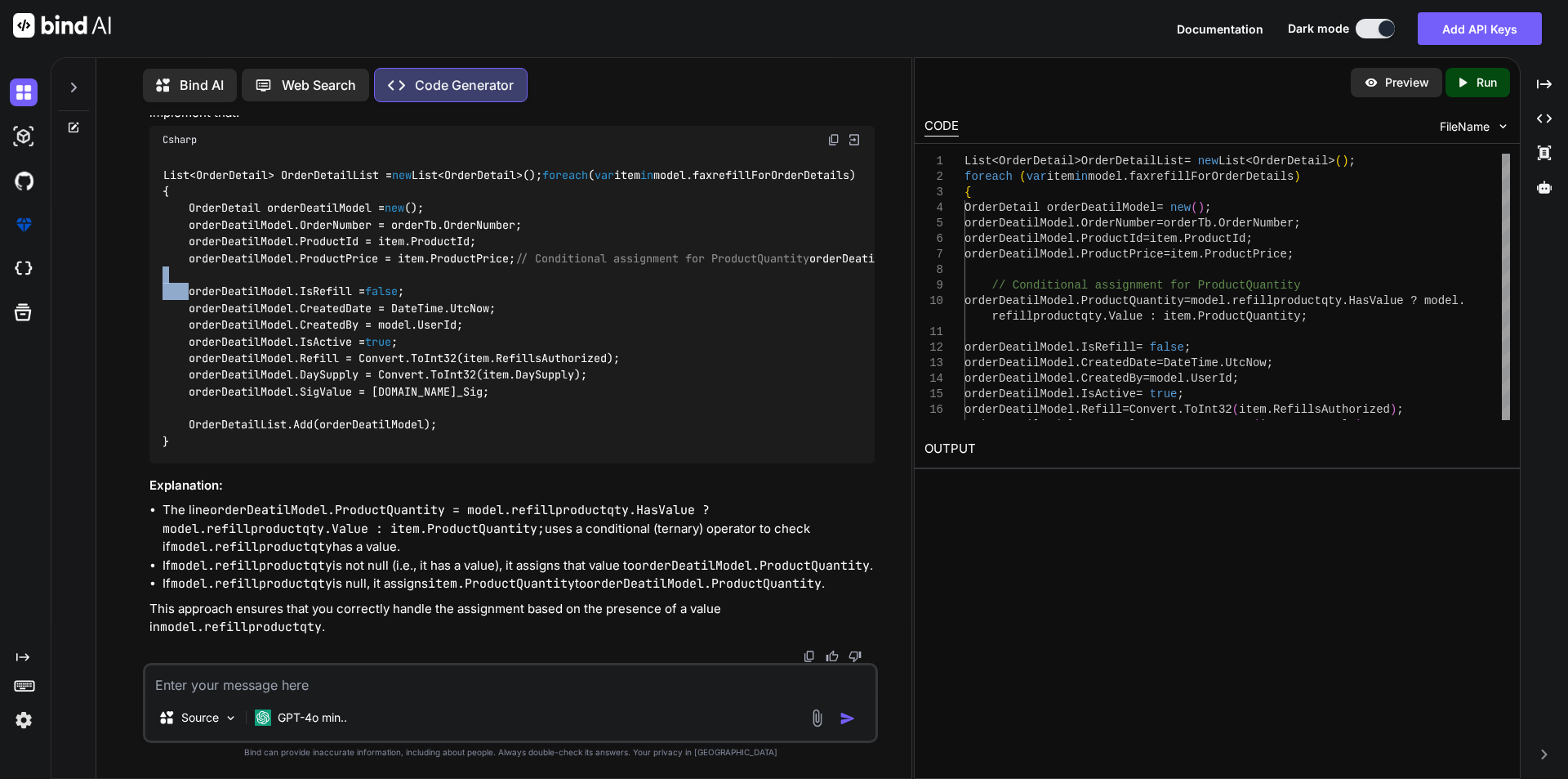
drag, startPoint x: 171, startPoint y: 438, endPoint x: 127, endPoint y: 449, distance: 45.4
click at [127, 449] on div "You Generate Code Create a C# ASP.NET Core application with clean architecture …" at bounding box center [510, 446] width 802 height 663
click at [182, 437] on code "List<OrderDetail> OrderDetailList = new List<OrderDetail>(); foreach ( var item…" at bounding box center [882, 308] width 1438 height 284
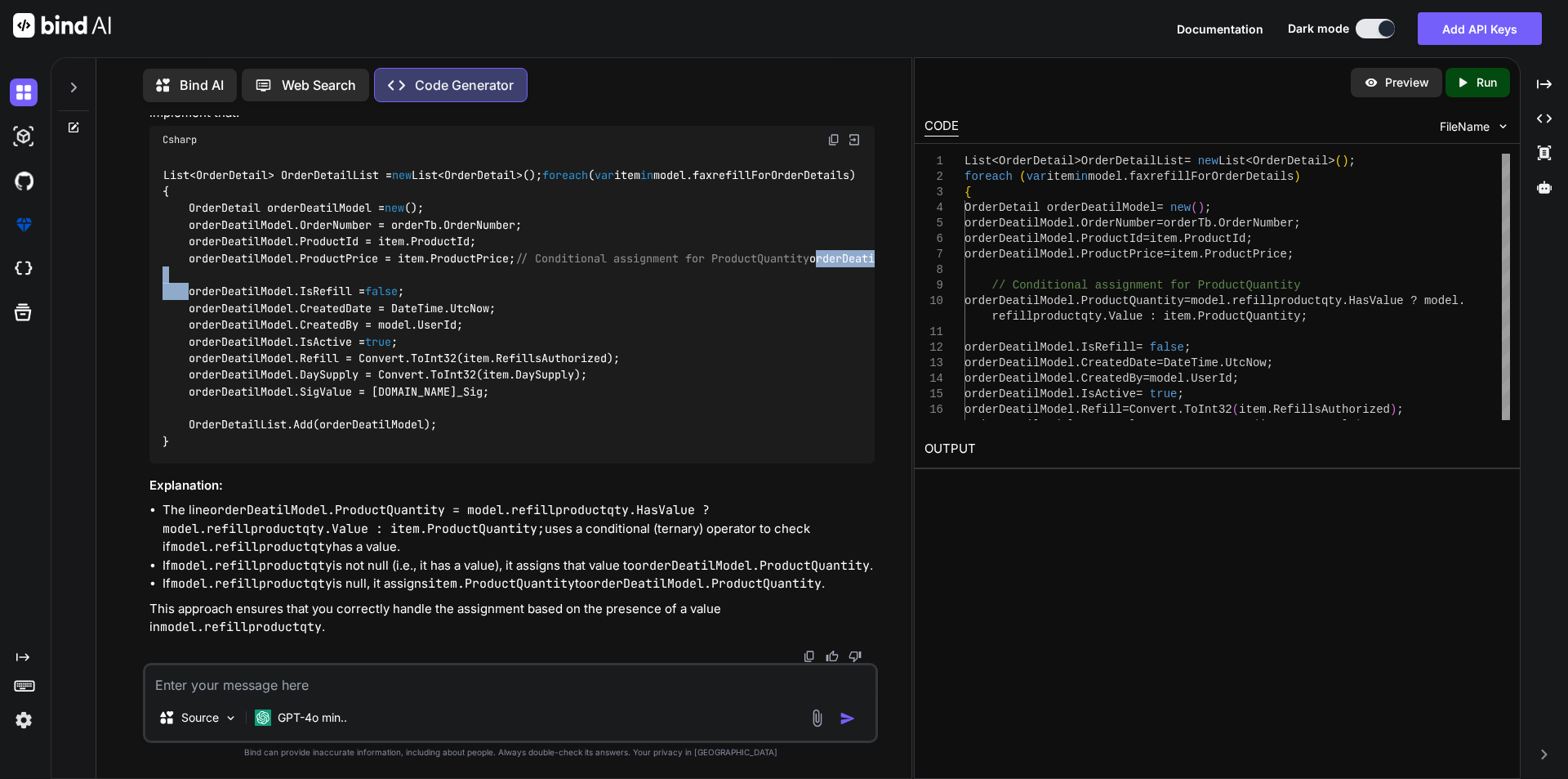
click at [182, 437] on code "List<OrderDetail> OrderDetailList = new List<OrderDetail>(); foreach ( var item…" at bounding box center [882, 308] width 1438 height 284
copy code "orderDeatilModel.ProductQuantity = model.refillproductqty.HasValue ? model.refi…"
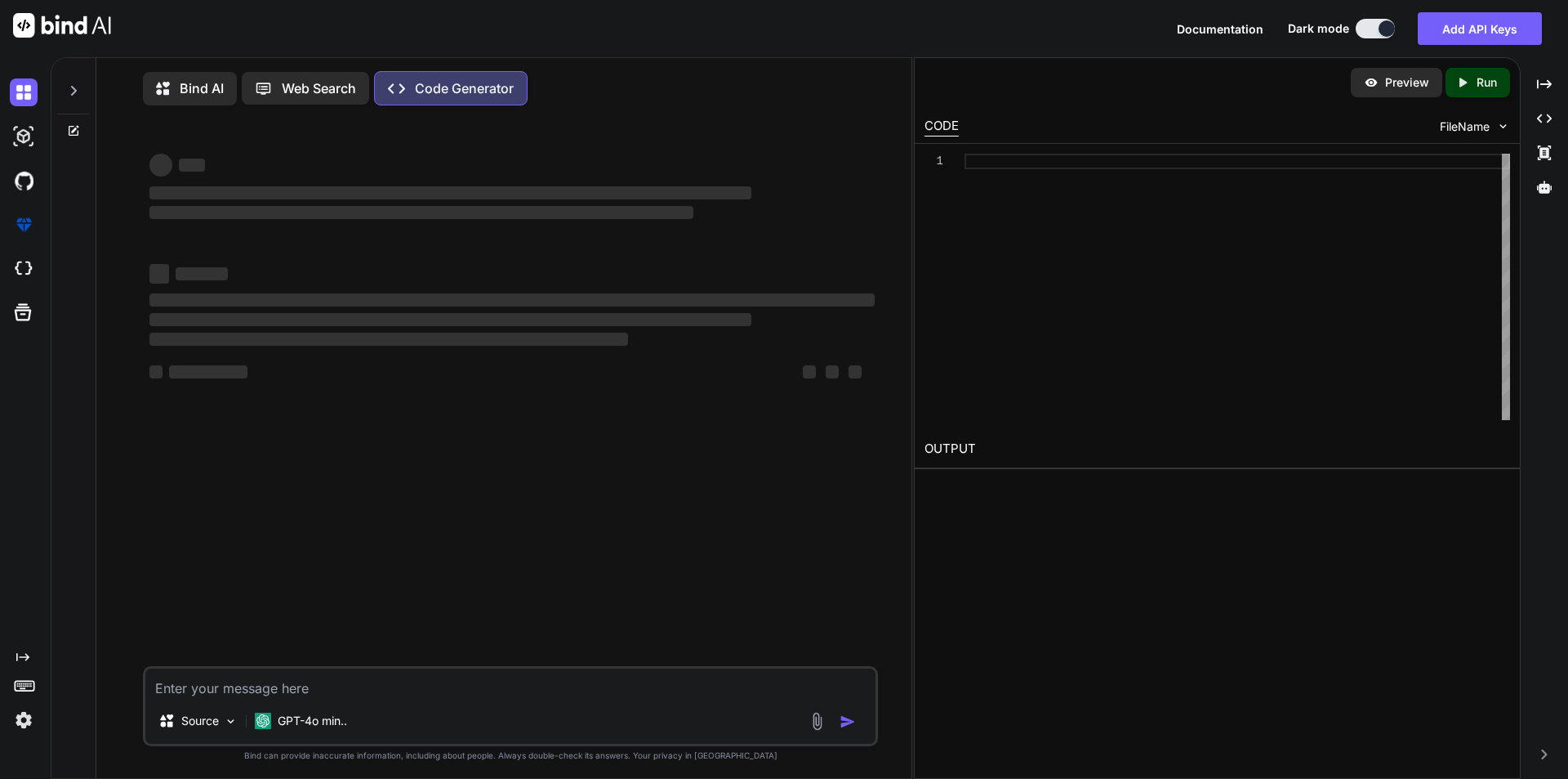
click at [199, 695] on textarea at bounding box center [510, 683] width 731 height 30
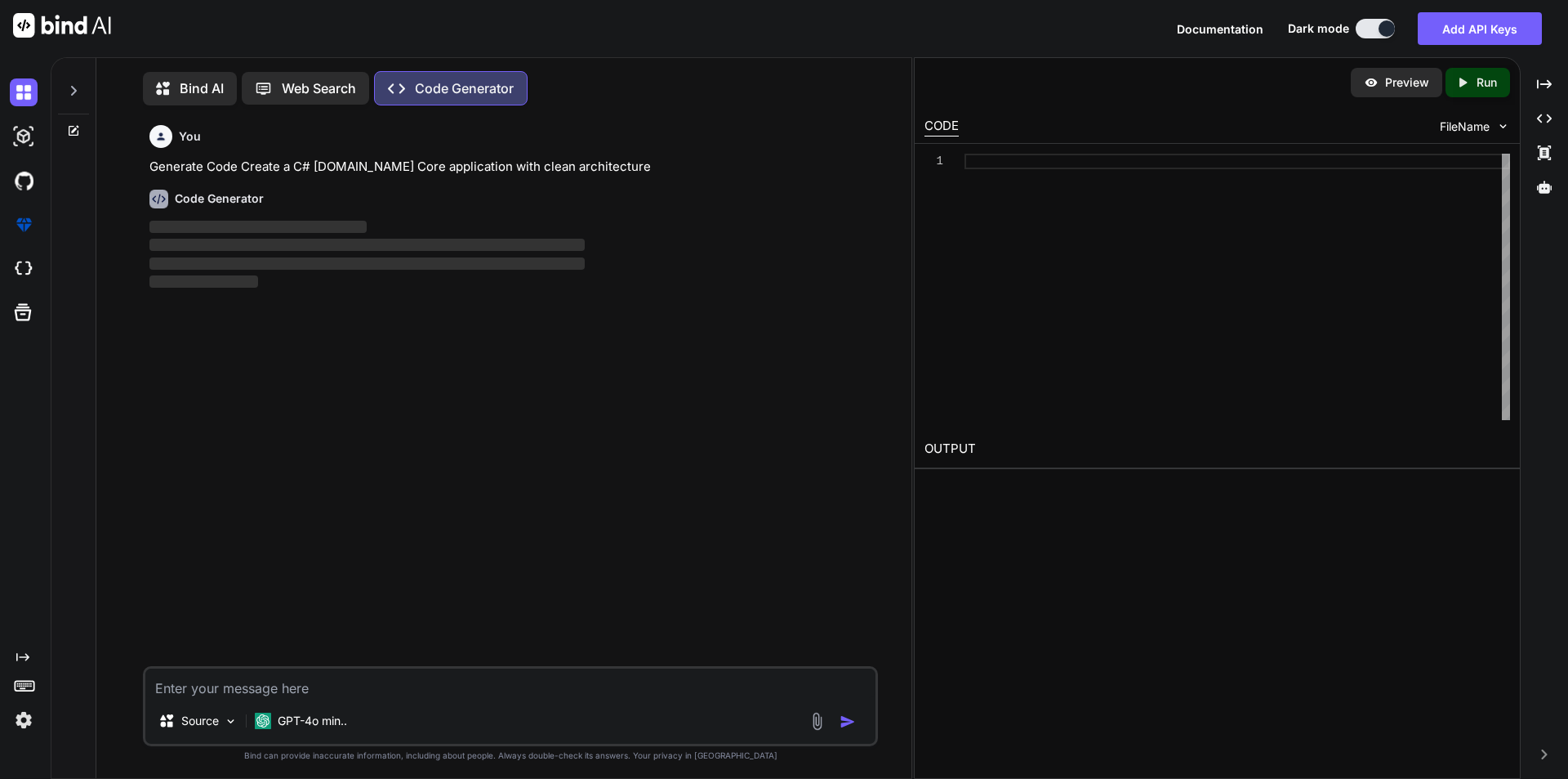
scroll to position [8, 0]
click at [217, 685] on textarea at bounding box center [510, 680] width 731 height 30
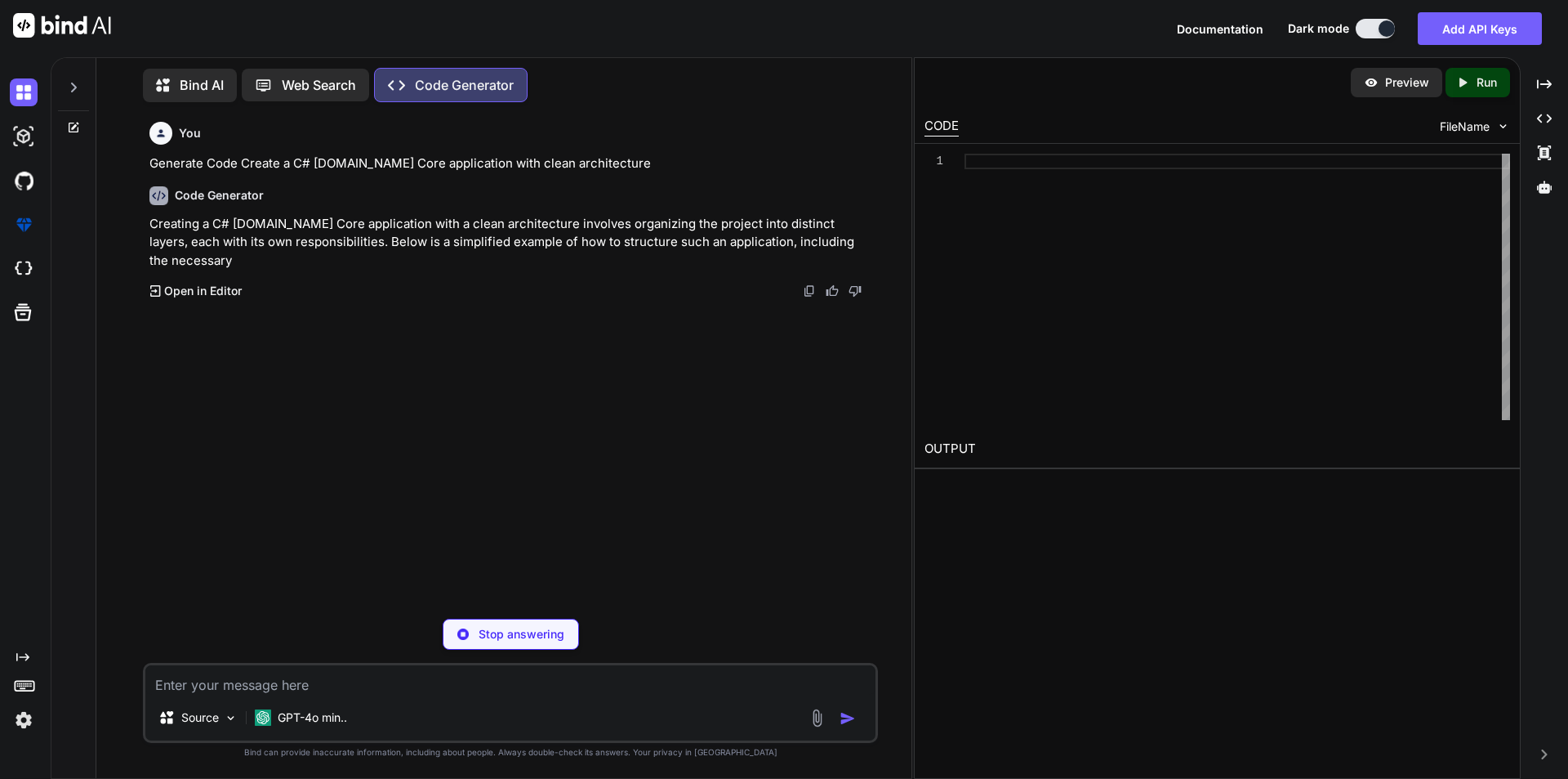
type textarea "x"
type textarea "<tr> <td style="color: #191919; font-size: 16px; margin: 0; padding-top: 10px; …"
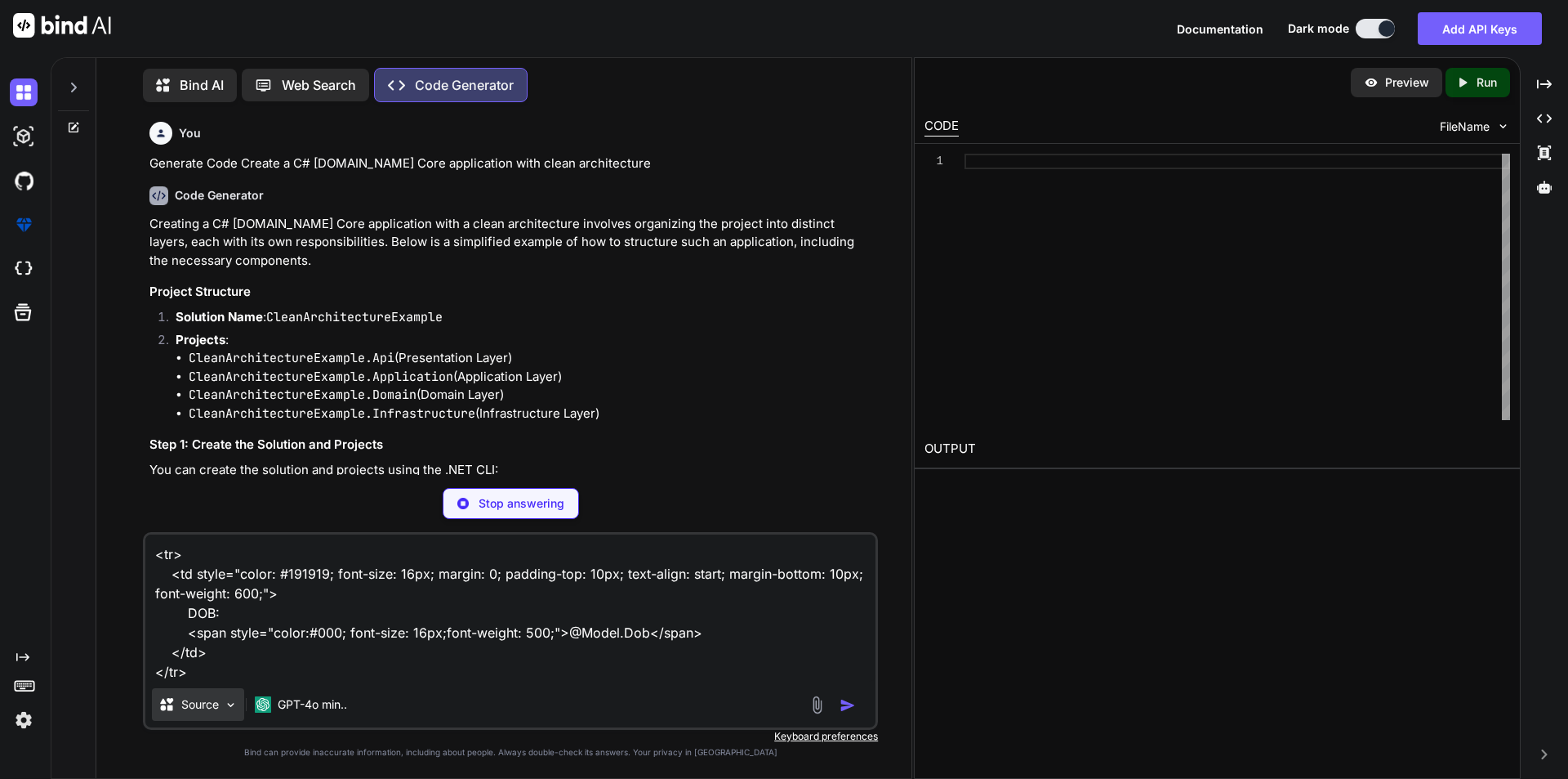
type textarea "x"
type textarea "<tr> <td style="color: #191919; font-size: 16px; margin: 0; padding-top: 10px; …"
type textarea "x"
type textarea "<tr> <td style="color: #191919; font-size: 16px; margin: 0; padding-top: 10px; …"
type textarea "x"
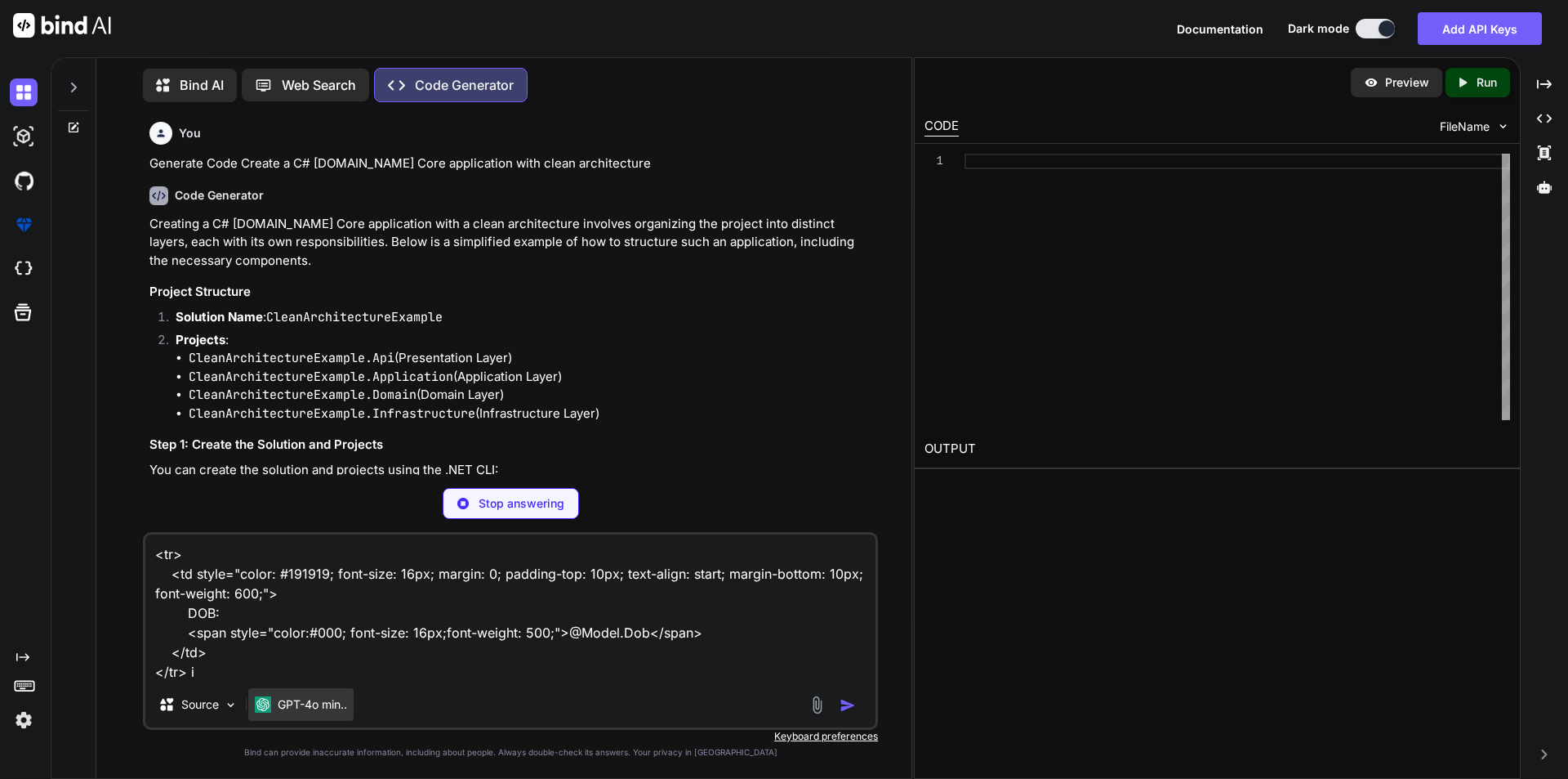
type textarea "<tr> <td style="color: #191919; font-size: 16px; margin: 0; padding-top: 10px; …"
type textarea "x"
type textarea "<tr> <td style="color: #191919; font-size: 16px; margin: 0; padding-top: 10px; …"
type textarea "x"
type textarea "<tr> <td style="color: #191919; font-size: 16px; margin: 0; padding-top: 10px; …"
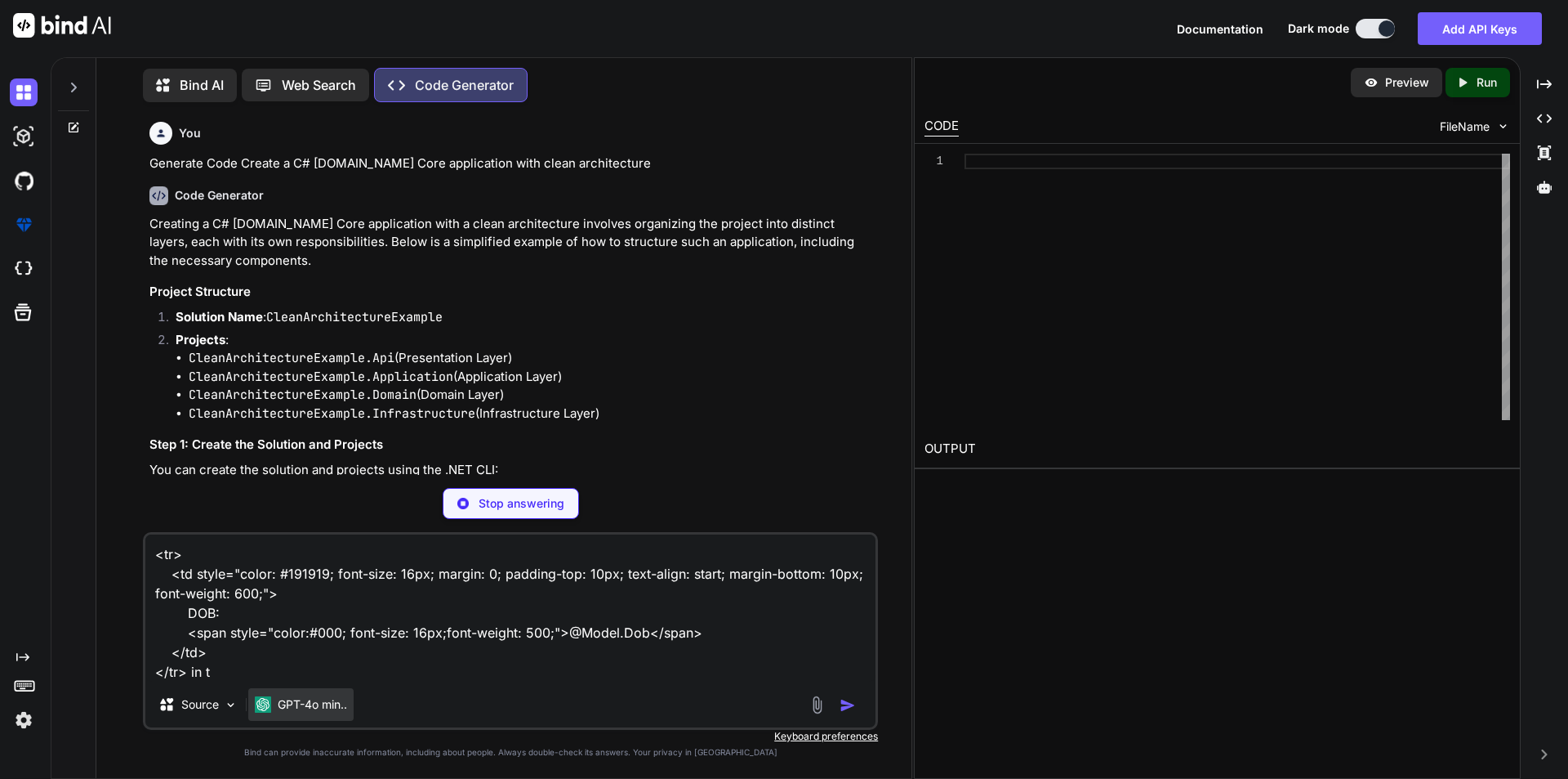
type textarea "x"
type textarea "<tr> <td style="color: #191919; font-size: 16px; margin: 0; padding-top: 10px; …"
type textarea "x"
type textarea "<tr> <td style="color: #191919; font-size: 16px; margin: 0; padding-top: 10px; …"
type textarea "x"
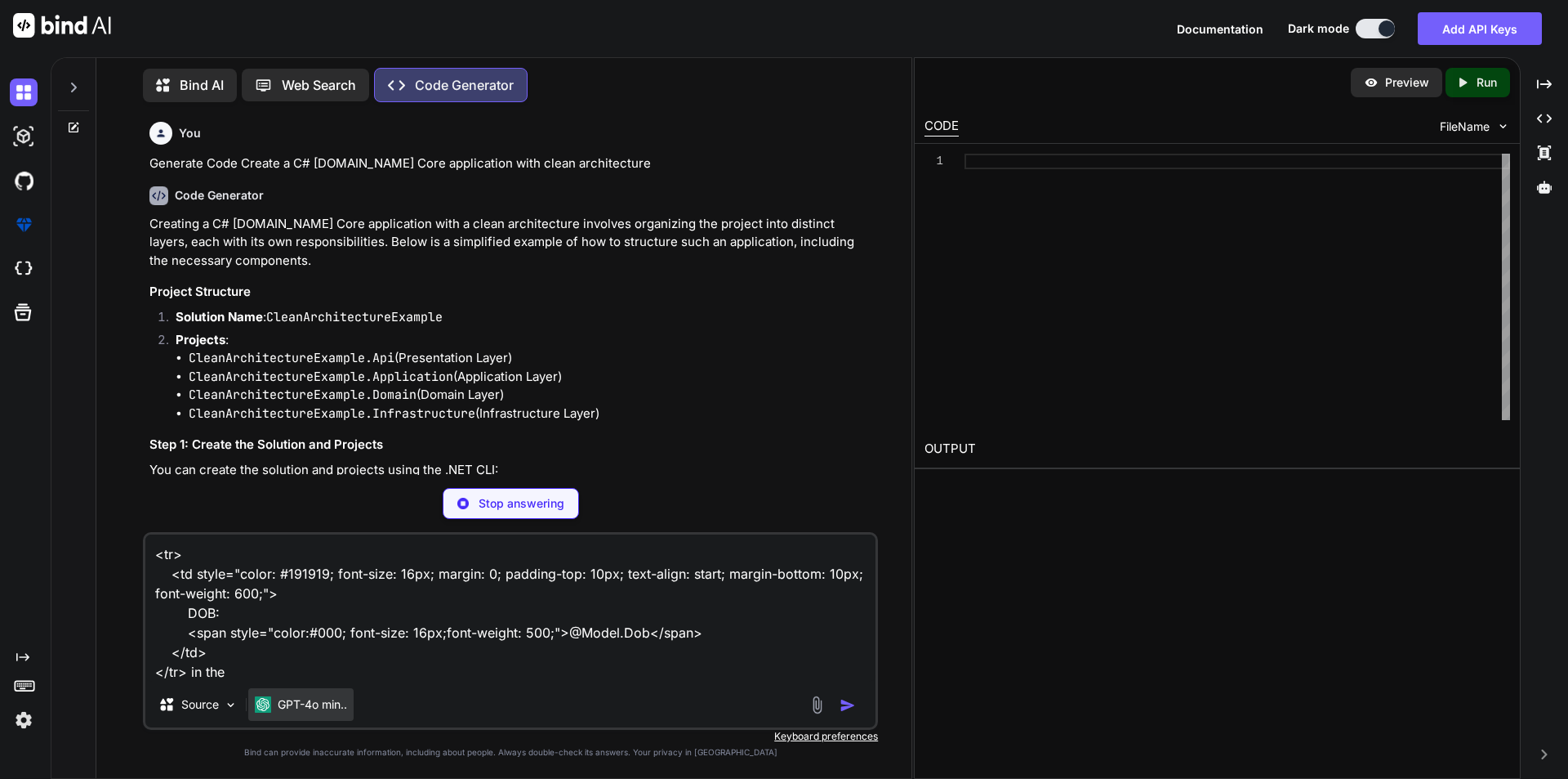
type textarea "<tr> <td style="color: #191919; font-size: 16px; margin: 0; padding-top: 10px; …"
type textarea "x"
type textarea "<tr> <td style="color: #191919; font-size: 16px; margin: 0; padding-top: 10px; …"
type textarea "x"
type textarea "<tr> <td style="color: #191919; font-size: 16px; margin: 0; padding-top: 10px; …"
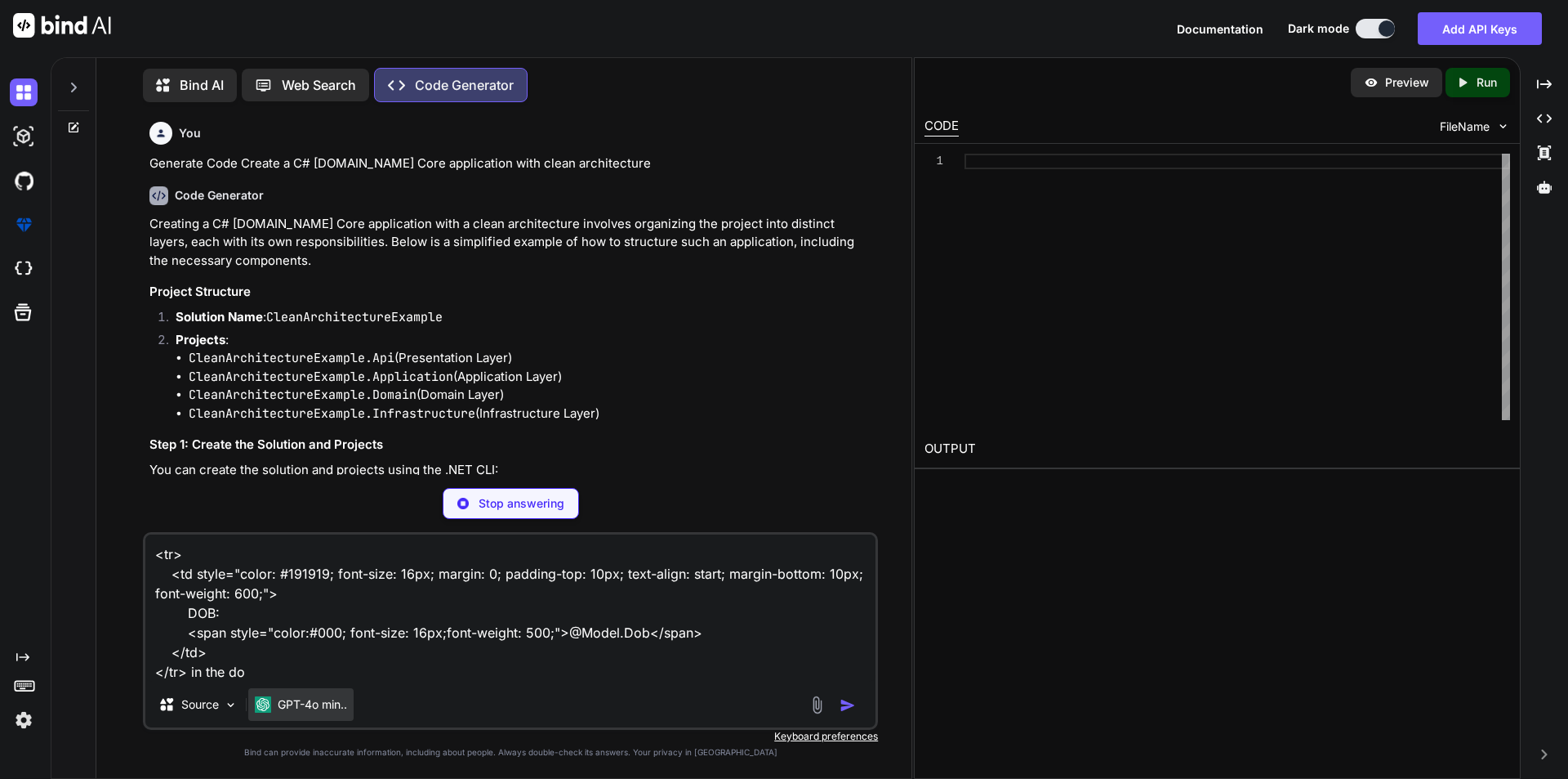
type textarea "x"
type textarea "<tr> <td style="color: #191919; font-size: 16px; margin: 0; padding-top: 10px; …"
type textarea "x"
type textarea "<tr> <td style="color: #191919; font-size: 16px; margin: 0; padding-top: 10px; …"
type textarea "x"
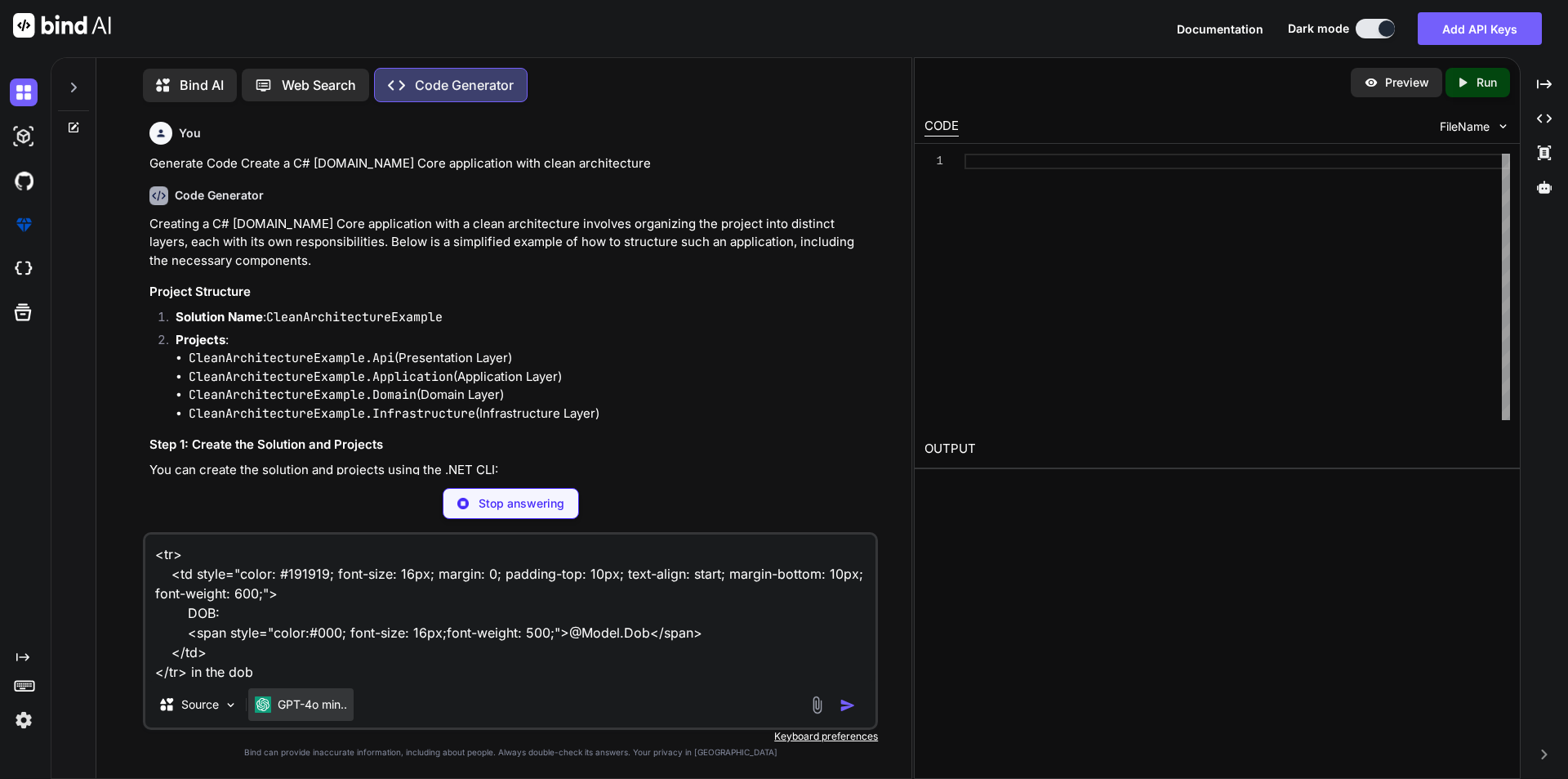
type textarea "<tr> <td style="color: #191919; font-size: 16px; margin: 0; padding-top: 10px; …"
type textarea "x"
type textarea "<tr> <td style="color: #191919; font-size: 16px; margin: 0; padding-top: 10px; …"
type textarea "x"
type textarea "<tr> <td style="color: #191919; font-size: 16px; margin: 0; padding-top: 10px; …"
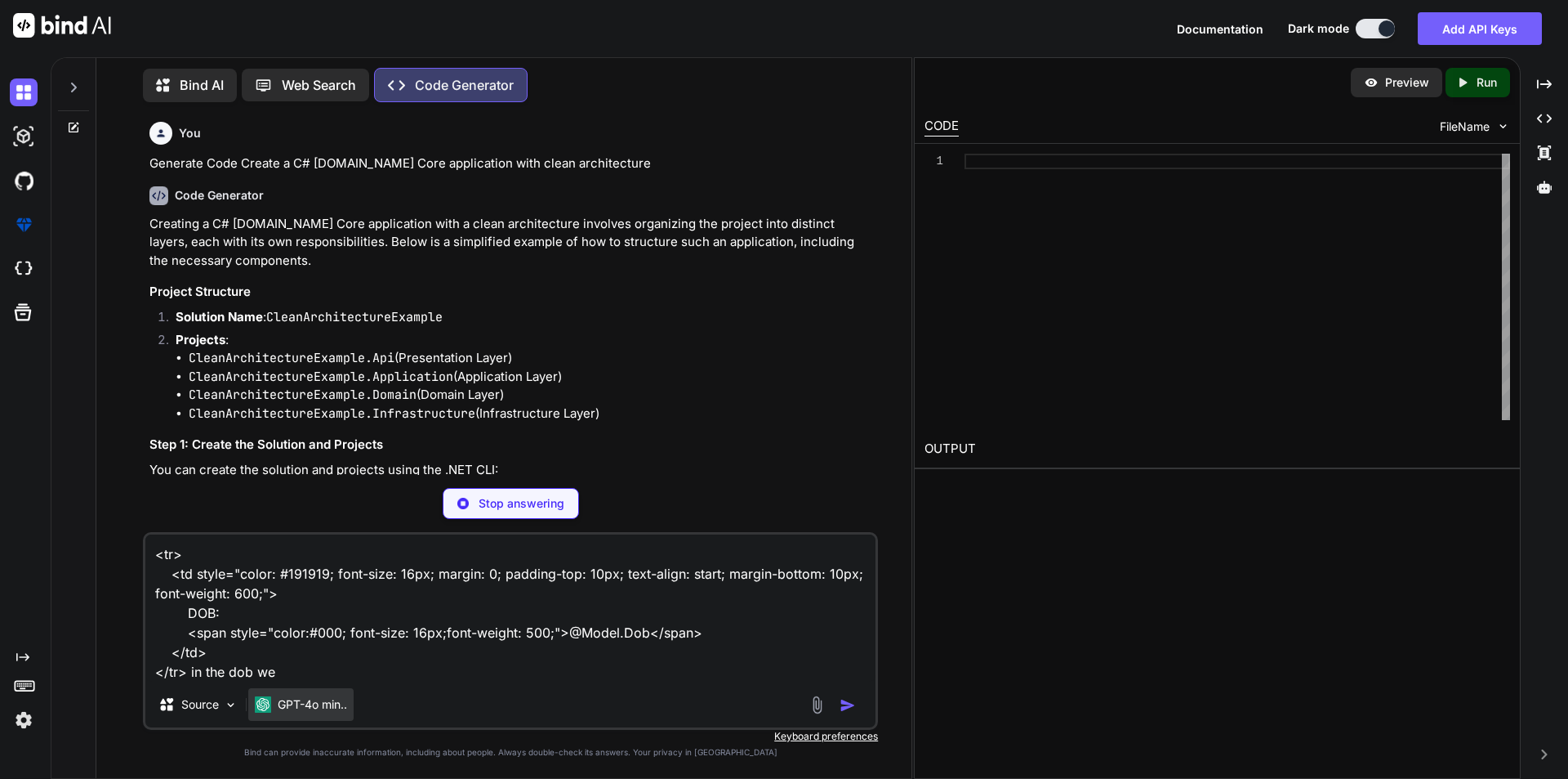
type textarea "x"
type textarea "<tr> <td style="color: #191919; font-size: 16px; margin: 0; padding-top: 10px; …"
type textarea "x"
type textarea "<tr> <td style="color: #191919; font-size: 16px; margin: 0; padding-top: 10px; …"
type textarea "x"
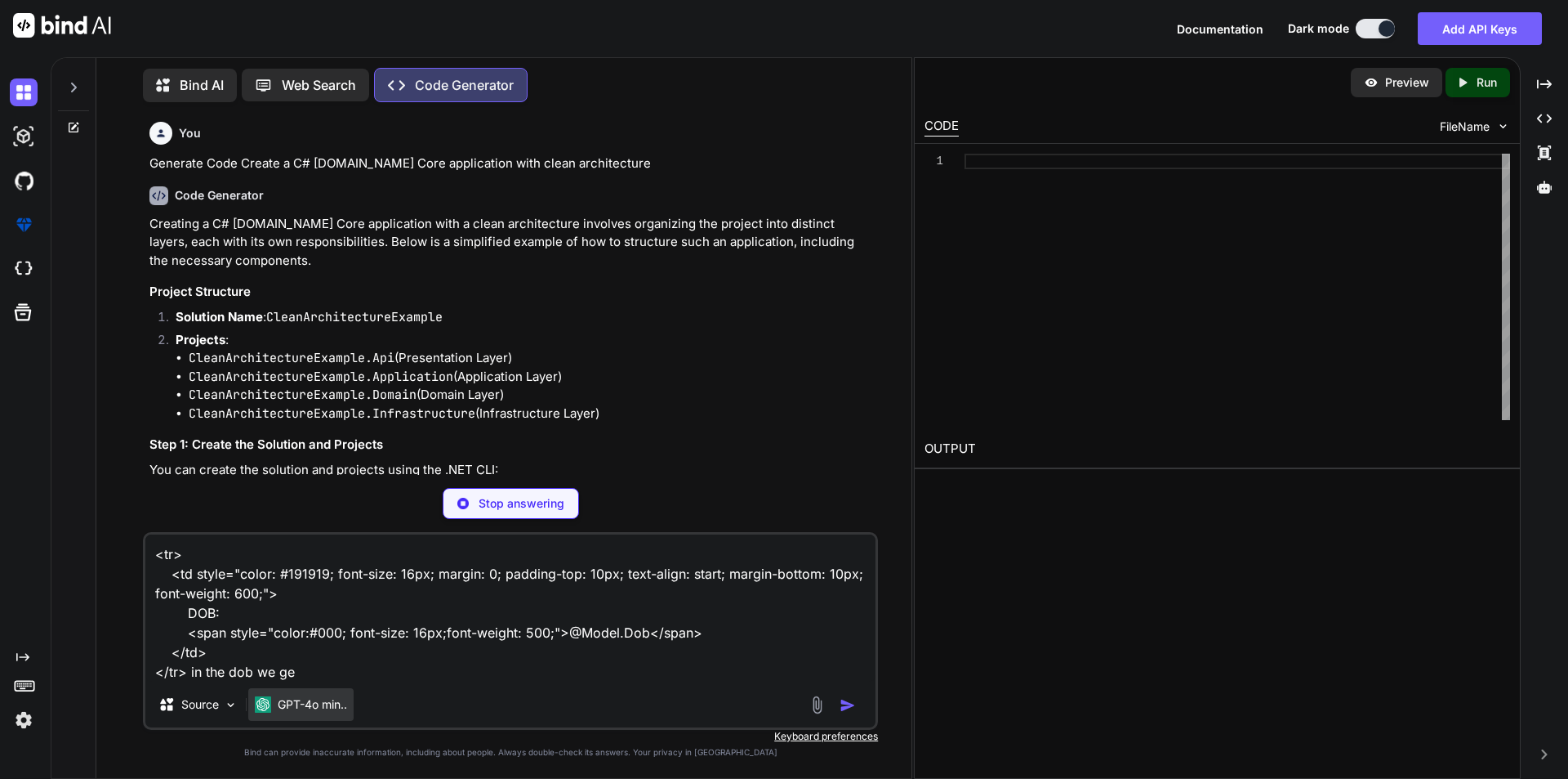
type textarea "<tr> <td style="color: #191919; font-size: 16px; margin: 0; padding-top: 10px; …"
type textarea "x"
type textarea "<tr> <td style="color: #191919; font-size: 16px; margin: 0; padding-top: 10px; …"
type textarea "x"
type textarea "<tr> <td style="color: #191919; font-size: 16px; margin: 0; padding-top: 10px; …"
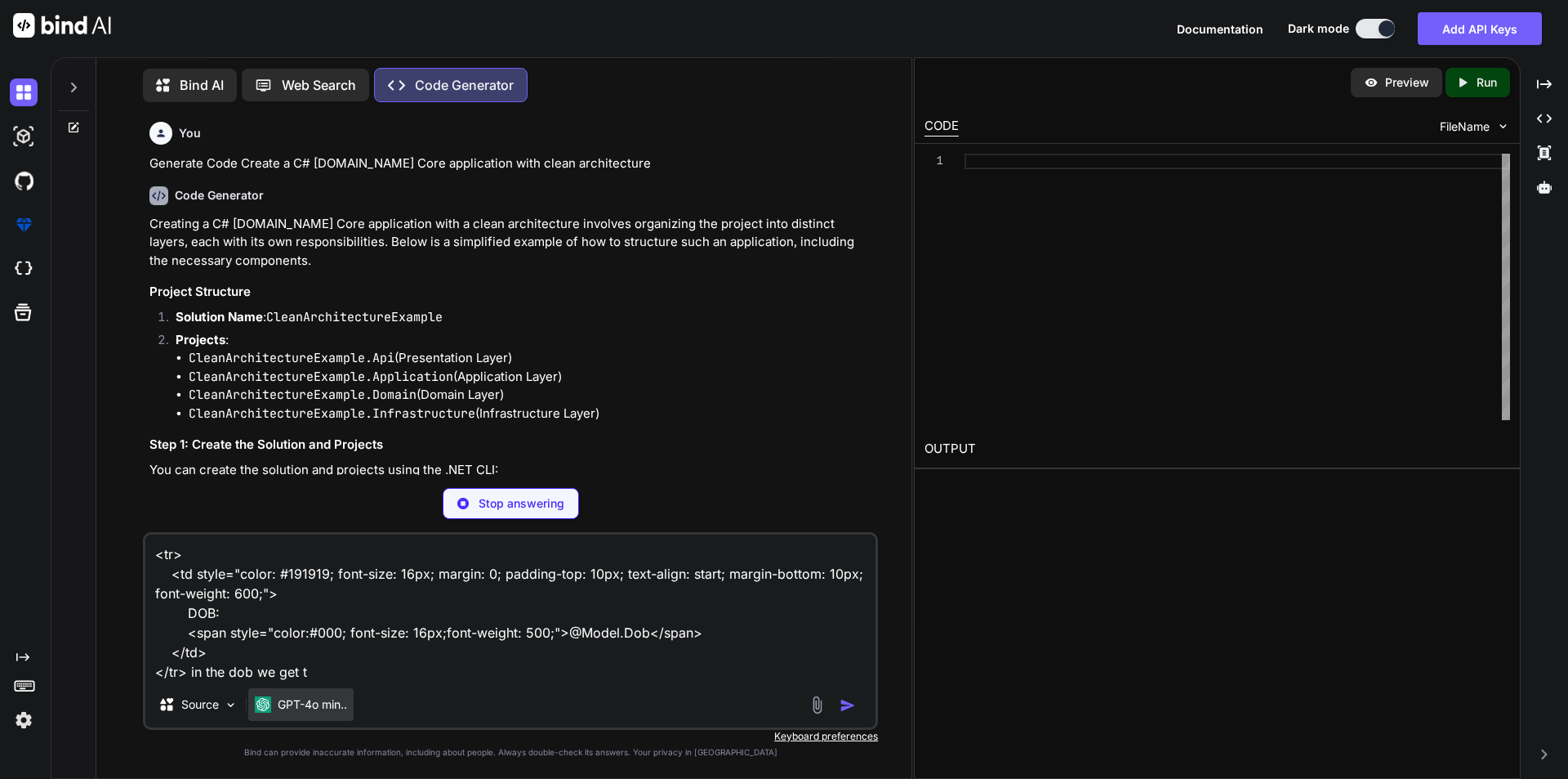
type textarea "x"
type textarea "<tr> <td style="color: #191919; font-size: 16px; margin: 0; padding-top: 10px; …"
type textarea "x"
type textarea "<tr> <td style="color: #191919; font-size: 16px; margin: 0; padding-top: 10px; …"
type textarea "x"
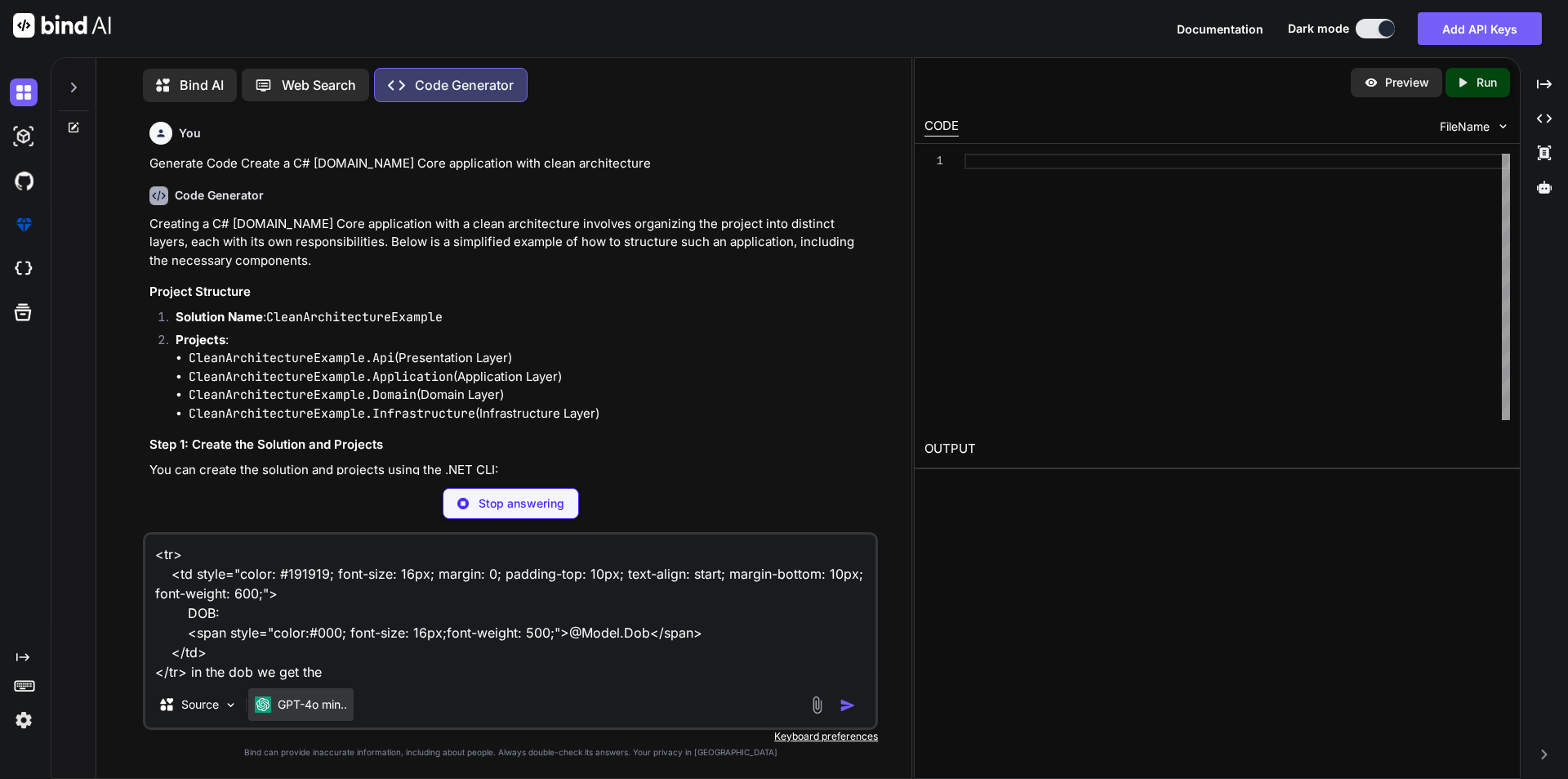
type textarea "<tr> <td style="color: #191919; font-size: 16px; margin: 0; padding-top: 10px; …"
type textarea "x"
type textarea "<tr> <td style="color: #191919; font-size: 16px; margin: 0; padding-top: 10px; …"
type textarea "x"
type textarea "<tr> <td style="color: #191919; font-size: 16px; margin: 0; padding-top: 10px; …"
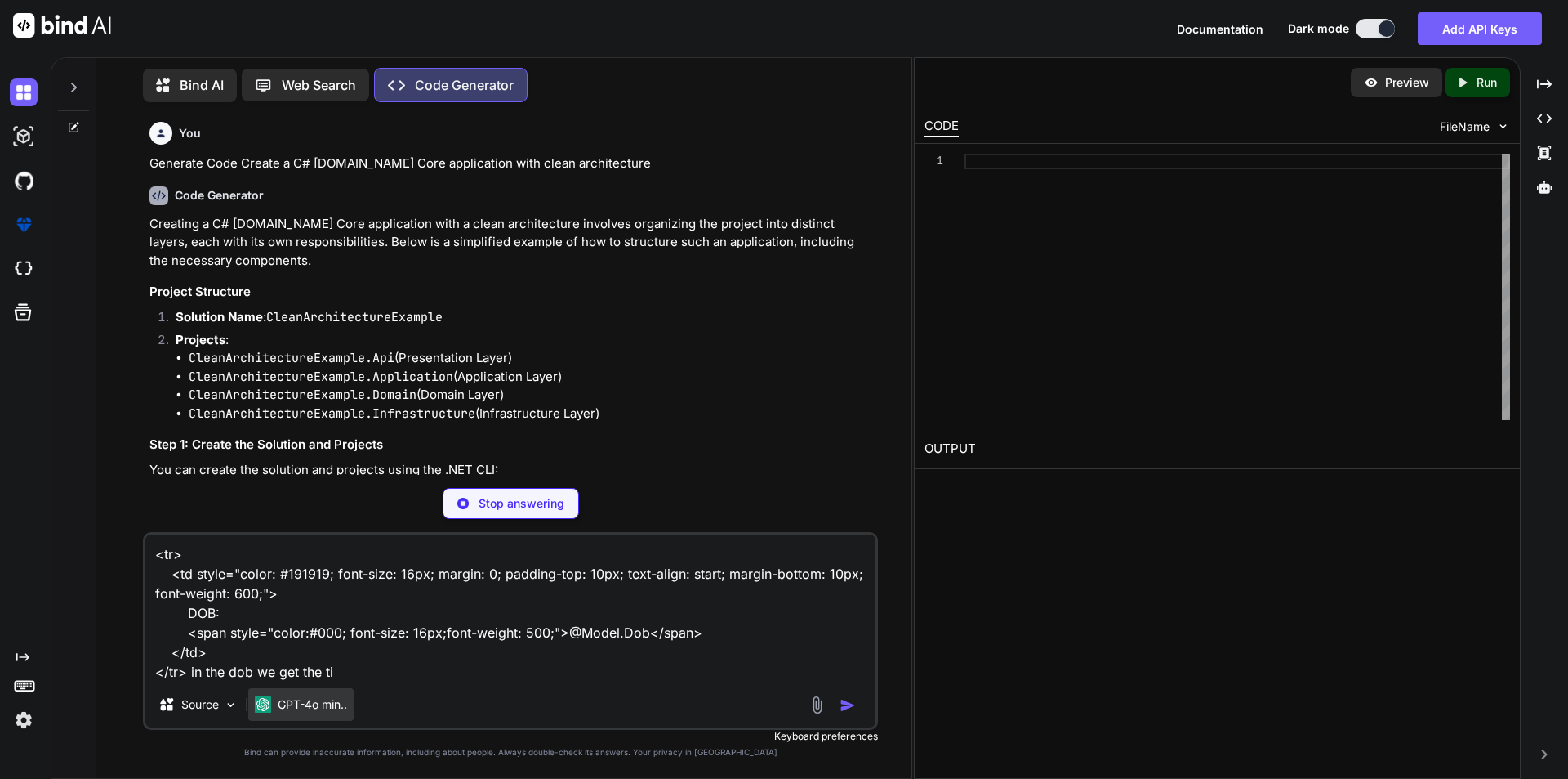
type textarea "x"
type textarea "<tr> <td style="color: #191919; font-size: 16px; margin: 0; padding-top: 10px; …"
type textarea "x"
type textarea "<tr> <td style="color: #191919; font-size: 16px; margin: 0; padding-top: 10px; …"
type textarea "x"
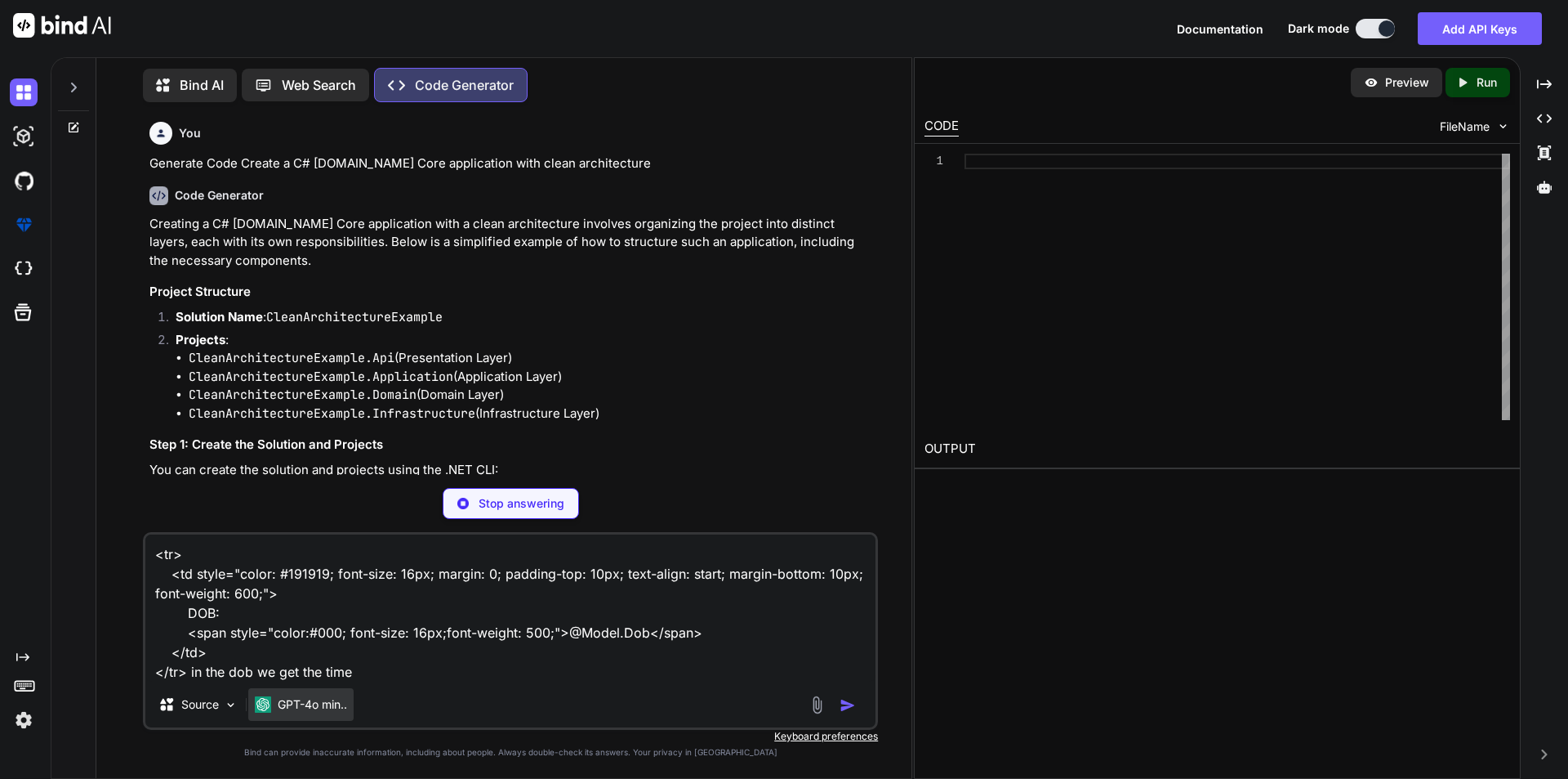
type textarea "<tr> <td style="color: #191919; font-size: 16px; margin: 0; padding-top: 10px; …"
type textarea "x"
type textarea "<tr> <td style="color: #191919; font-size: 16px; margin: 0; padding-top: 10px; …"
type textarea "x"
type textarea "<tr> <td style="color: #191919; font-size: 16px; margin: 0; padding-top: 10px; …"
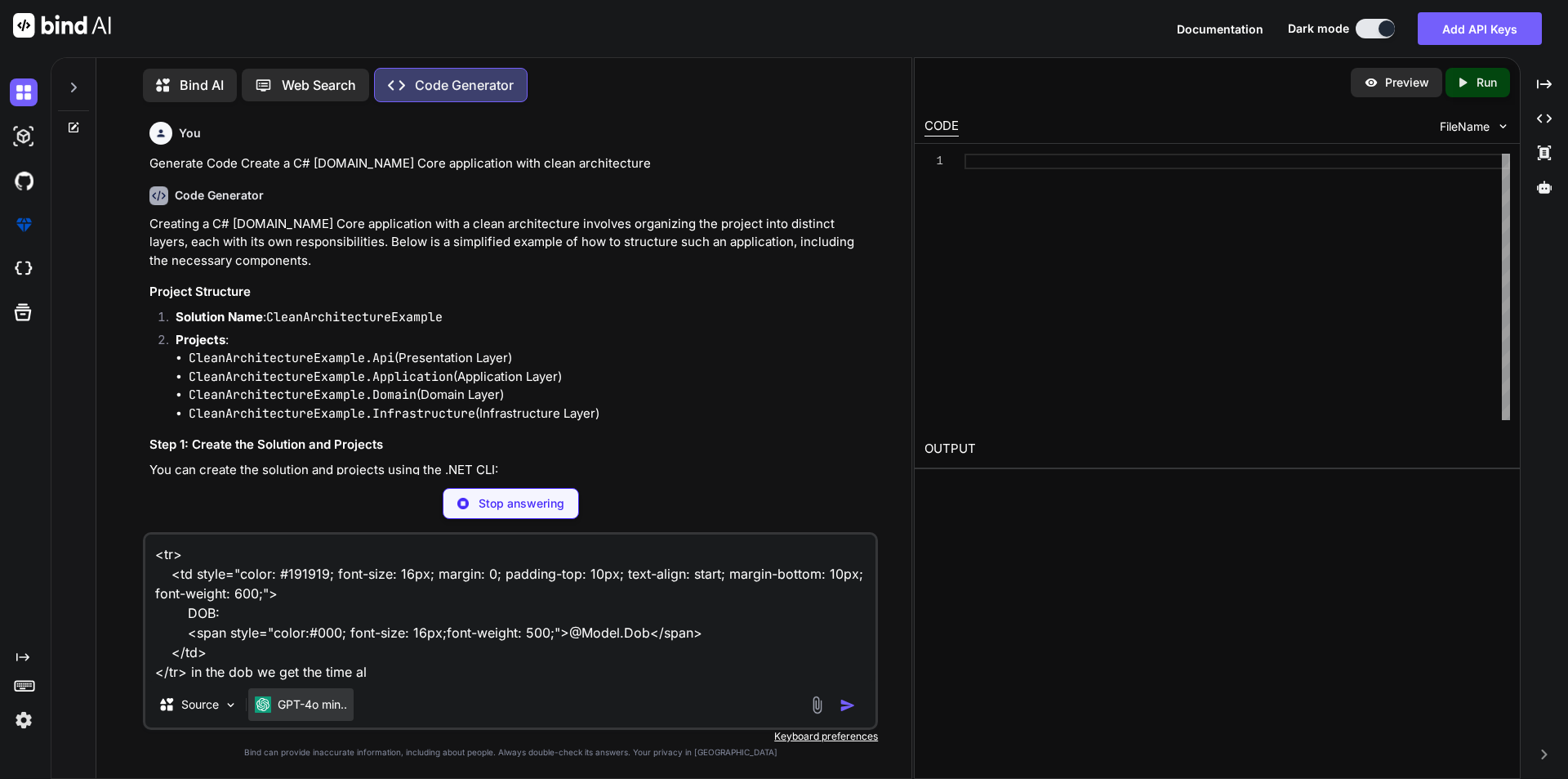
type textarea "x"
type textarea "<tr> <td style="color: #191919; font-size: 16px; margin: 0; padding-top: 10px; …"
type textarea "x"
type textarea "<tr> <td style="color: #191919; font-size: 16px; margin: 0; padding-top: 10px; …"
type textarea "x"
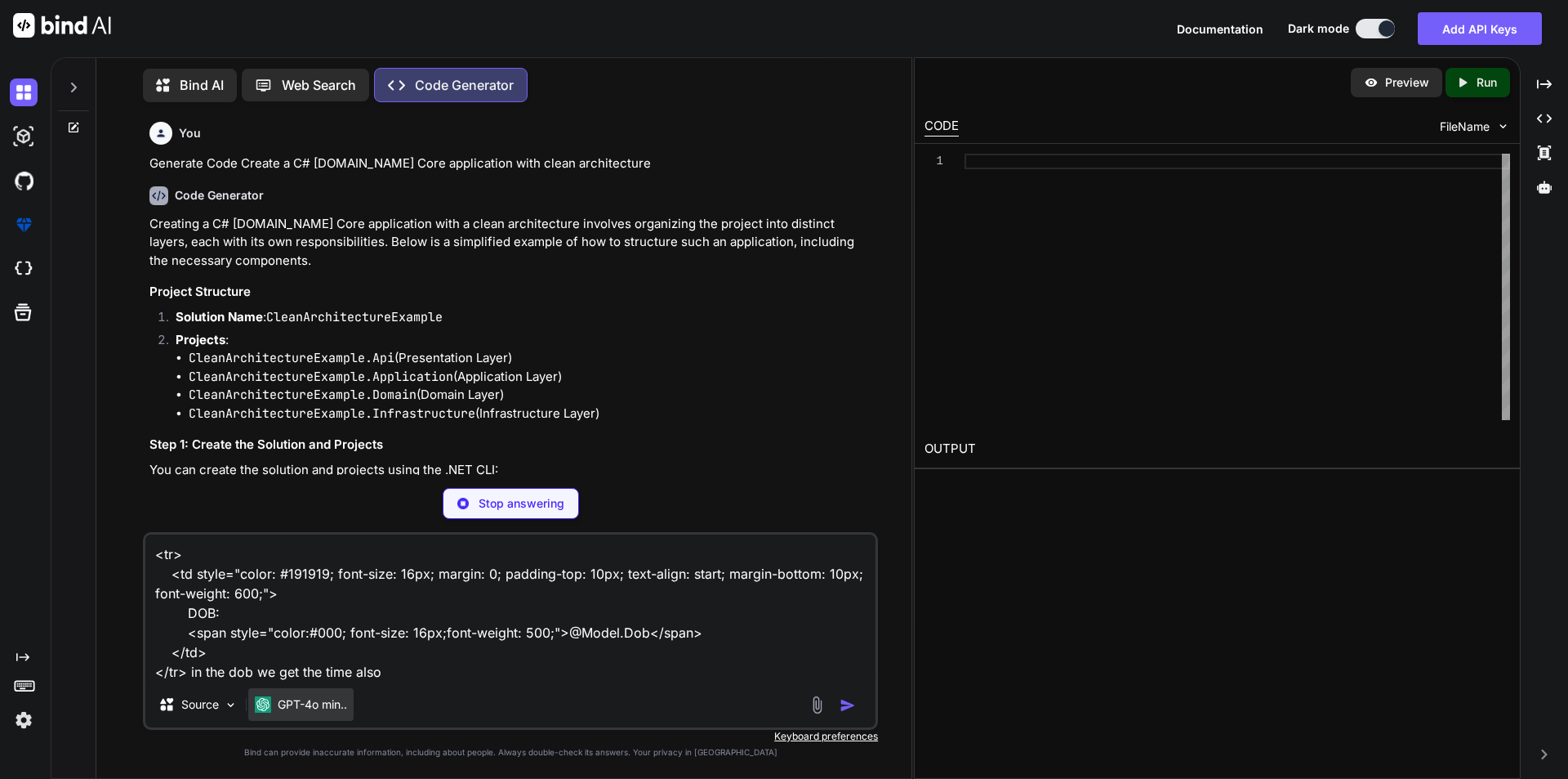
type textarea "<tr> <td style="color: #191919; font-size: 16px; margin: 0; padding-top: 10px; …"
type textarea "x"
type textarea "<tr> <td style="color: #191919; font-size: 16px; margin: 0; padding-top: 10px; …"
type textarea "x"
type textarea "<tr> <td style="color: #191919; font-size: 16px; margin: 0; padding-top: 10px; …"
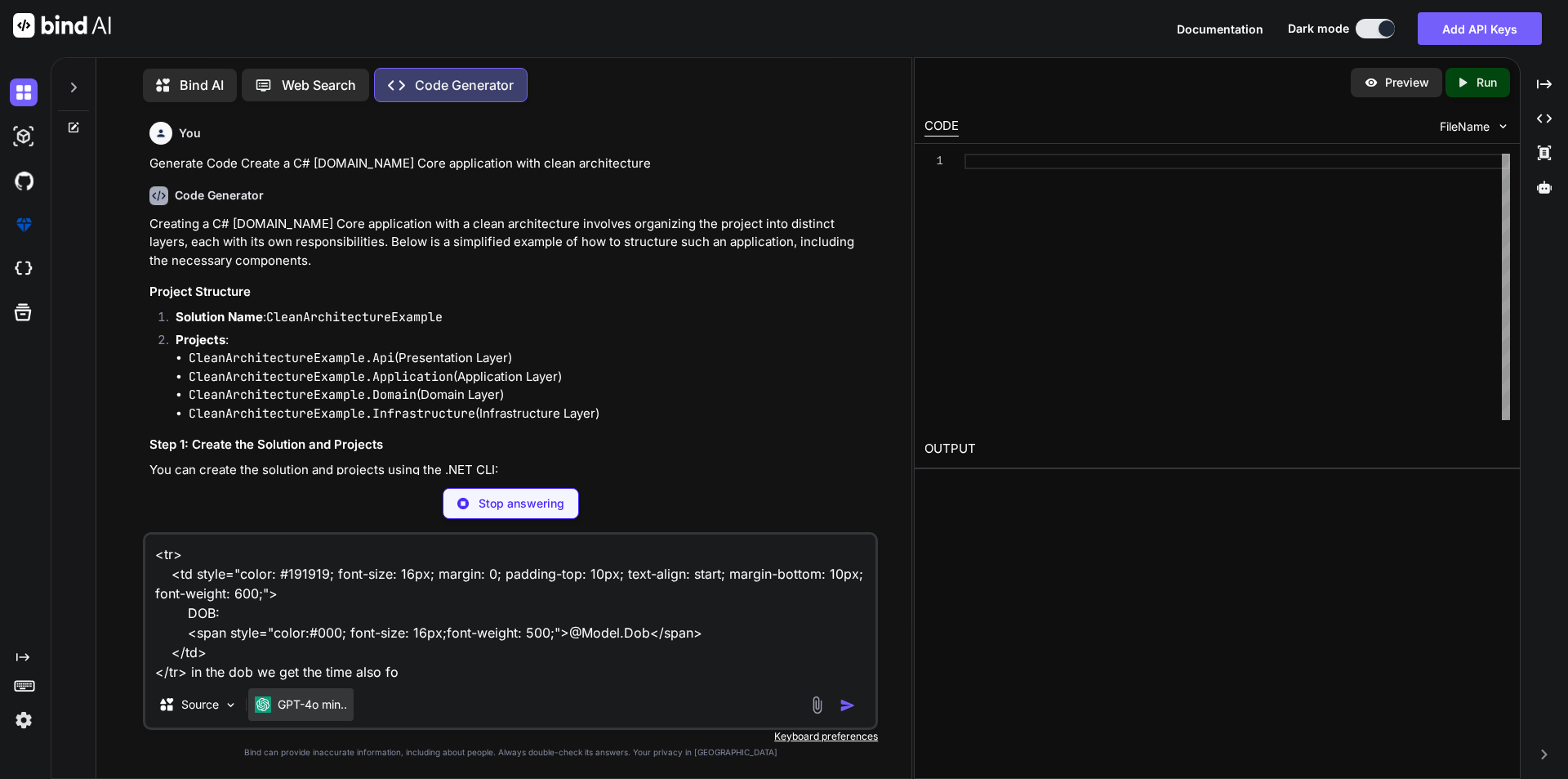
type textarea "x"
type textarea "<tr> <td style="color: #191919; font-size: 16px; margin: 0; padding-top: 10px; …"
type textarea "x"
type textarea "<tr> <td style="color: #191919; font-size: 16px; margin: 0; padding-top: 10px; …"
type textarea "x"
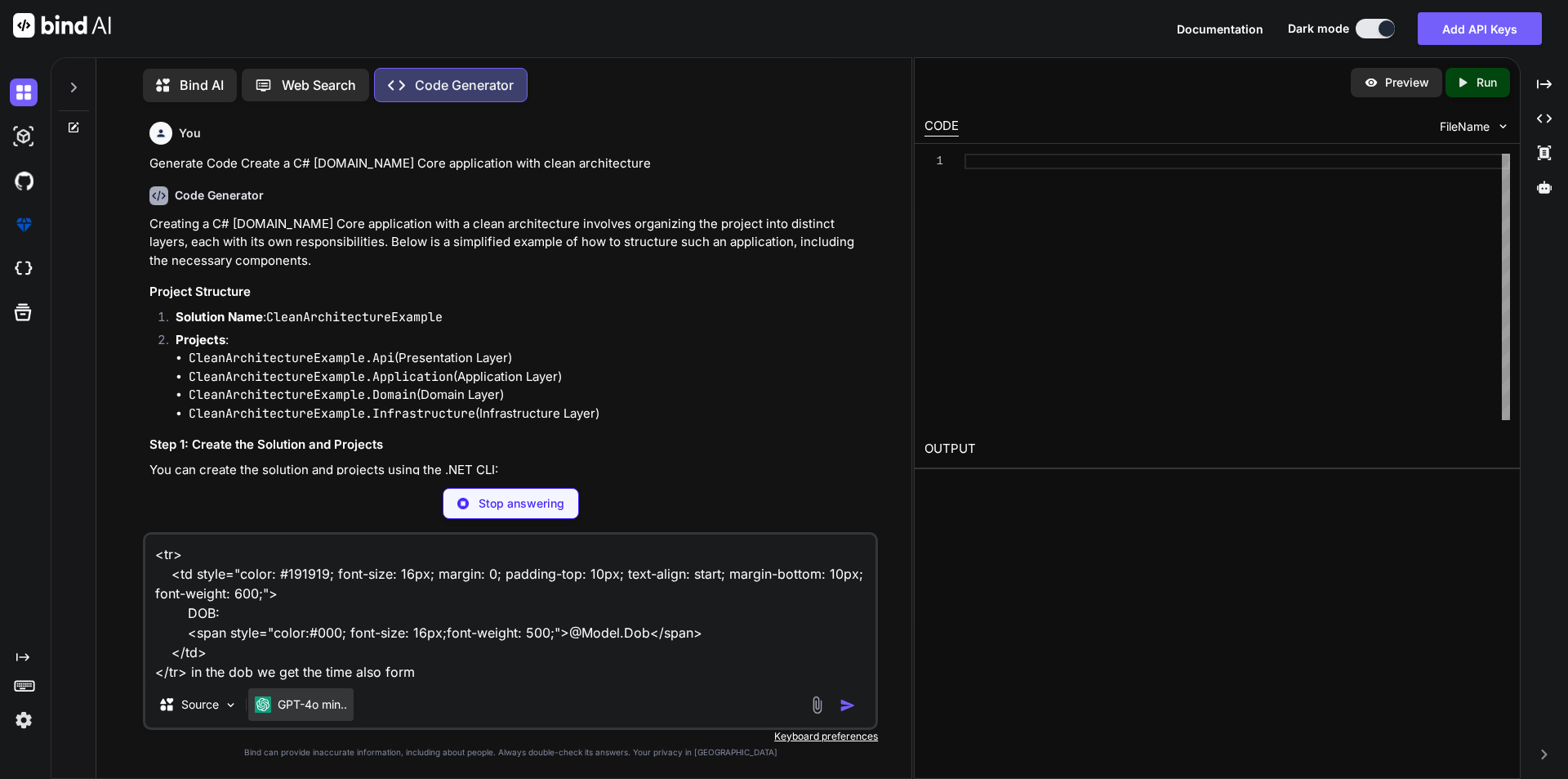
type textarea "<tr> <td style="color: #191919; font-size: 16px; margin: 0; padding-top: 10px; …"
type textarea "x"
type textarea "<tr> <td style="color: #191919; font-size: 16px; margin: 0; padding-top: 10px; …"
type textarea "x"
type textarea "<tr> <td style="color: #191919; font-size: 16px; margin: 0; padding-top: 10px; …"
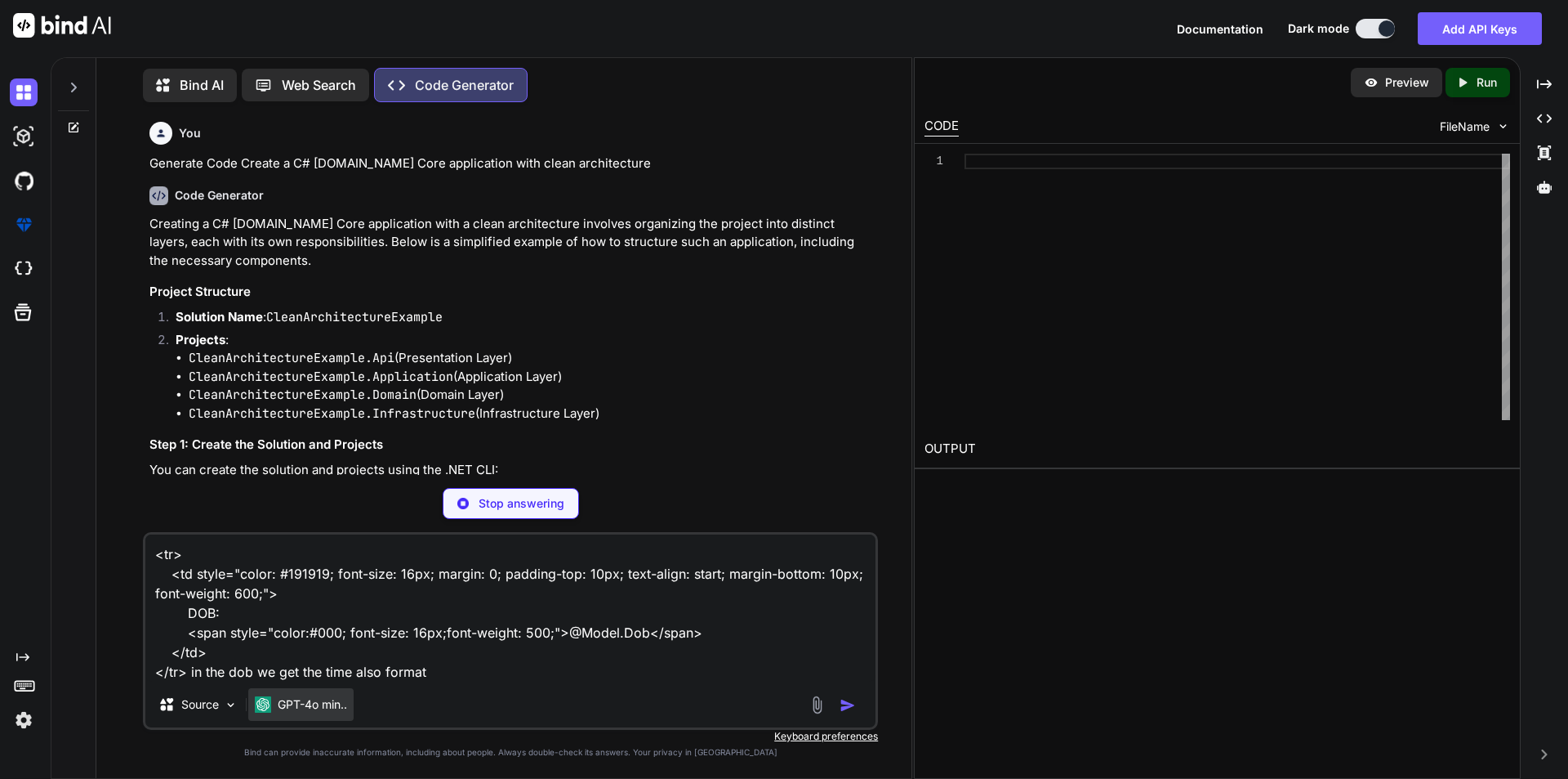
type textarea "x"
type textarea "<tr> <td style="color: #191919; font-size: 16px; margin: 0; padding-top: 10px; …"
type textarea "x"
type textarea "<tr> <td style="color: #191919; font-size: 16px; margin: 0; padding-top: 10px; …"
type textarea "x"
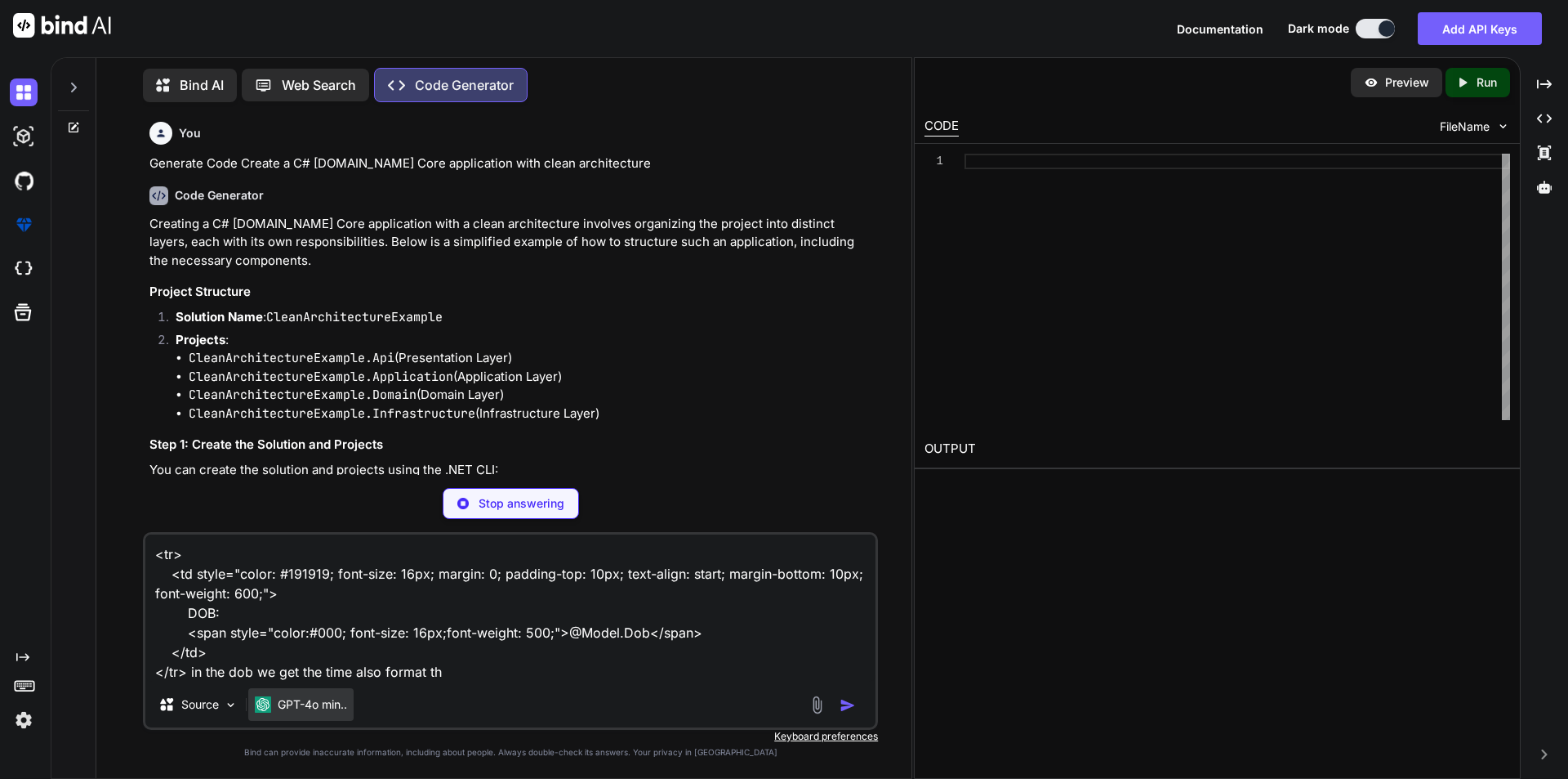
type textarea "<tr> <td style="color: #191919; font-size: 16px; margin: 0; padding-top: 10px; …"
type textarea "x"
type textarea "<tr> <td style="color: #191919; font-size: 16px; margin: 0; padding-top: 10px; …"
type textarea "x"
type textarea "<tr> <td style="color: #191919; font-size: 16px; margin: 0; padding-top: 10px; …"
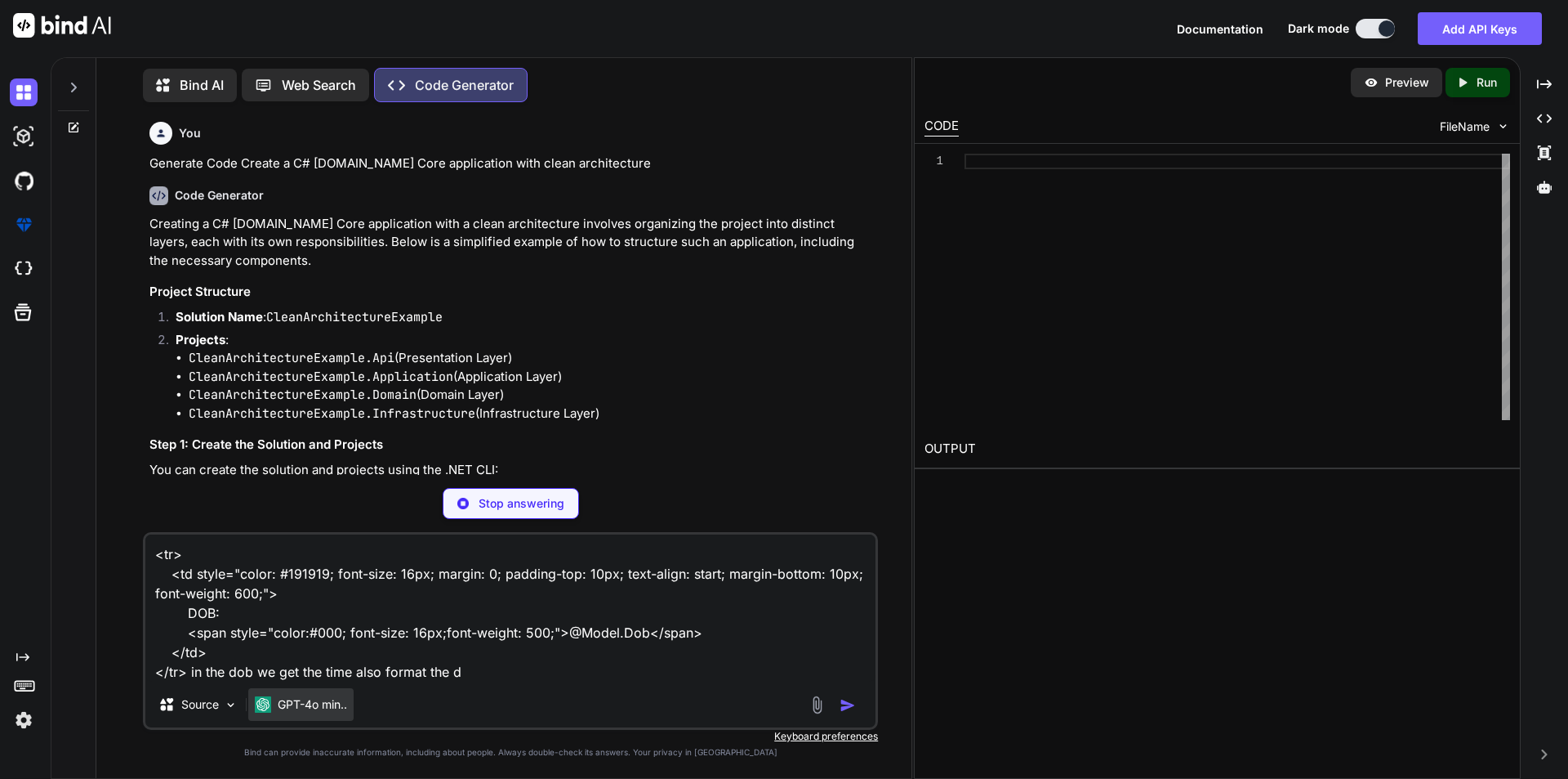
type textarea "x"
type textarea "<tr> <td style="color: #191919; font-size: 16px; margin: 0; padding-top: 10px; …"
type textarea "x"
type textarea "<tr> <td style="color: #191919; font-size: 16px; margin: 0; padding-top: 10px; …"
type textarea "x"
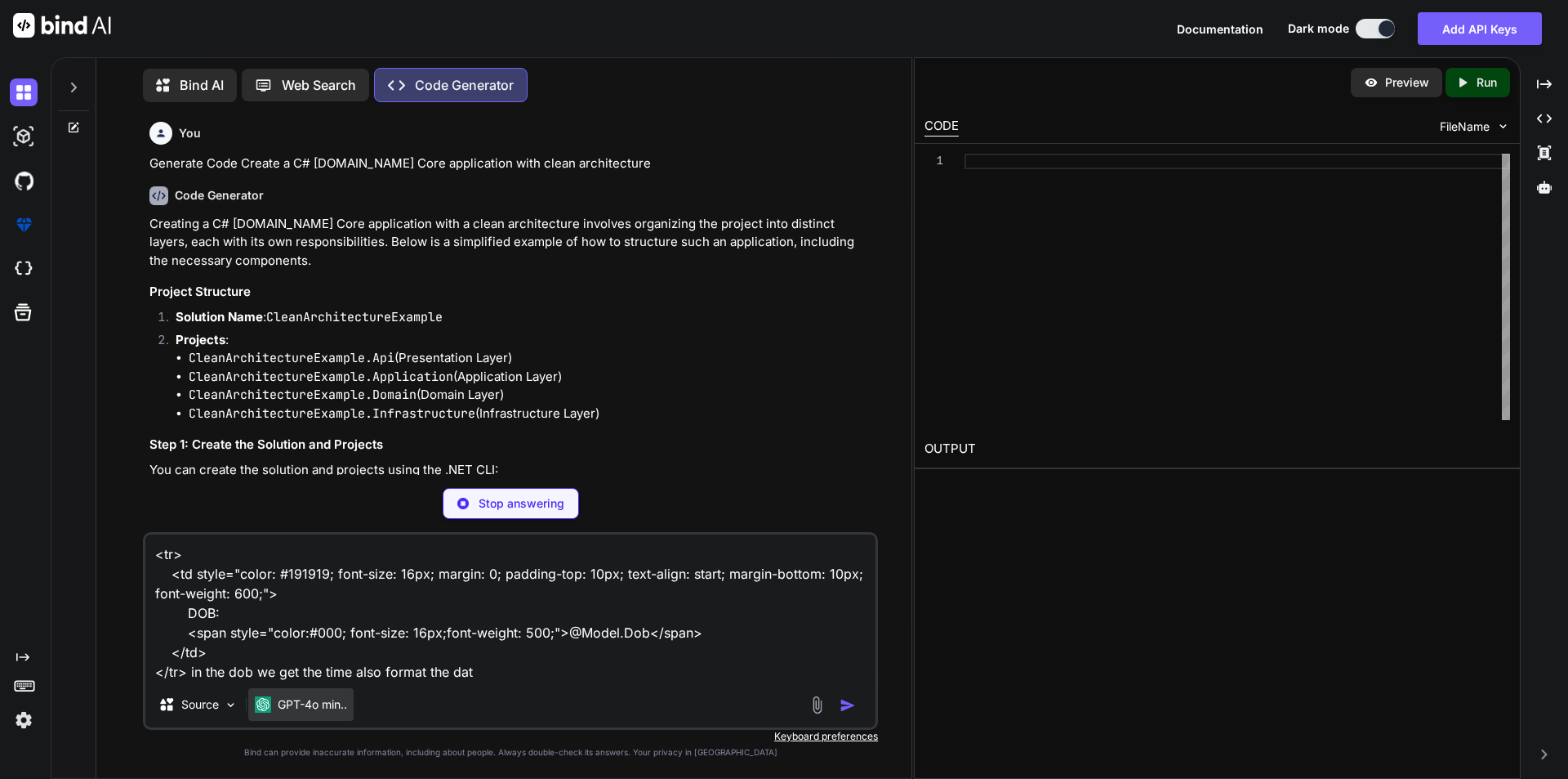
type textarea "<tr> <td style="color: #191919; font-size: 16px; margin: 0; padding-top: 10px; …"
type textarea "x"
type textarea "<tr> <td style="color: #191919; font-size: 16px; margin: 0; padding-top: 10px; …"
type textarea "x"
type textarea "<tr> <td style="color: #191919; font-size: 16px; margin: 0; padding-top: 10px; …"
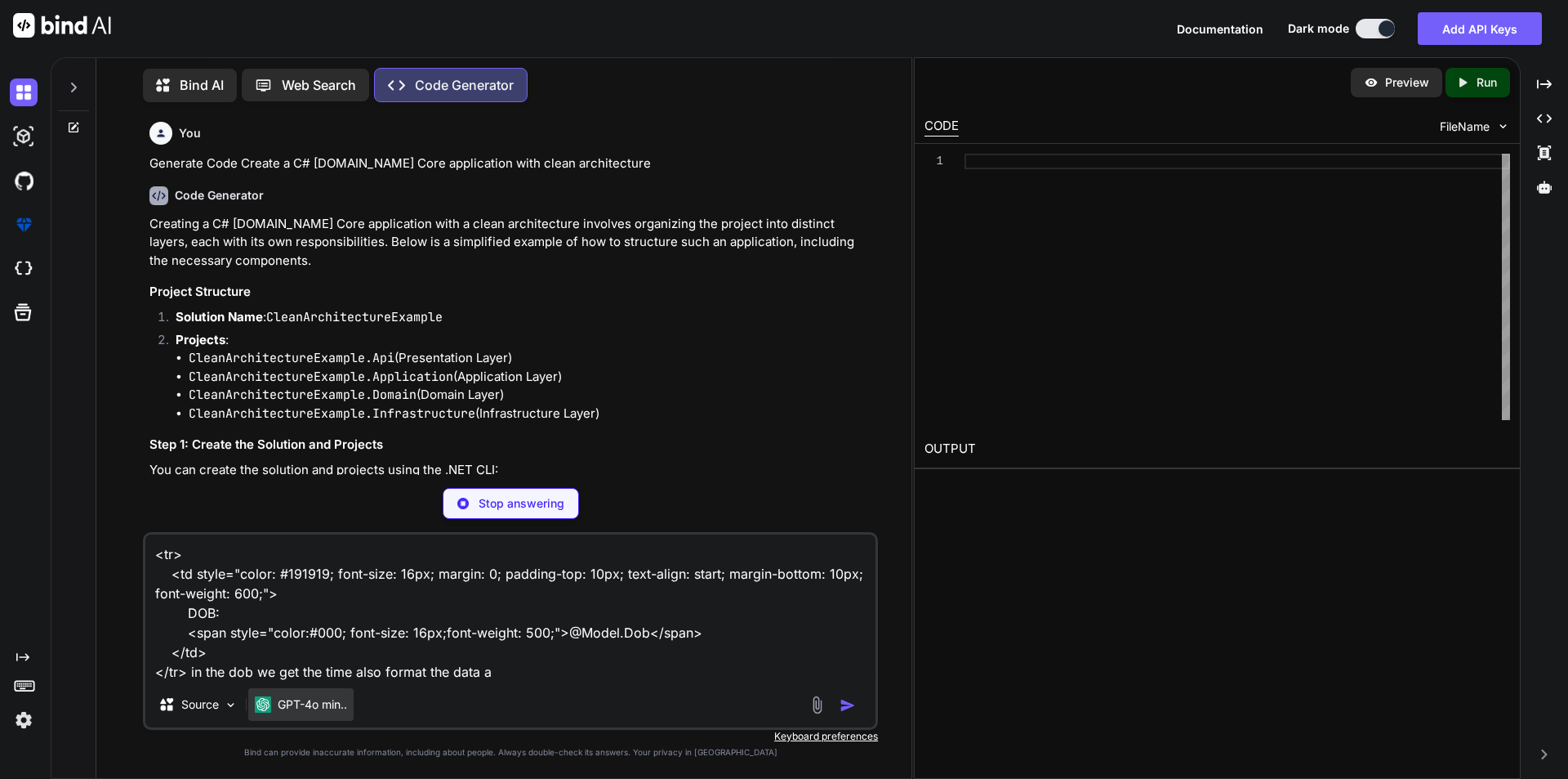
type textarea "x"
type textarea "<tr> <td style="color: #191919; font-size: 16px; margin: 0; padding-top: 10px; …"
type textarea "x"
type textarea "<tr> <td style="color: #191919; font-size: 16px; margin: 0; padding-top: 10px; …"
type textarea "x"
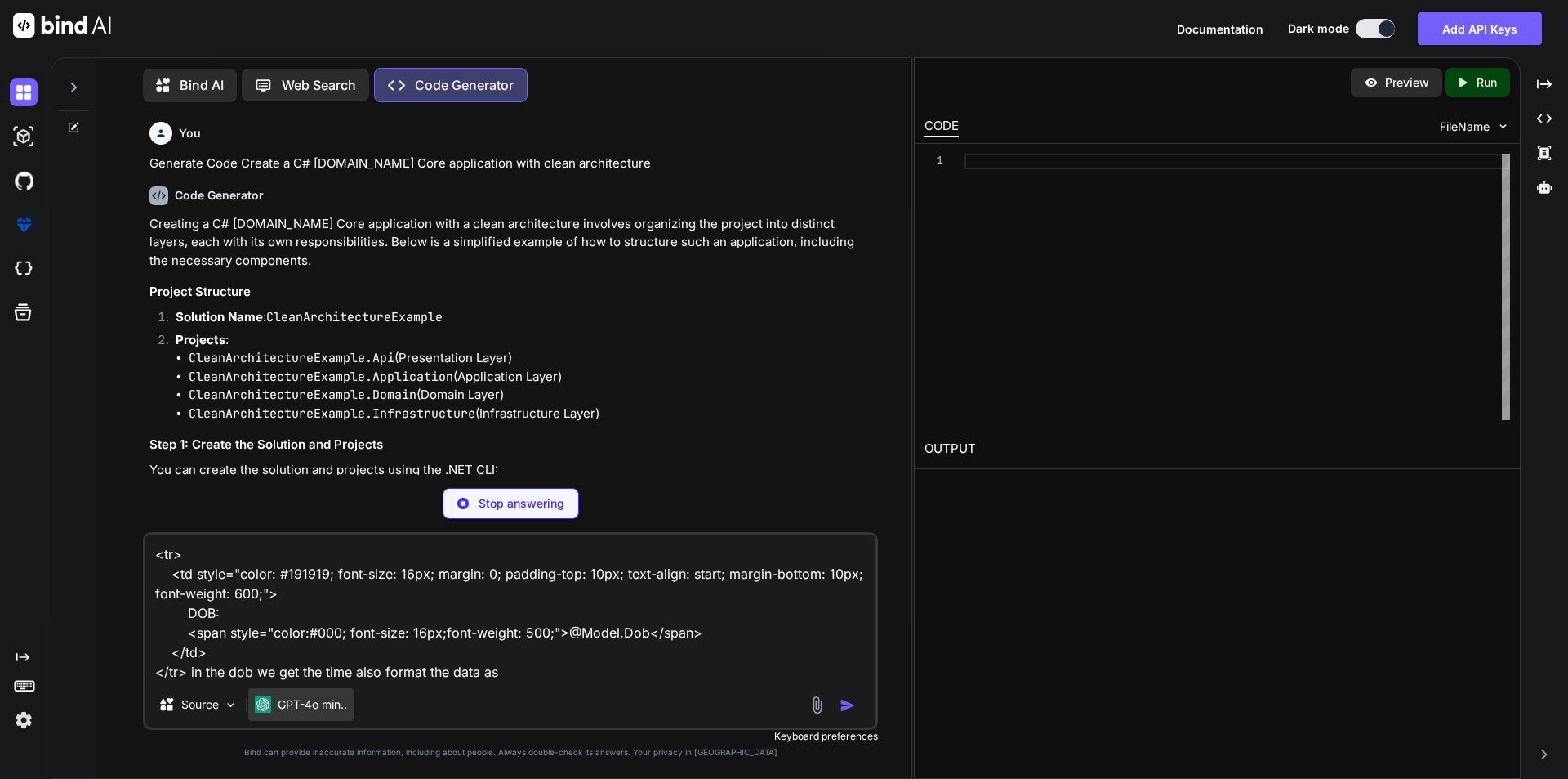
type textarea "<tr> <td style="color: #191919; font-size: 16px; margin: 0; padding-top: 10px; …"
type textarea "x"
type textarea "<tr> <td style="color: #191919; font-size: 16px; margin: 0; padding-top: 10px; …"
type textarea "x"
type textarea "<tr> <td style="color: #191919; font-size: 16px; margin: 0; padding-top: 10px; …"
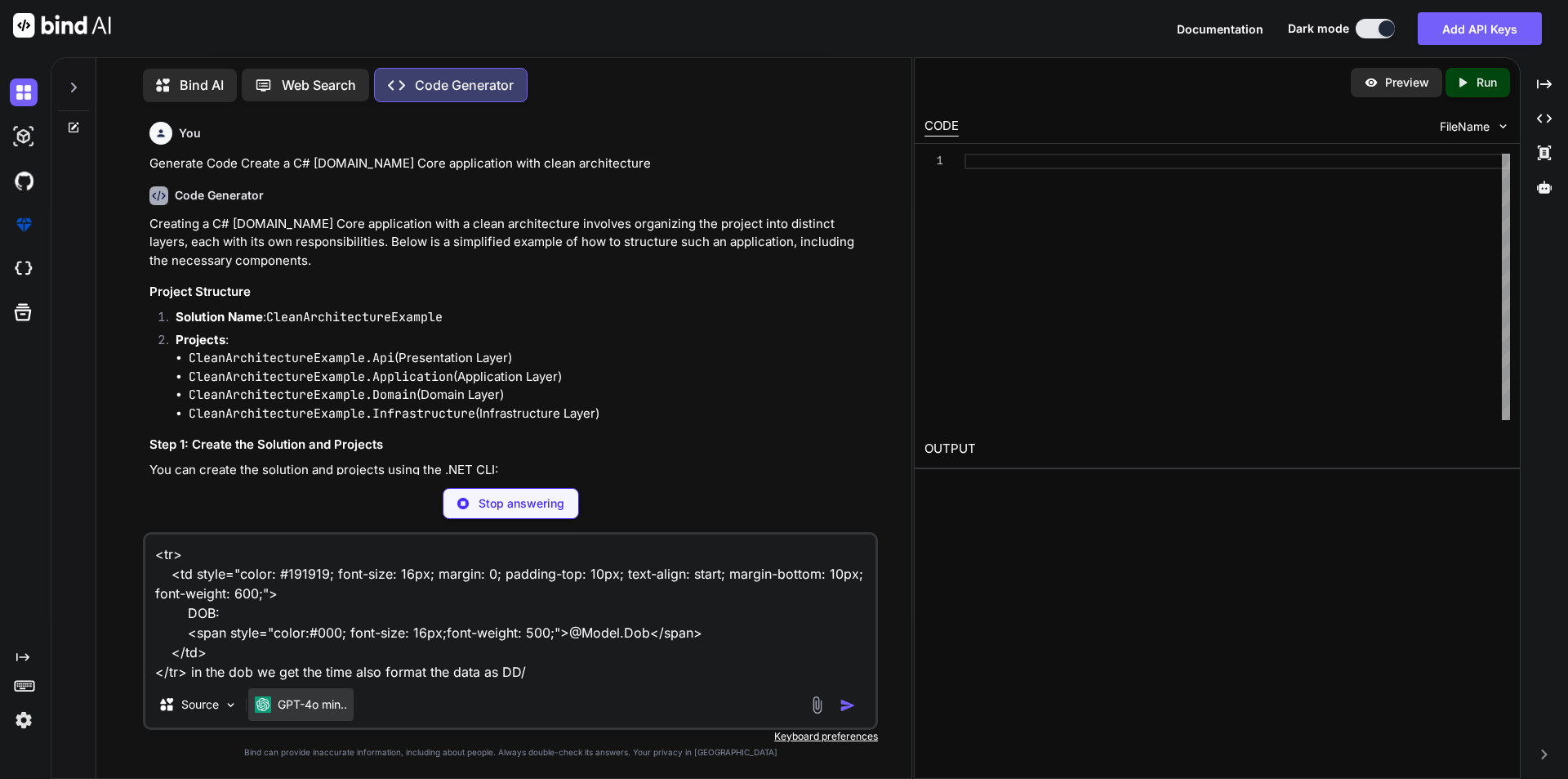
type textarea "x"
type textarea "<tr> <td style="color: #191919; font-size: 16px; margin: 0; padding-top: 10px; …"
type textarea "x"
type textarea "<tr> <td style="color: #191919; font-size: 16px; margin: 0; padding-top: 10px; …"
type textarea "x"
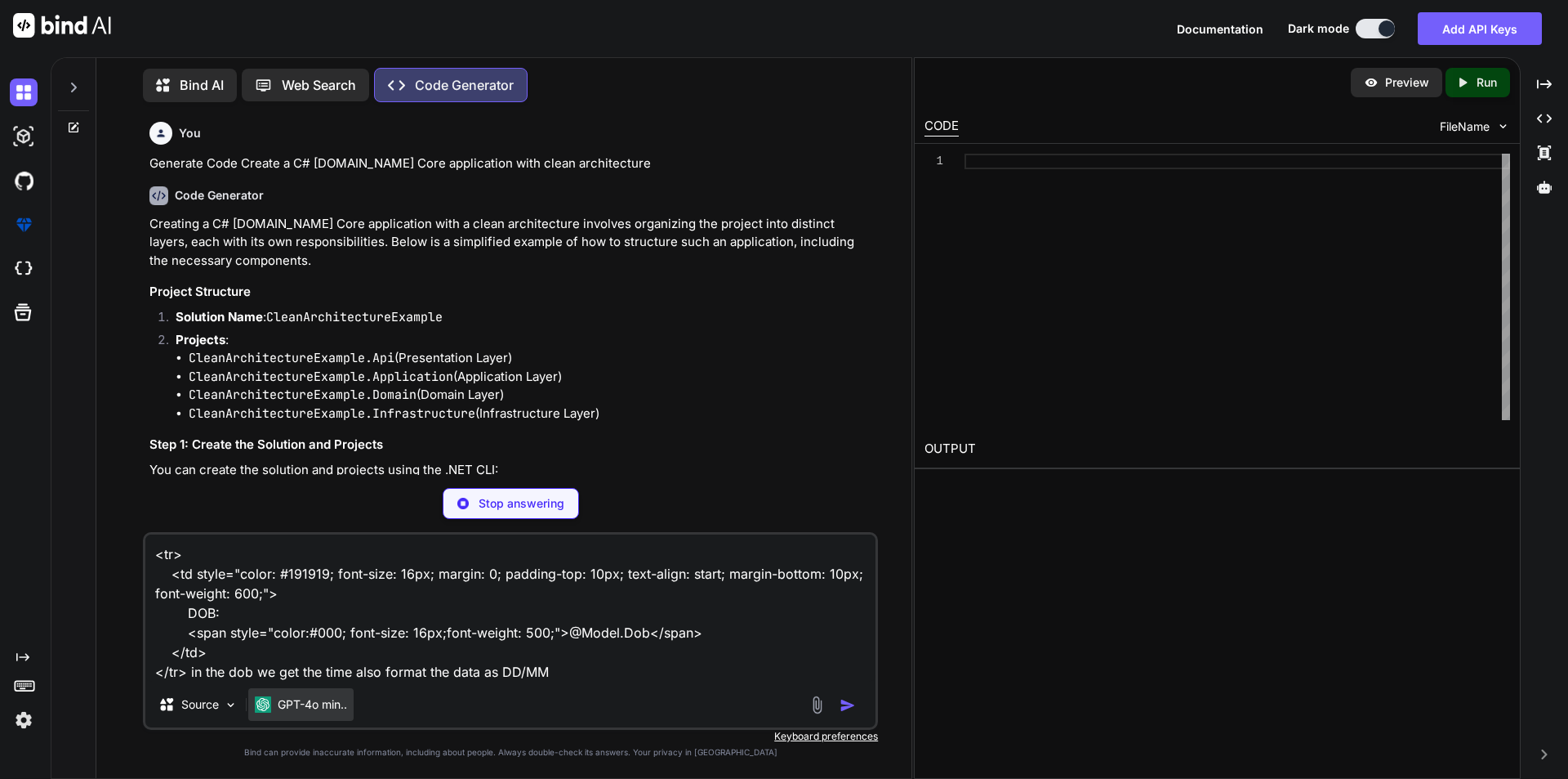
type textarea "<tr> <td style="color: #191919; font-size: 16px; margin: 0; padding-top: 10px; …"
type textarea "x"
type textarea "<tr> <td style="color: #191919; font-size: 16px; margin: 0; padding-top: 10px; …"
type textarea "x"
type textarea "<tr> <td style="color: #191919; font-size: 16px; margin: 0; padding-top: 10px; …"
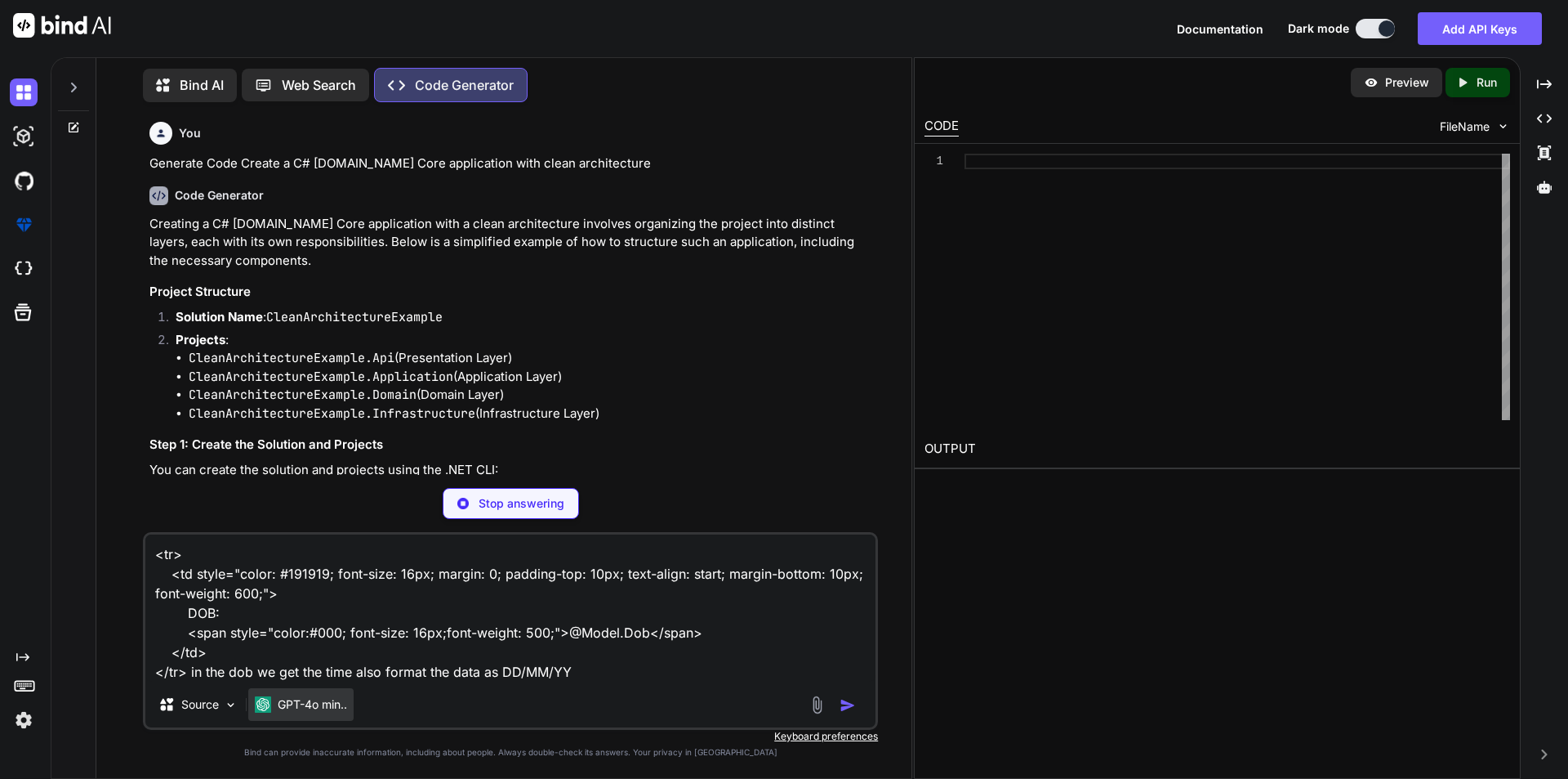
type textarea "x"
type textarea "<tr> <td style="color: #191919; font-size: 16px; margin: 0; padding-top: 10px; …"
type textarea "x"
type textarea "<tr> <td style="color: #191919; font-size: 16px; margin: 0; padding-top: 10px; …"
type textarea "x"
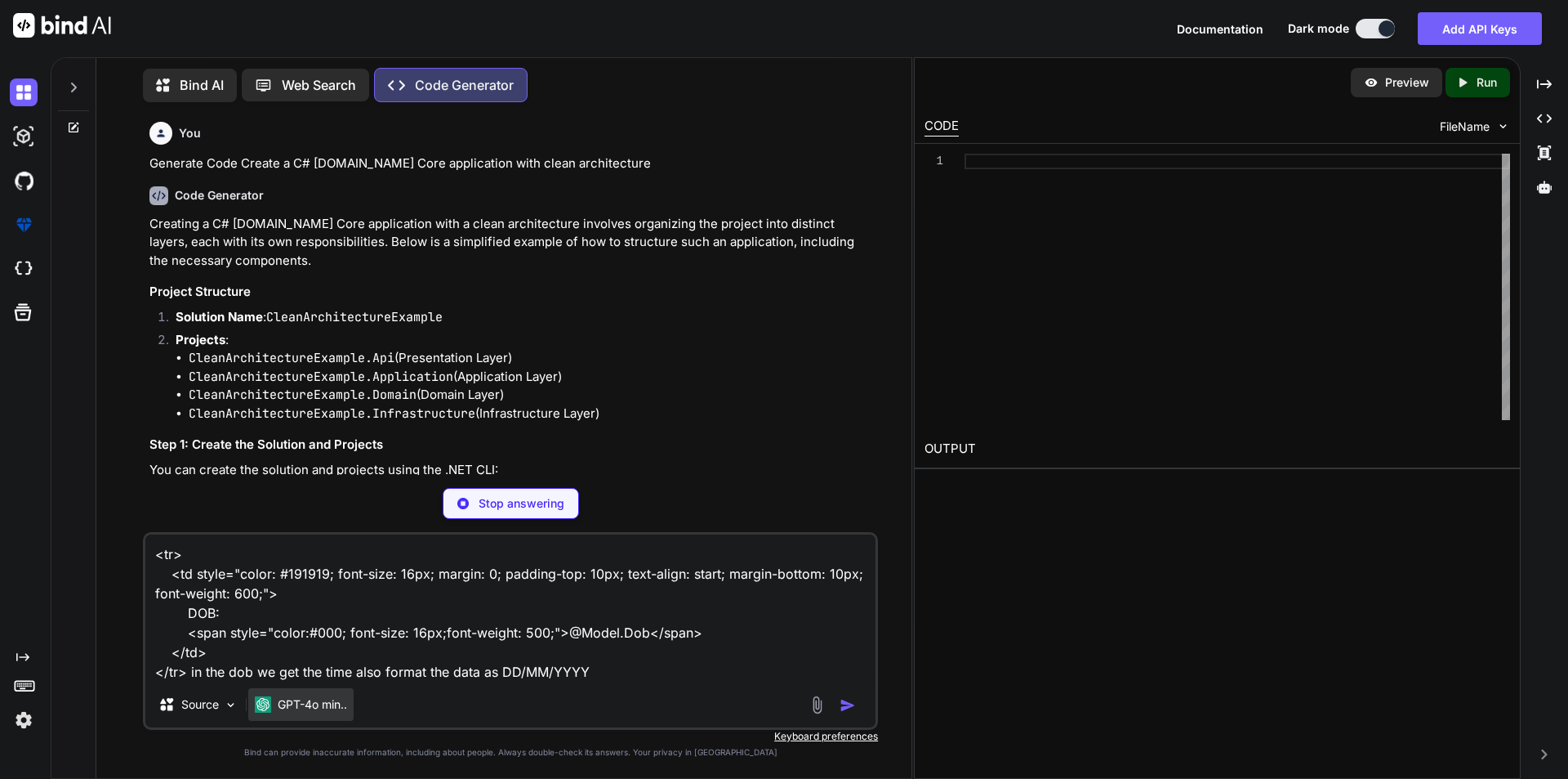
type textarea "<tr> <td style="color: #191919; font-size: 16px; margin: 0; padding-top: 10px; …"
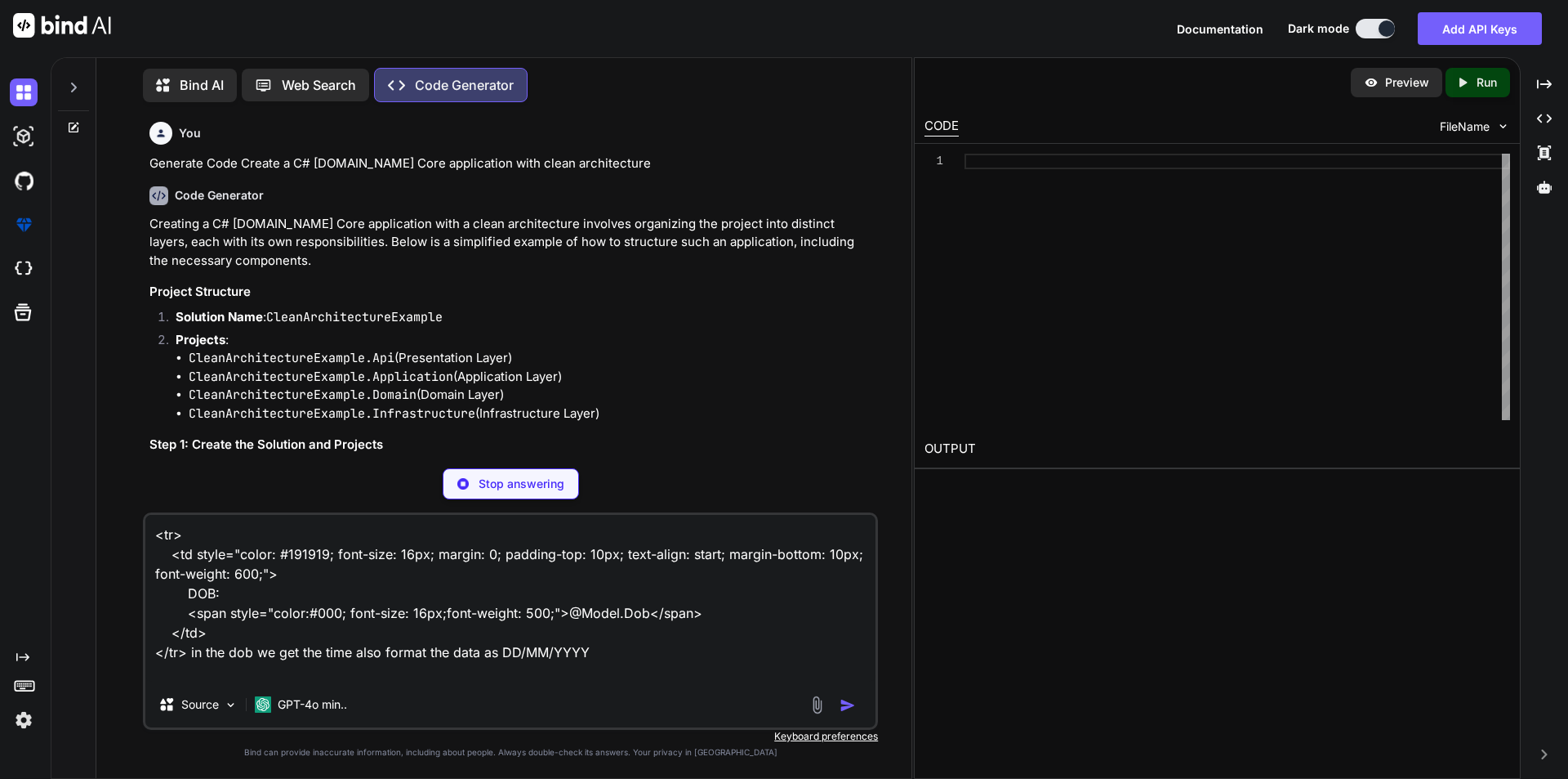
type textarea "x"
type textarea "<tr> <td style="color: #191919; font-size: 16px; margin: 0; padding-top: 10px; …"
drag, startPoint x: 628, startPoint y: 655, endPoint x: 39, endPoint y: 457, distance: 621.4
click at [39, 457] on div "Created with Pixso. Bind AI Web Search Created with Pixso. Code Generator You G…" at bounding box center [784, 417] width 1568 height 721
type textarea "x"
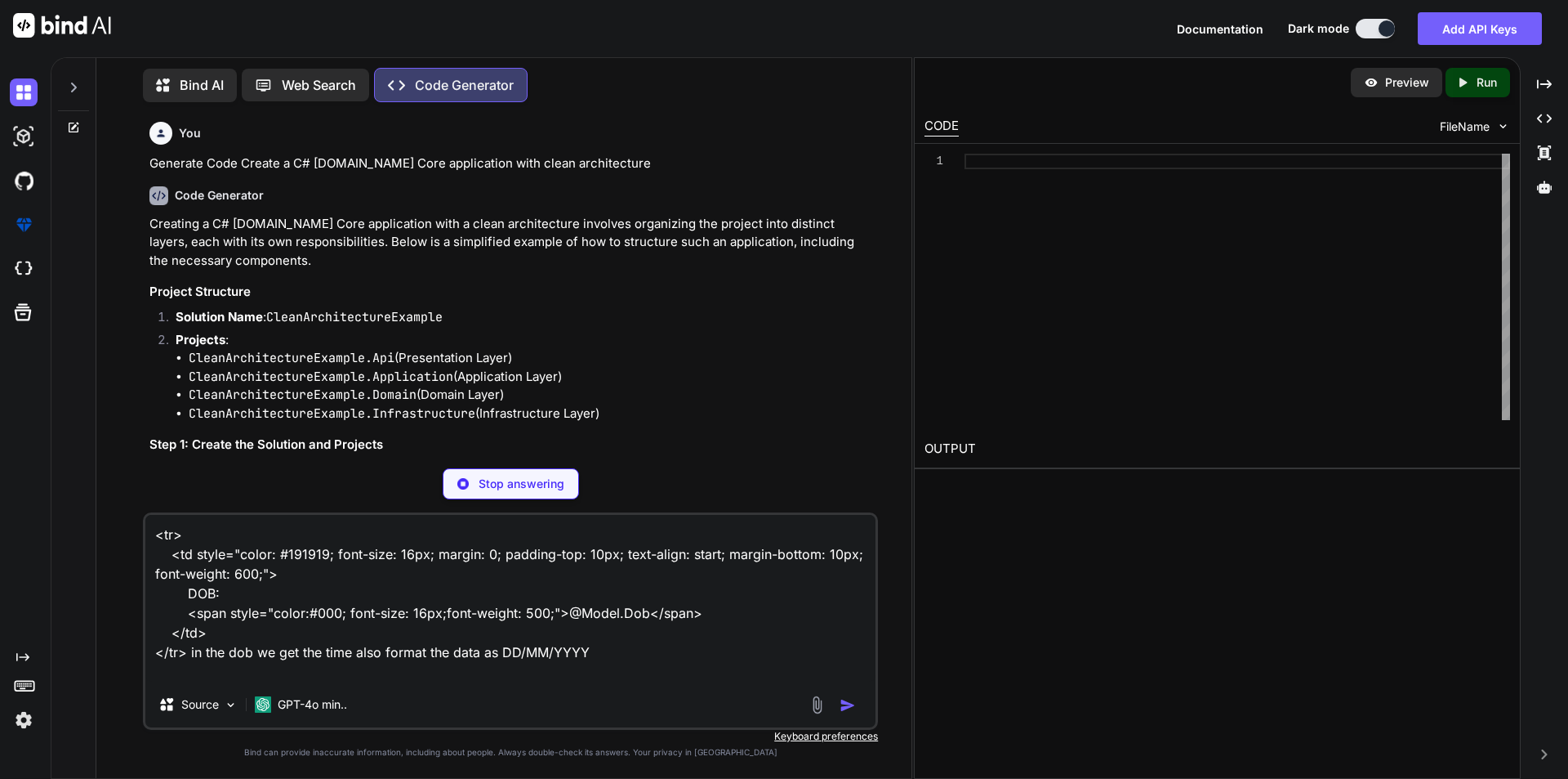
click at [507, 489] on p "Stop answering" at bounding box center [521, 484] width 86 height 16
type textarea "Application.csproj dotnet sln add CleanArchitectureExample.Domain/CleanArchitec…"
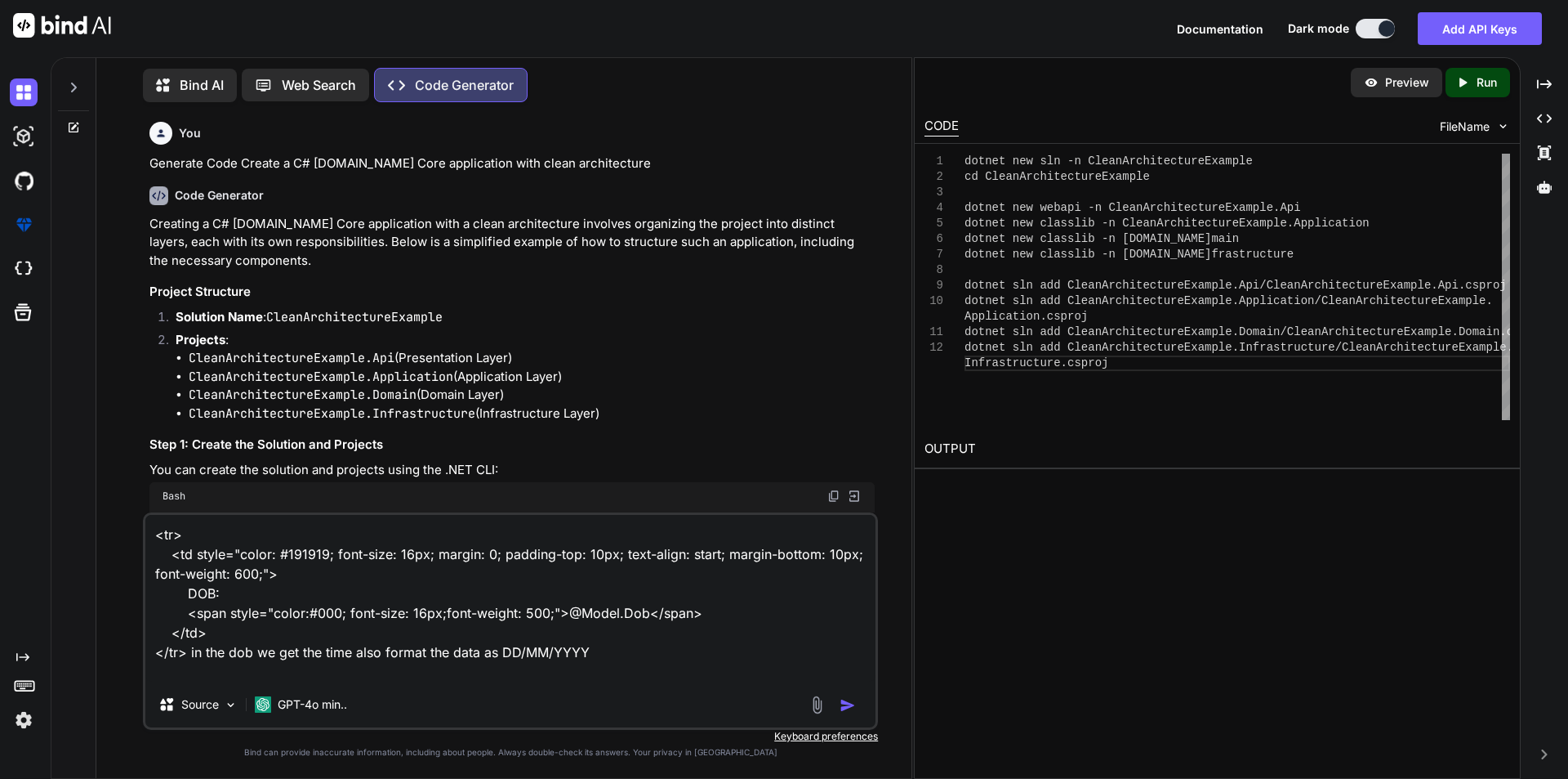
drag, startPoint x: 655, startPoint y: 668, endPoint x: 0, endPoint y: 502, distance: 675.7
click at [0, 502] on div "Created with Pixso. Bind AI Web Search Created with Pixso. Code Generator You G…" at bounding box center [784, 417] width 1568 height 721
click at [847, 710] on img "button" at bounding box center [848, 705] width 16 height 16
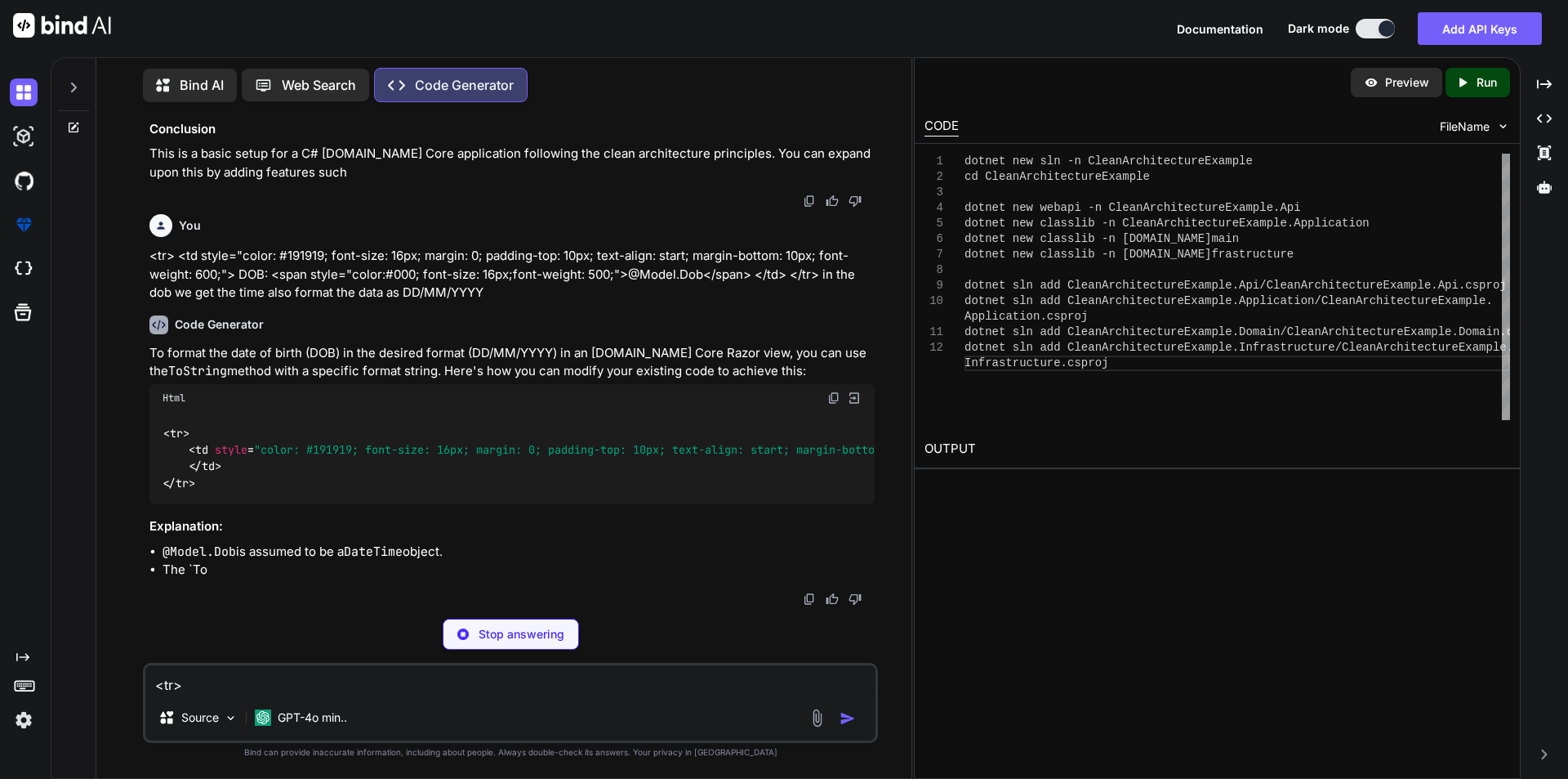
scroll to position [4929, 0]
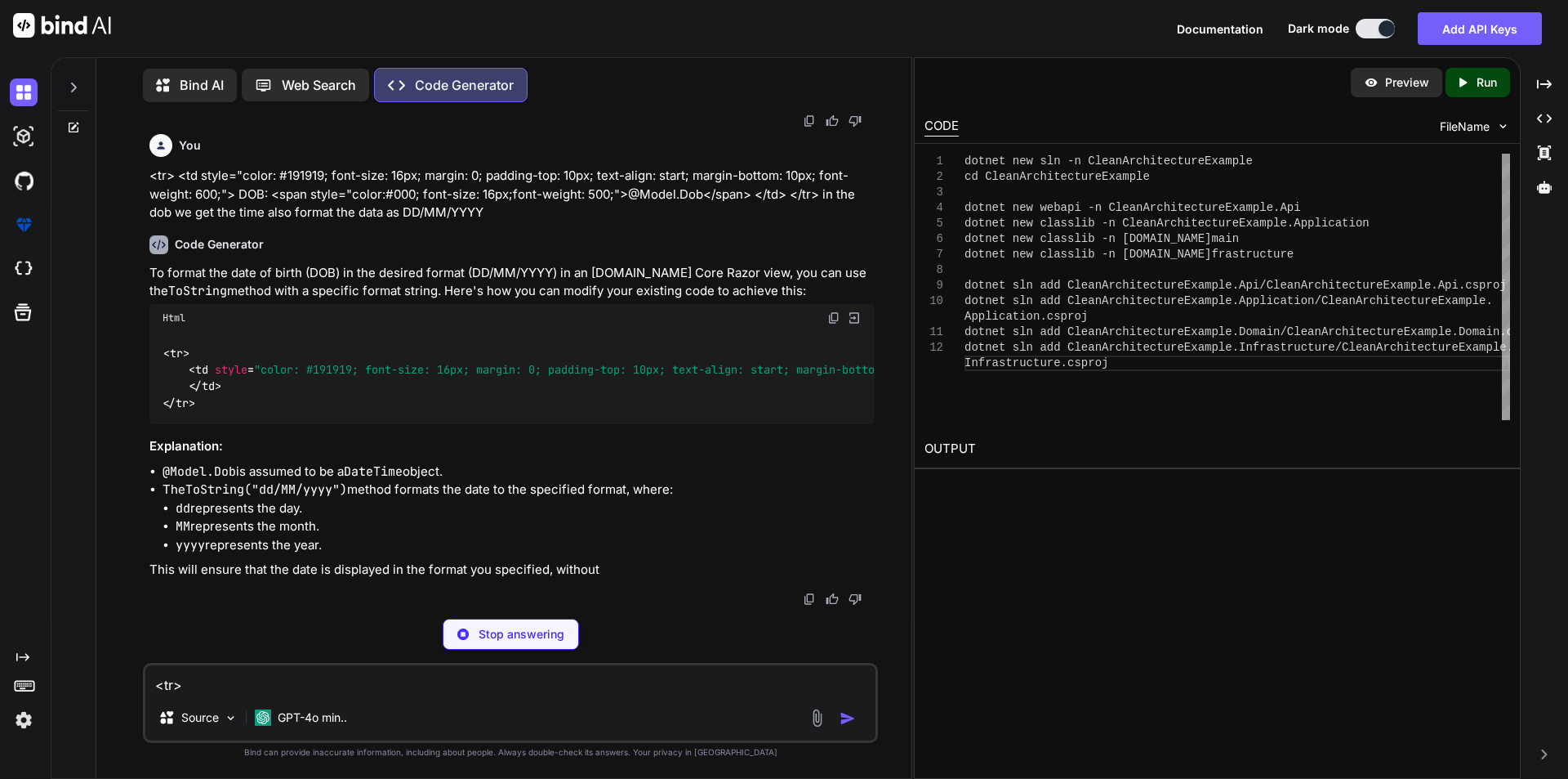
type textarea "x"
type textarea "<tr> <td style="color: #191919; font-size: 16px; margin: 0; padding-top: 10px; …"
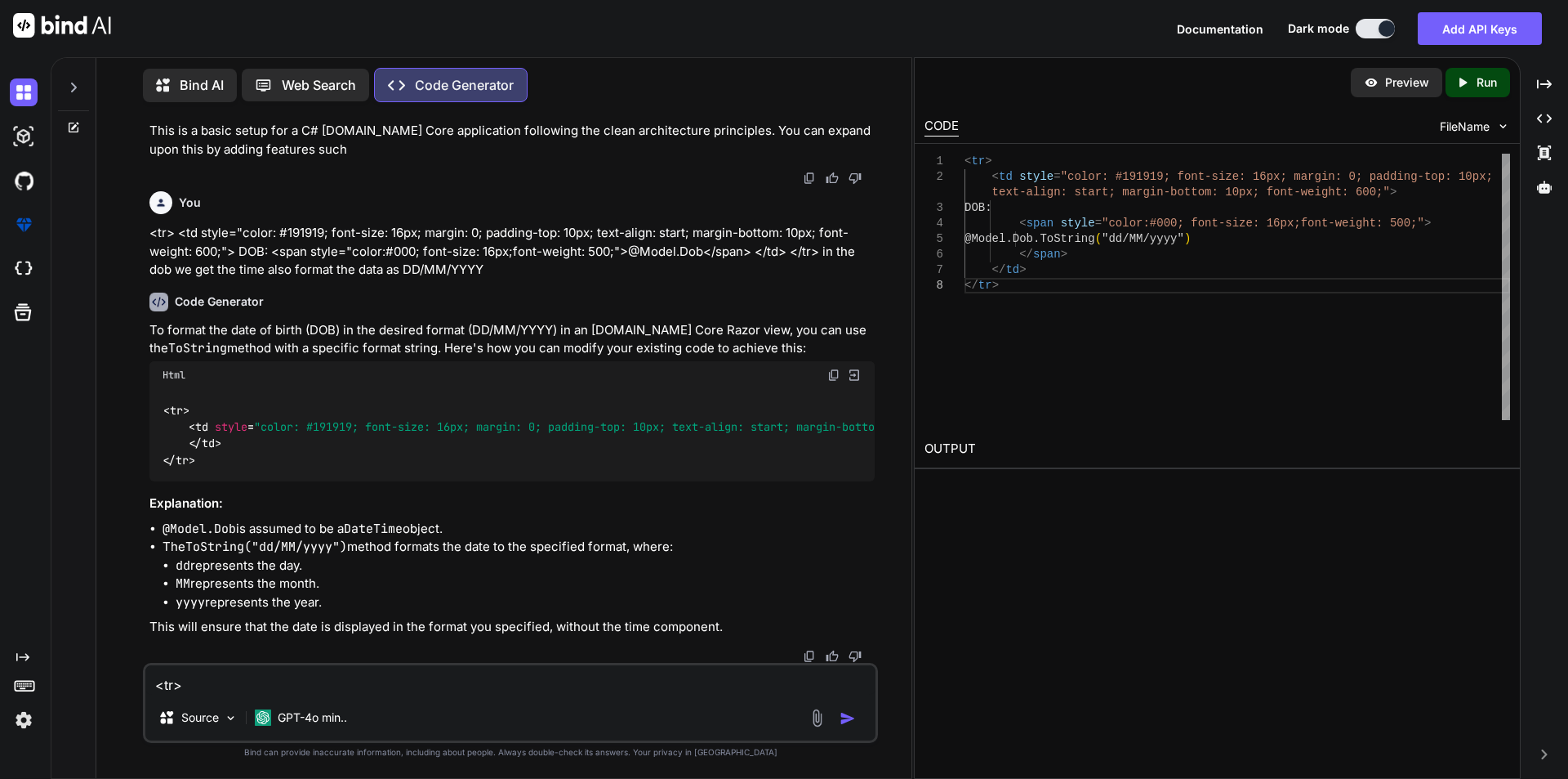
type textarea "x"
drag, startPoint x: 237, startPoint y: 432, endPoint x: 497, endPoint y: 431, distance: 260.0
click at [497, 431] on div "< tr > < td style = "color: #191919; font-size: 16px; margin: 0; padding-top: 1…" at bounding box center [512, 435] width 726 height 93
copy code "@Model.Dob.ToString("dd/MM/yyyy")"
